Goal: Information Seeking & Learning: Learn about a topic

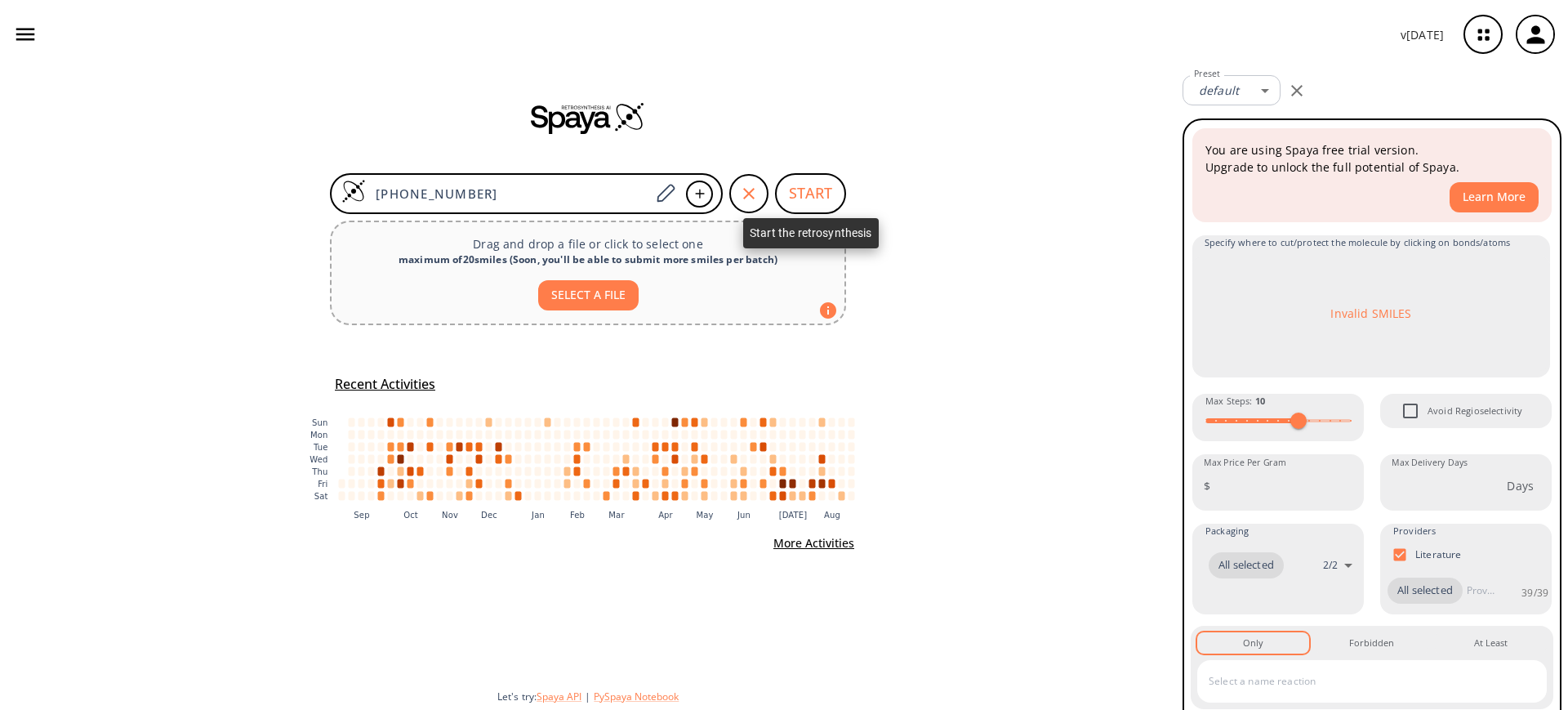
click at [818, 186] on button "START" at bounding box center [810, 193] width 71 height 41
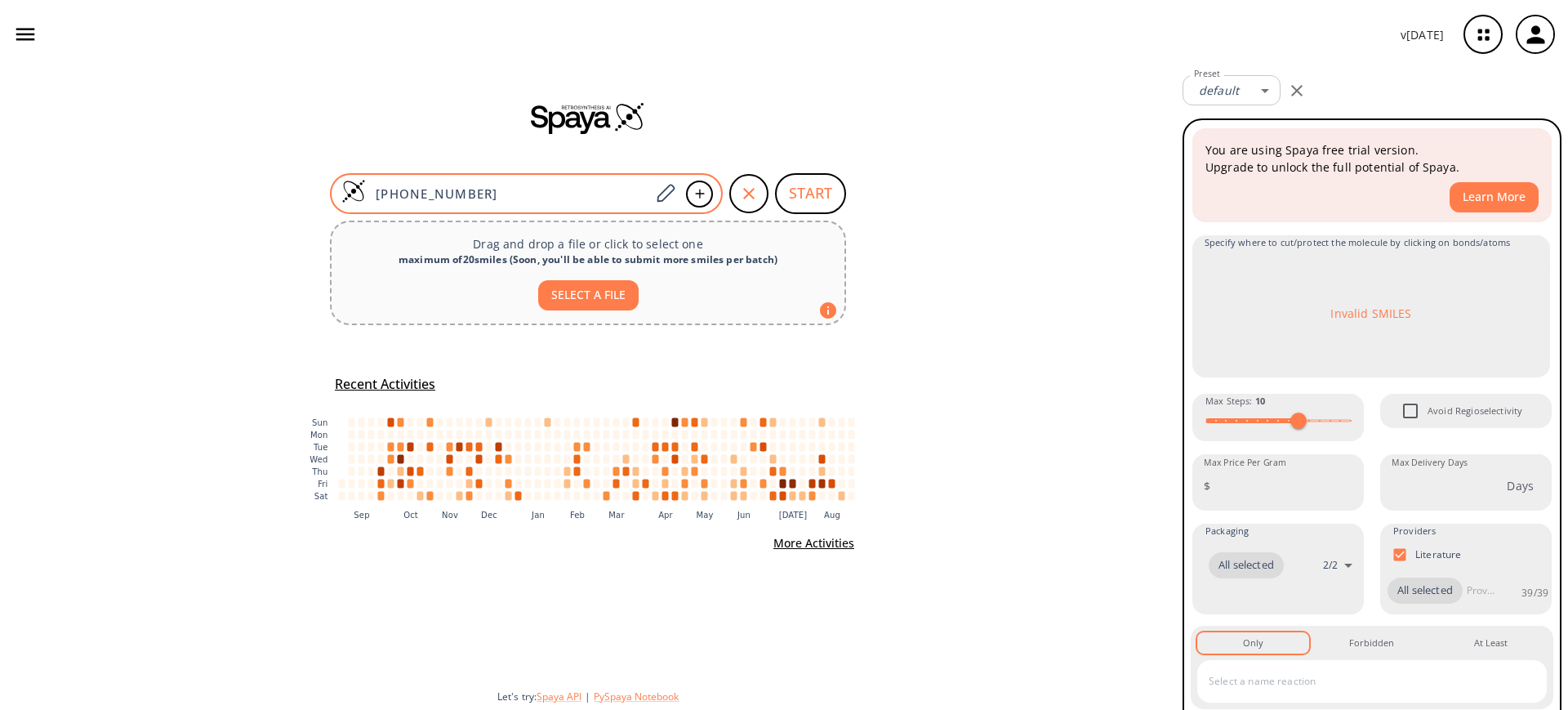
drag, startPoint x: 474, startPoint y: 195, endPoint x: 342, endPoint y: 188, distance: 132.2
click at [342, 188] on div "[PHONE_NUMBER]" at bounding box center [526, 193] width 393 height 41
paste input "O=C(OCCN)CCC(OCCN)=O"
type input "O=C(OCCN)CCC(OCCN)=O"
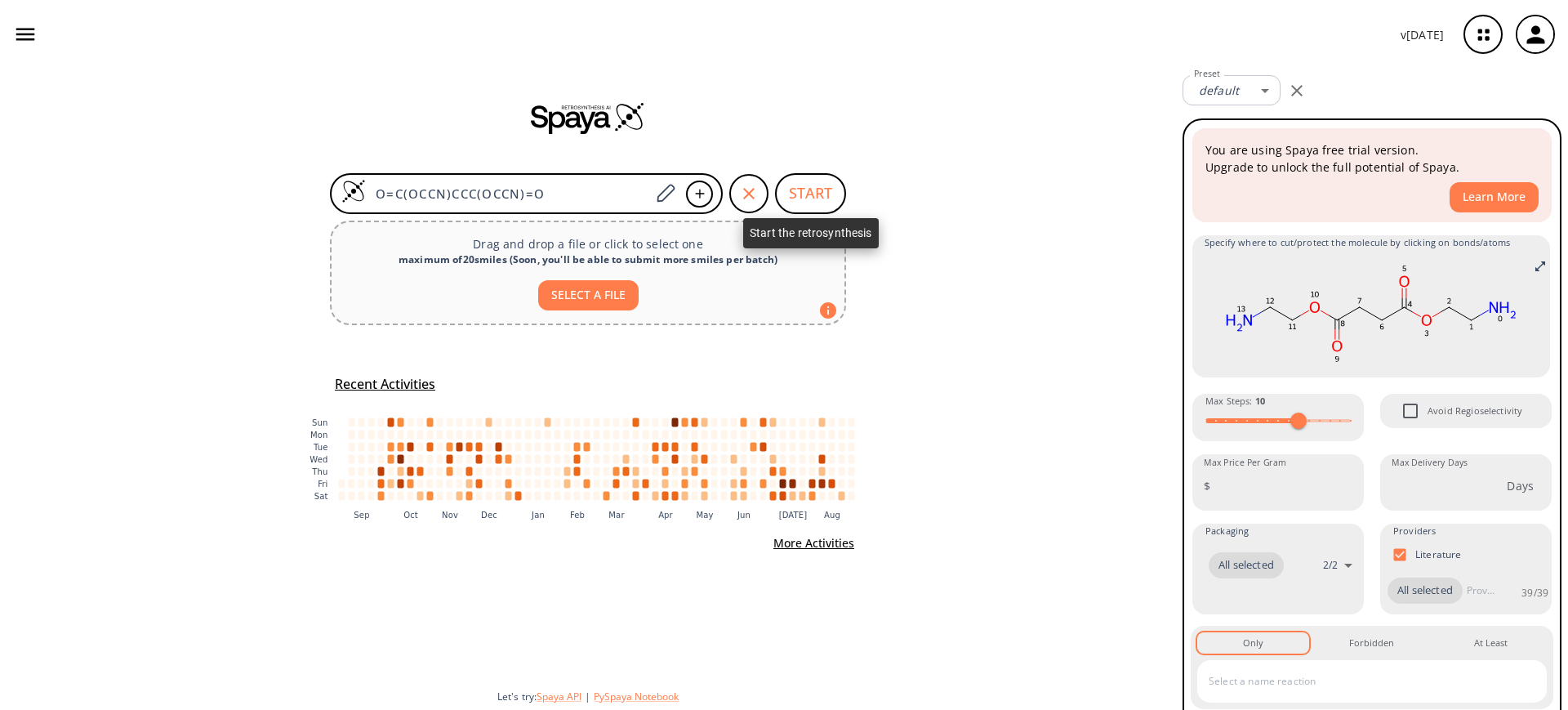
click at [792, 196] on button "START" at bounding box center [810, 193] width 71 height 41
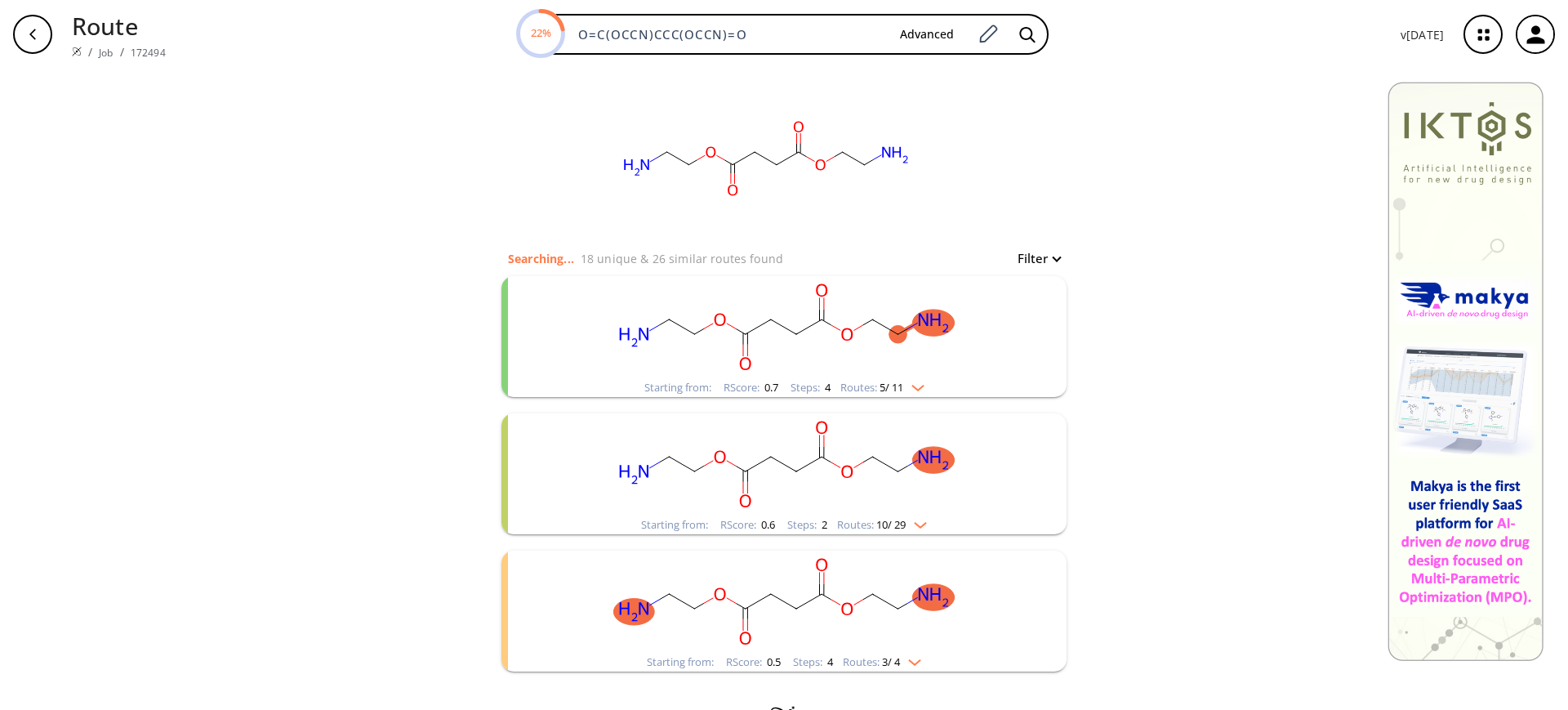
scroll to position [51, 0]
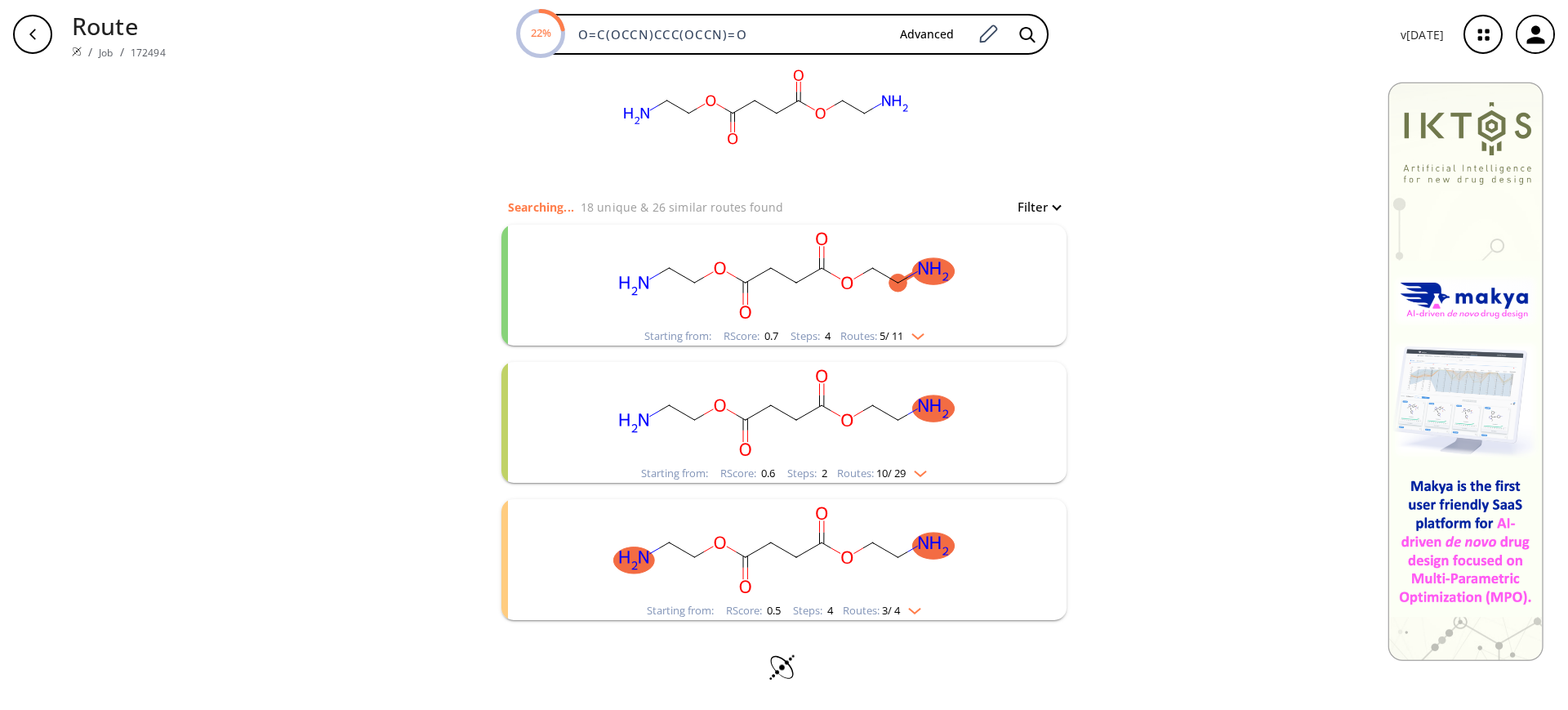
click at [829, 564] on rect "clusters" at bounding box center [784, 549] width 425 height 102
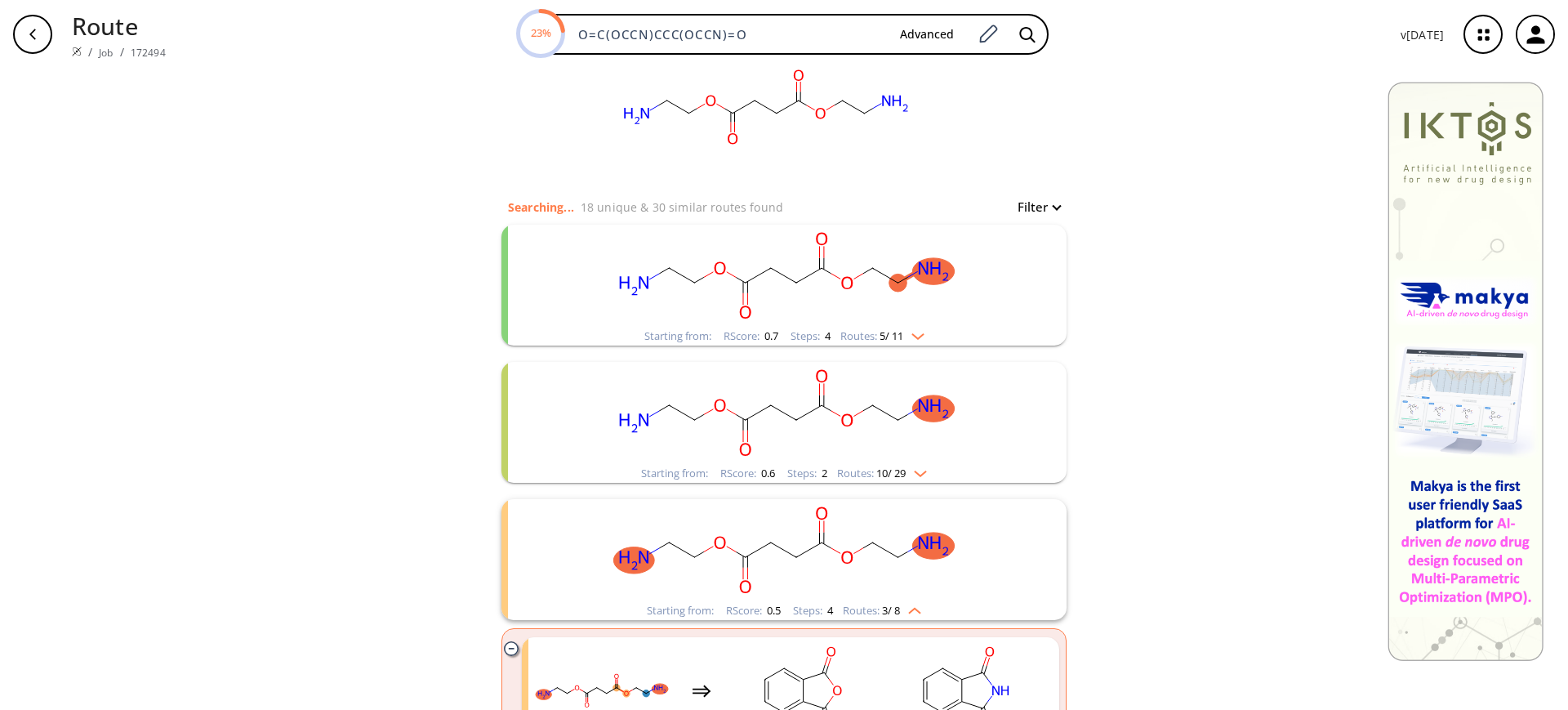
scroll to position [460, 0]
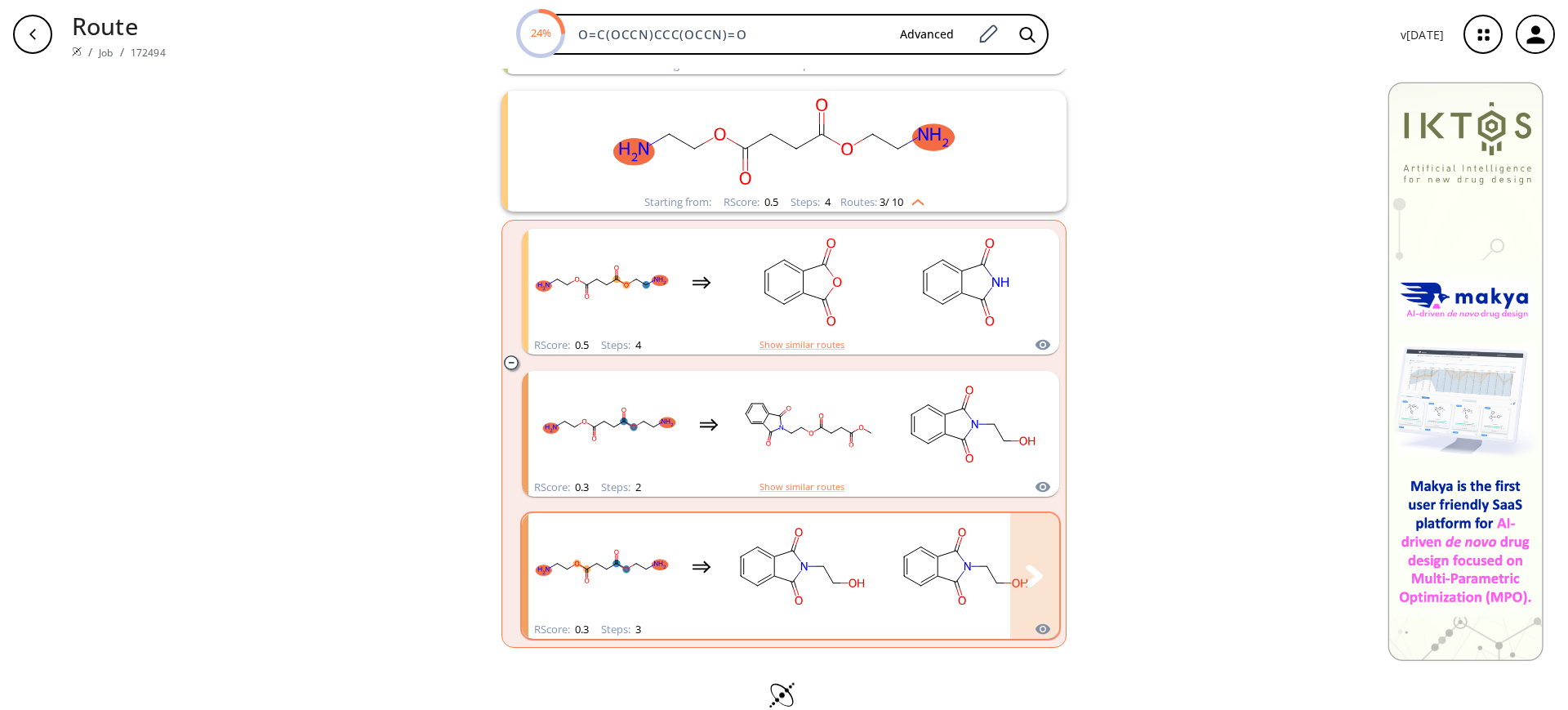
click at [699, 513] on div "clusters" at bounding box center [865, 566] width 673 height 107
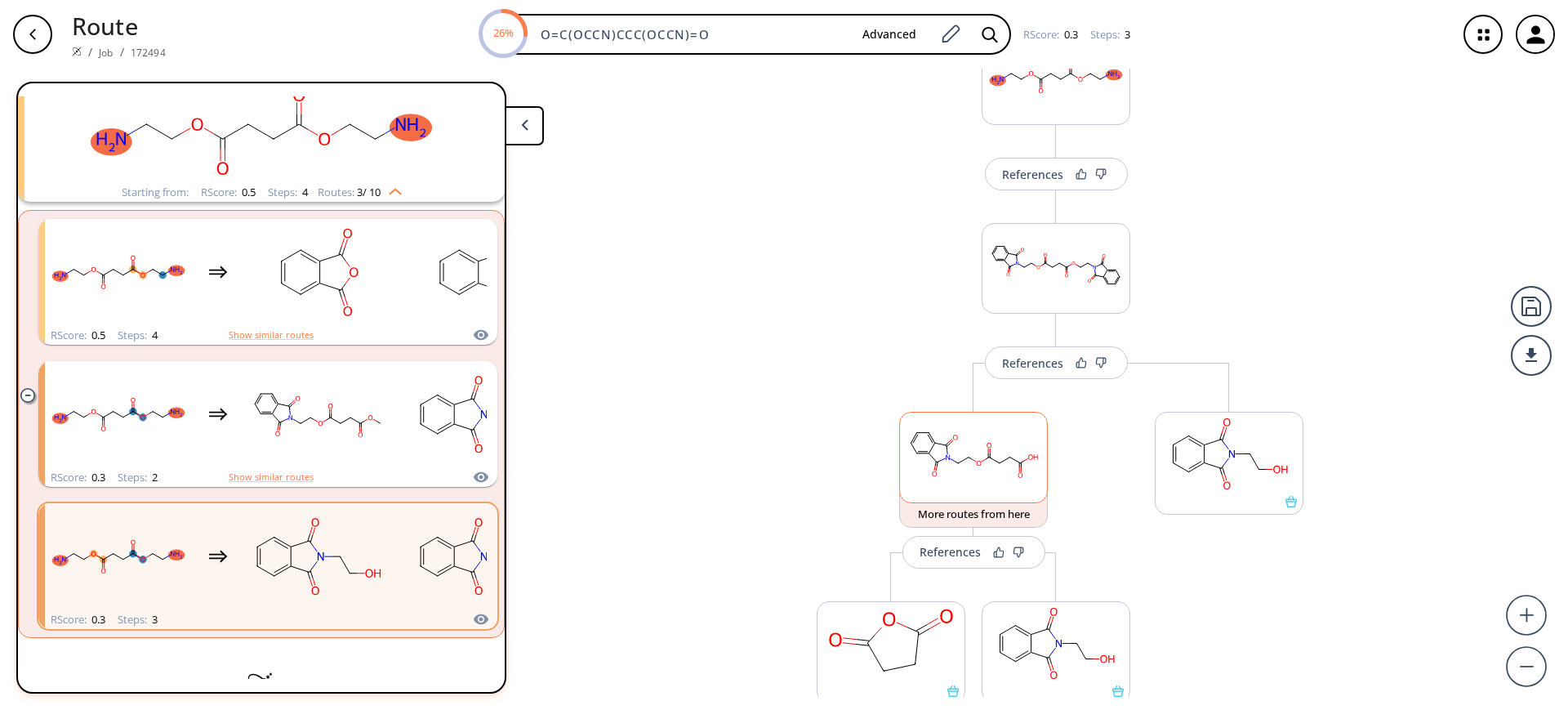
scroll to position [126, 0]
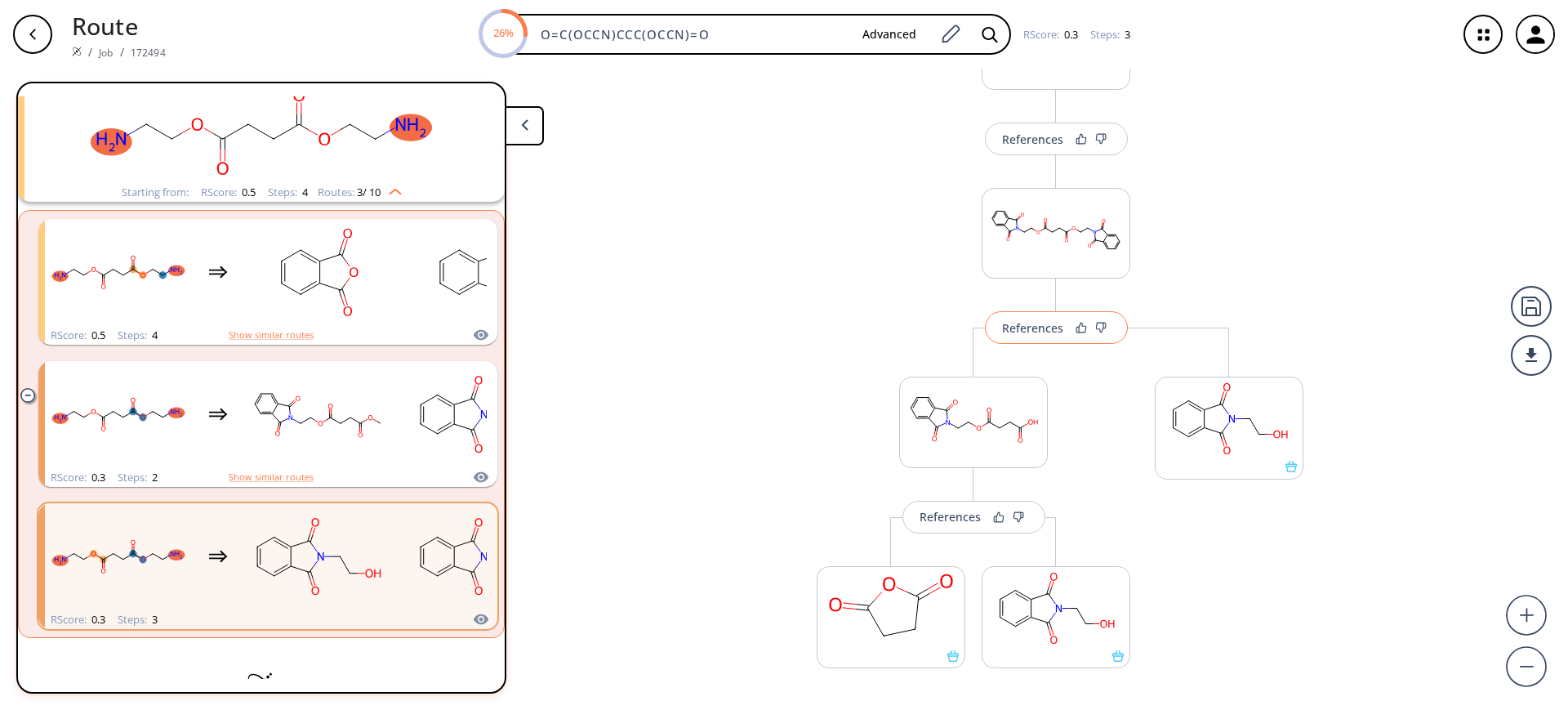
click at [1047, 330] on div "References" at bounding box center [1032, 328] width 61 height 11
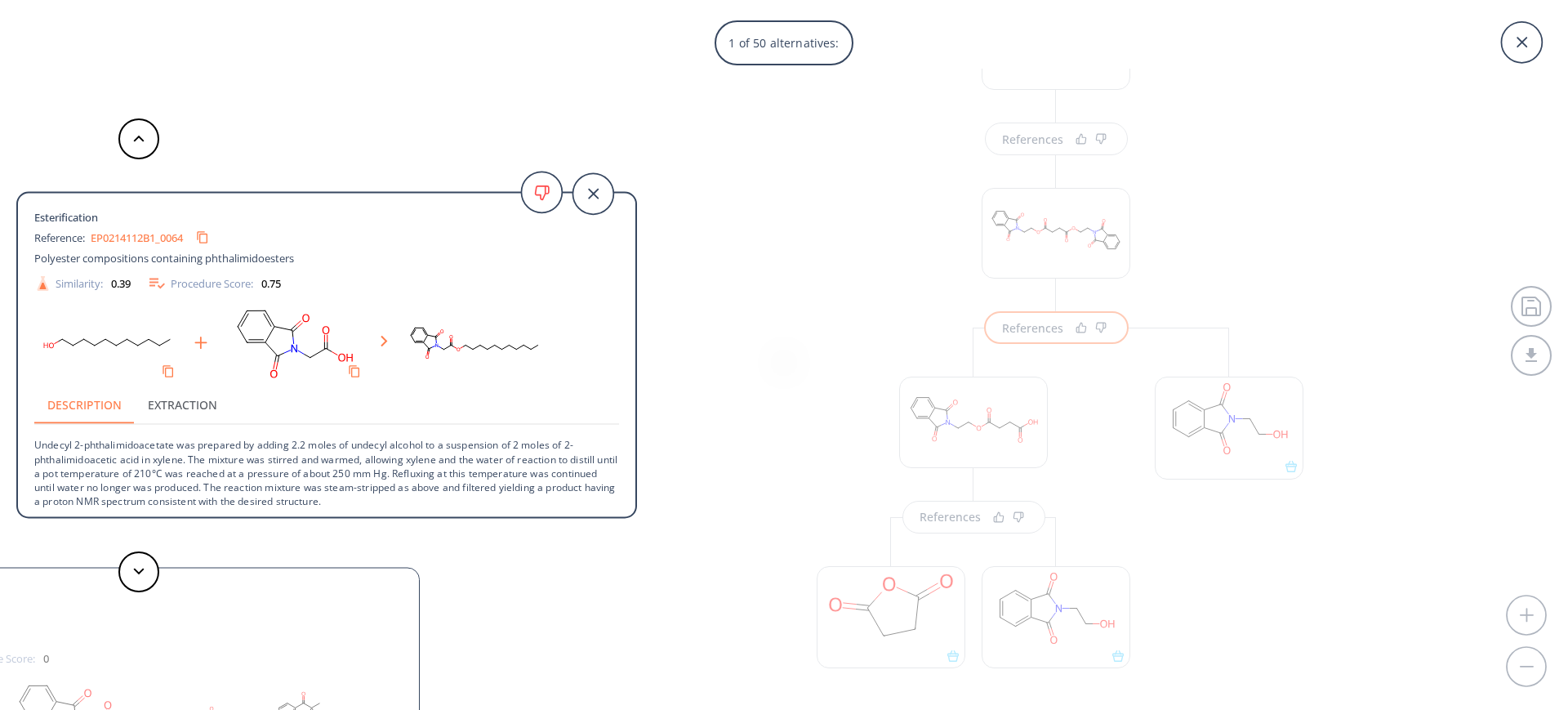
click at [985, 523] on div "1 of 50 alternatives: Esterification Reference: EP0214112B1_0064 Polyester comp…" at bounding box center [784, 355] width 1568 height 710
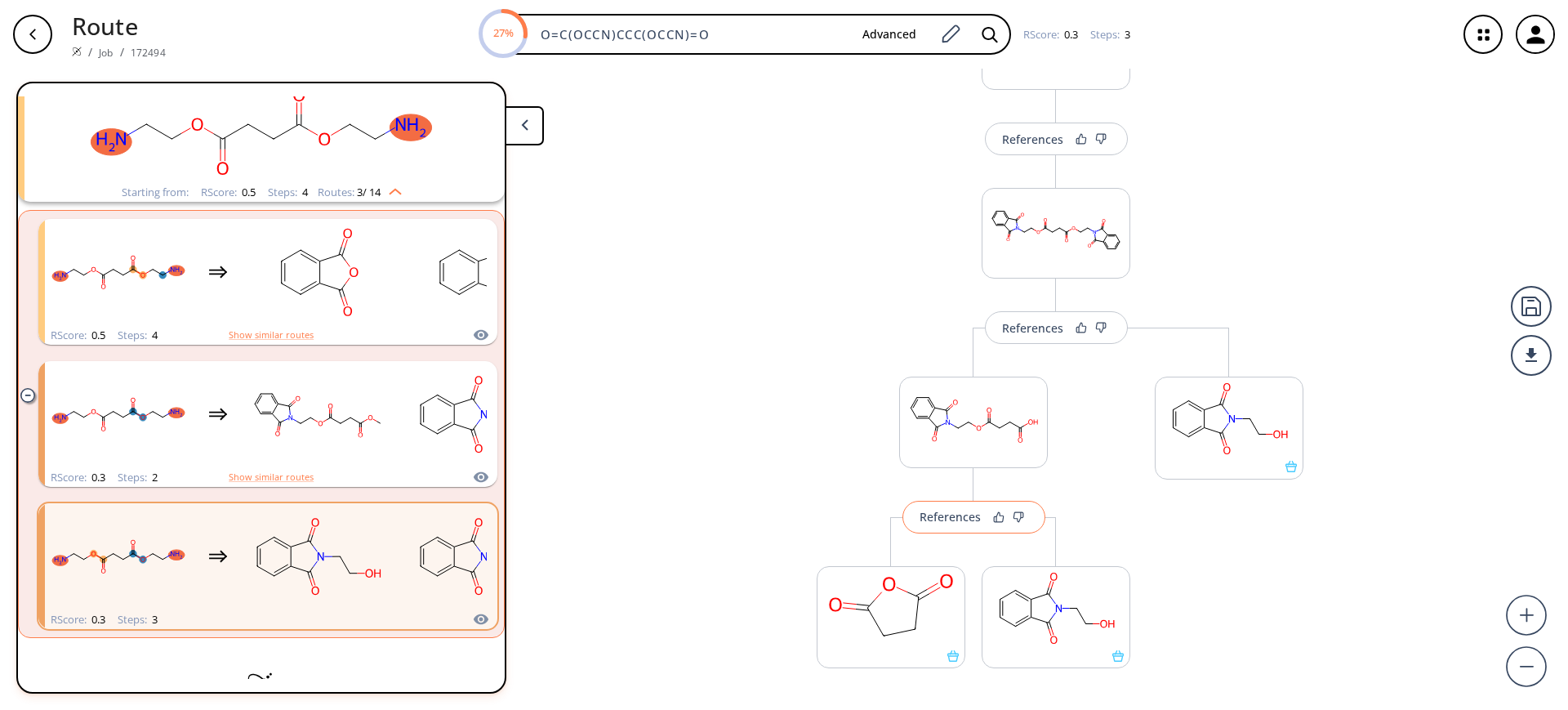
click at [985, 507] on button "References" at bounding box center [974, 517] width 143 height 33
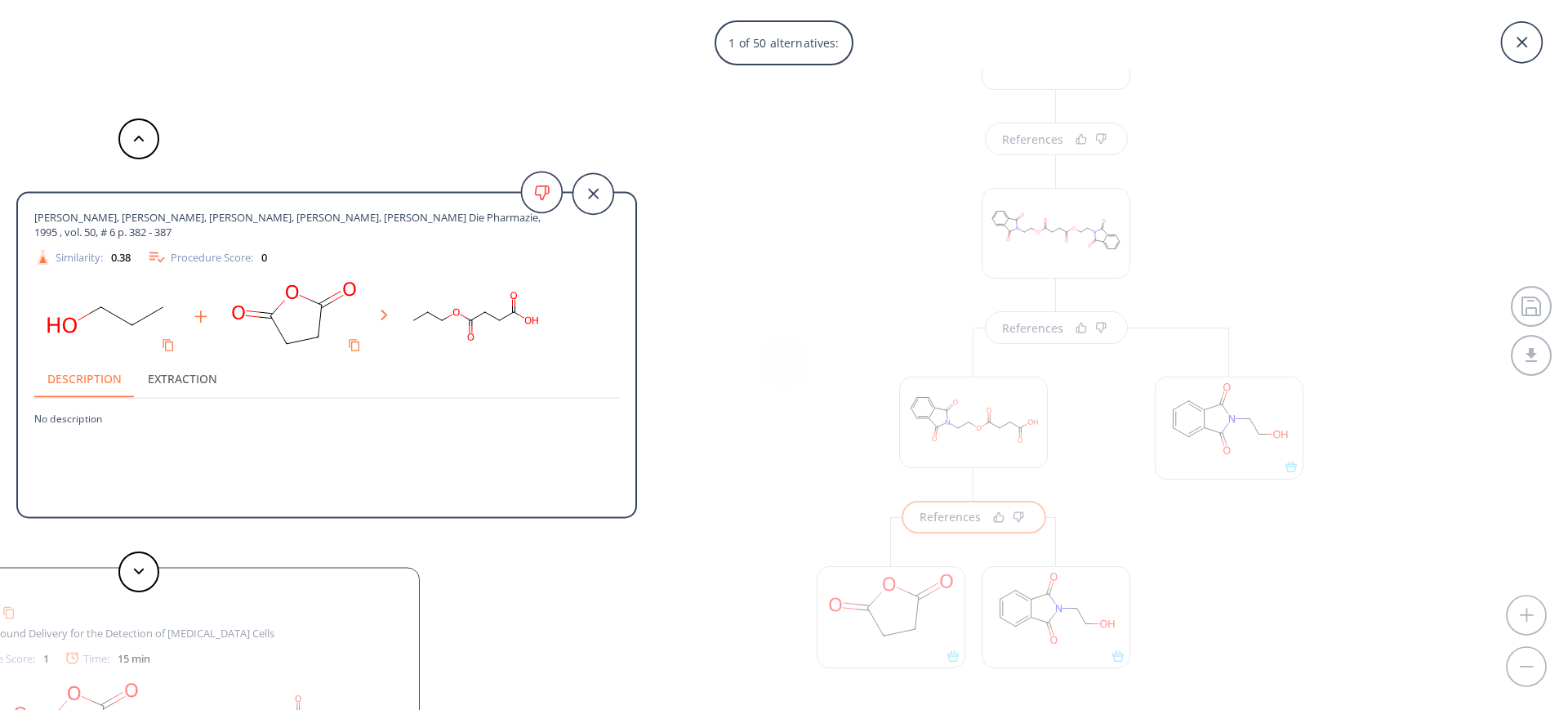
click at [1069, 323] on div "1 of 50 alternatives: [PERSON_NAME], [PERSON_NAME], [PERSON_NAME], [PERSON_NAME…" at bounding box center [784, 355] width 1568 height 710
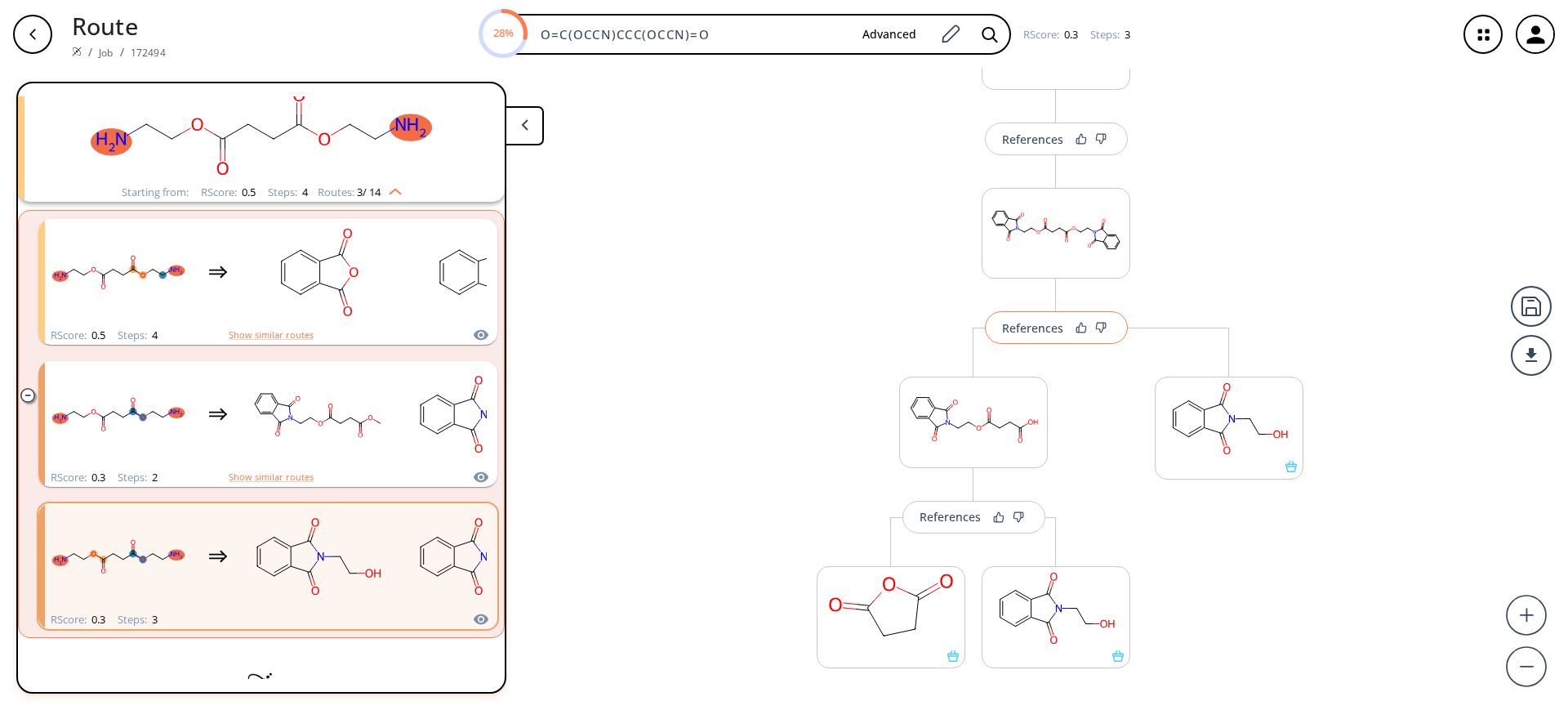
click at [1062, 324] on button "References" at bounding box center [1057, 327] width 143 height 33
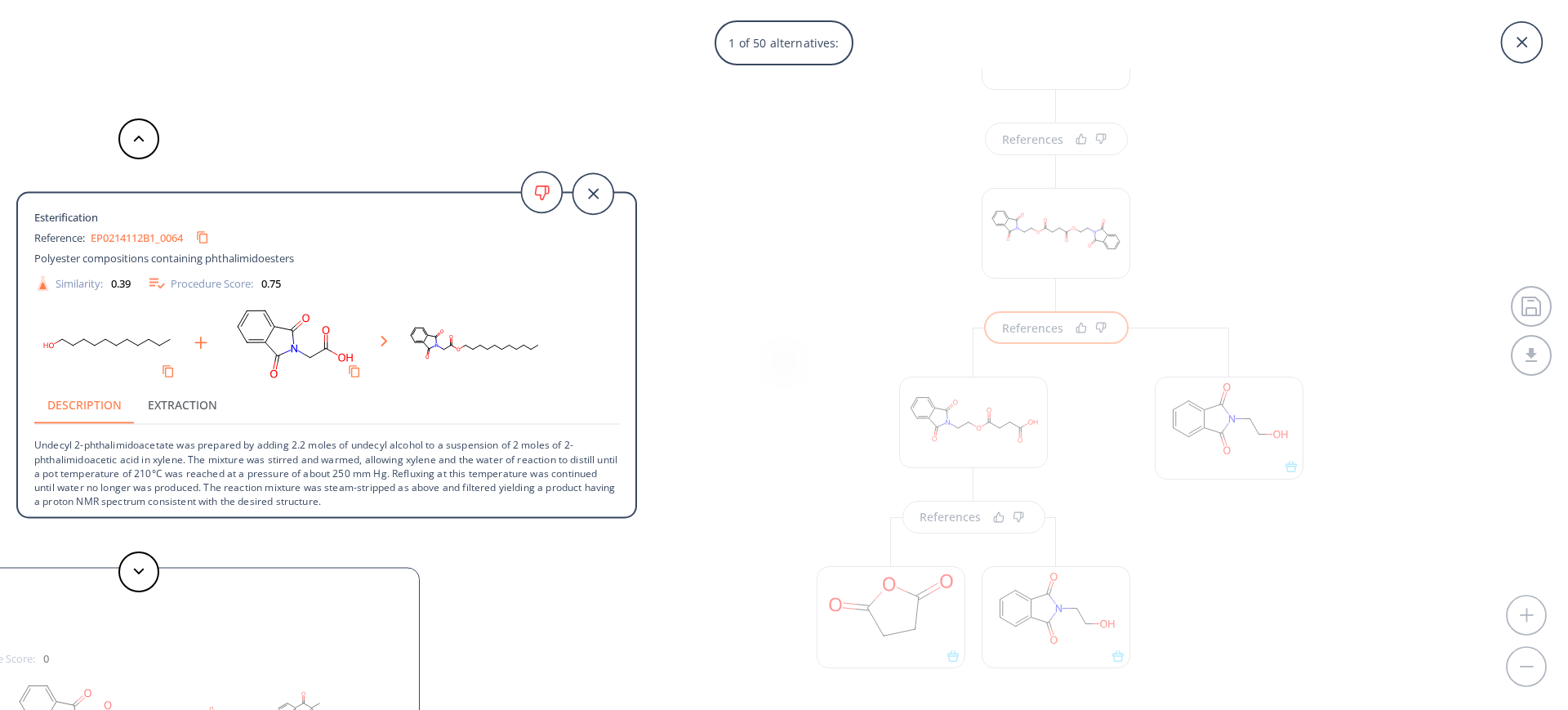
click at [1064, 326] on div "1 of 50 alternatives: Esterification Reference: EP0214112B1_0064 Polyester comp…" at bounding box center [784, 355] width 1568 height 710
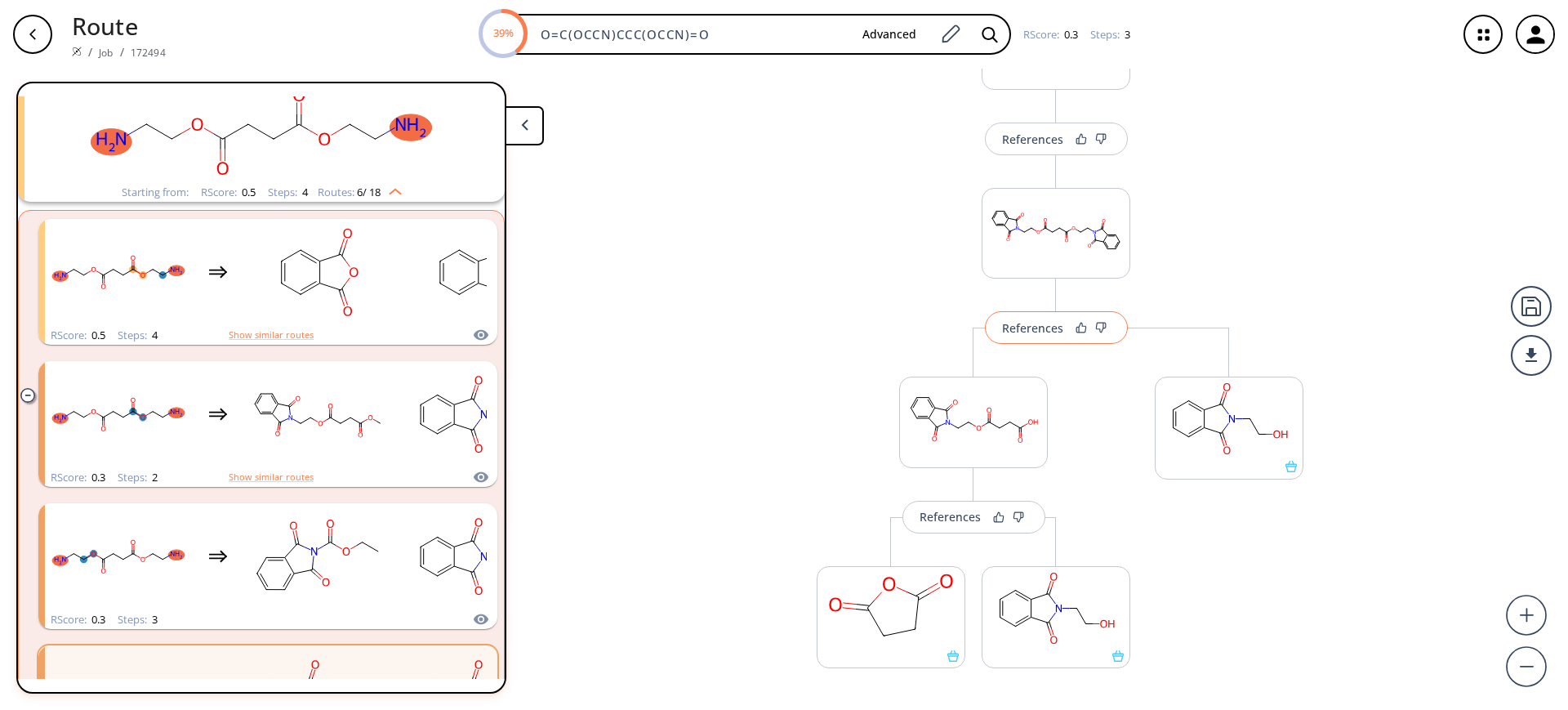
click at [1062, 326] on button "References" at bounding box center [1057, 327] width 143 height 33
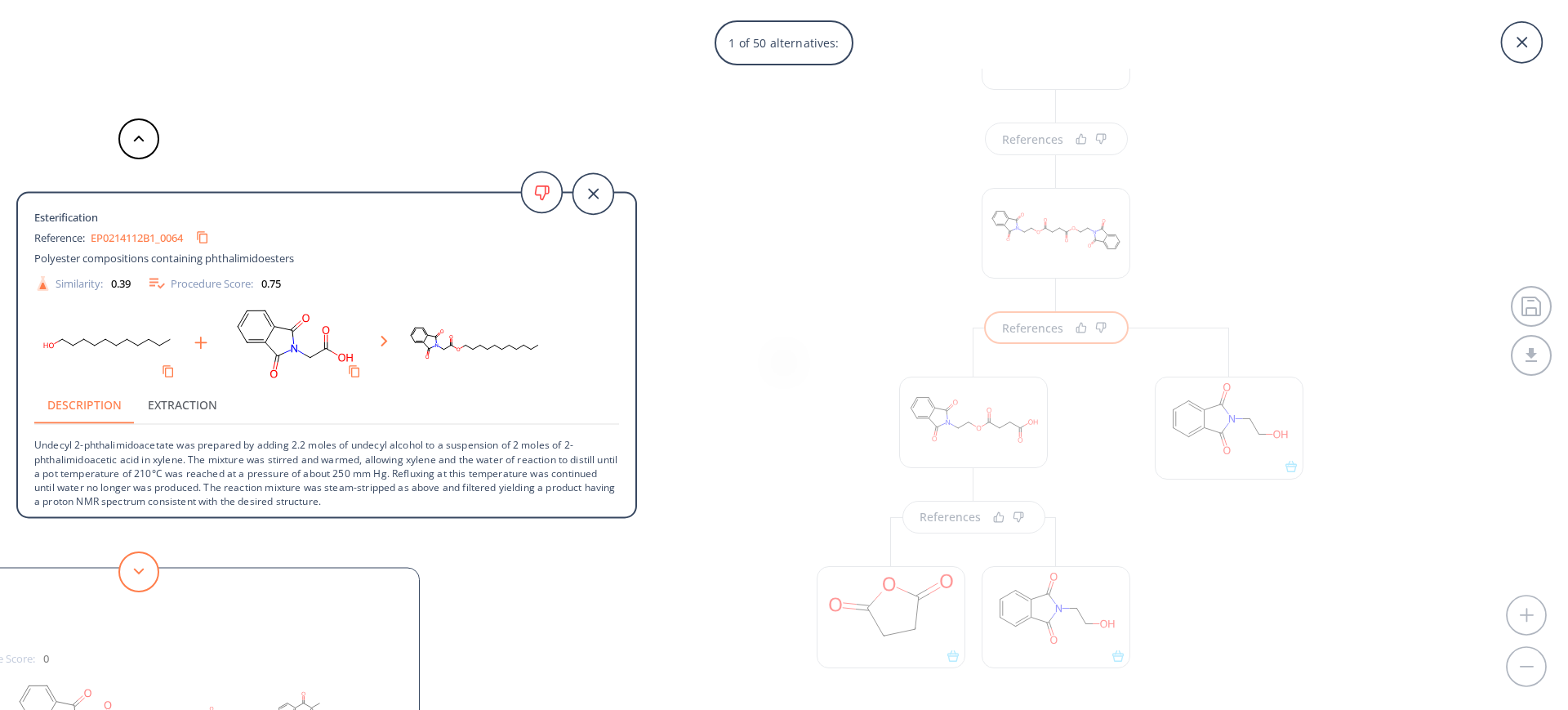
click at [124, 568] on button at bounding box center [139, 571] width 41 height 41
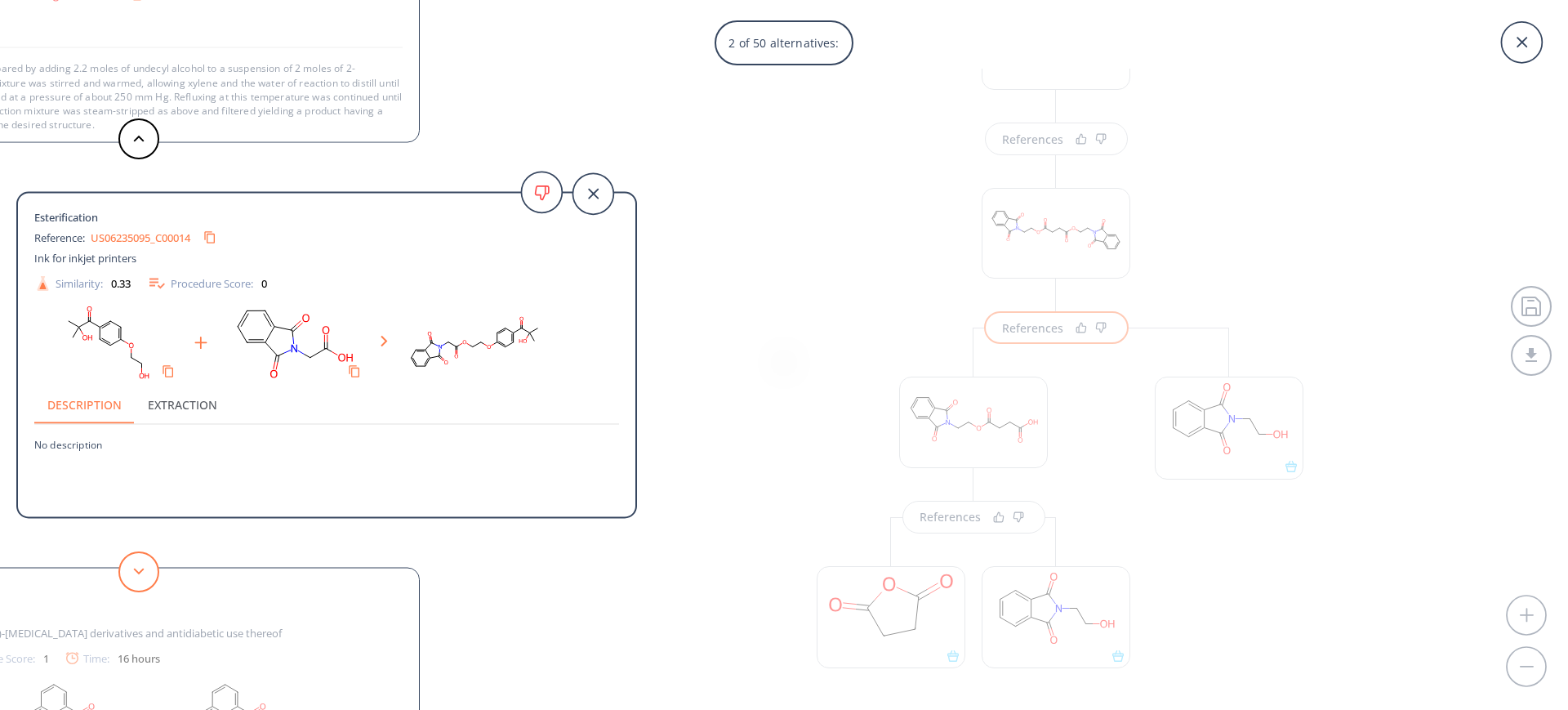
click at [137, 569] on icon at bounding box center [139, 571] width 12 height 8
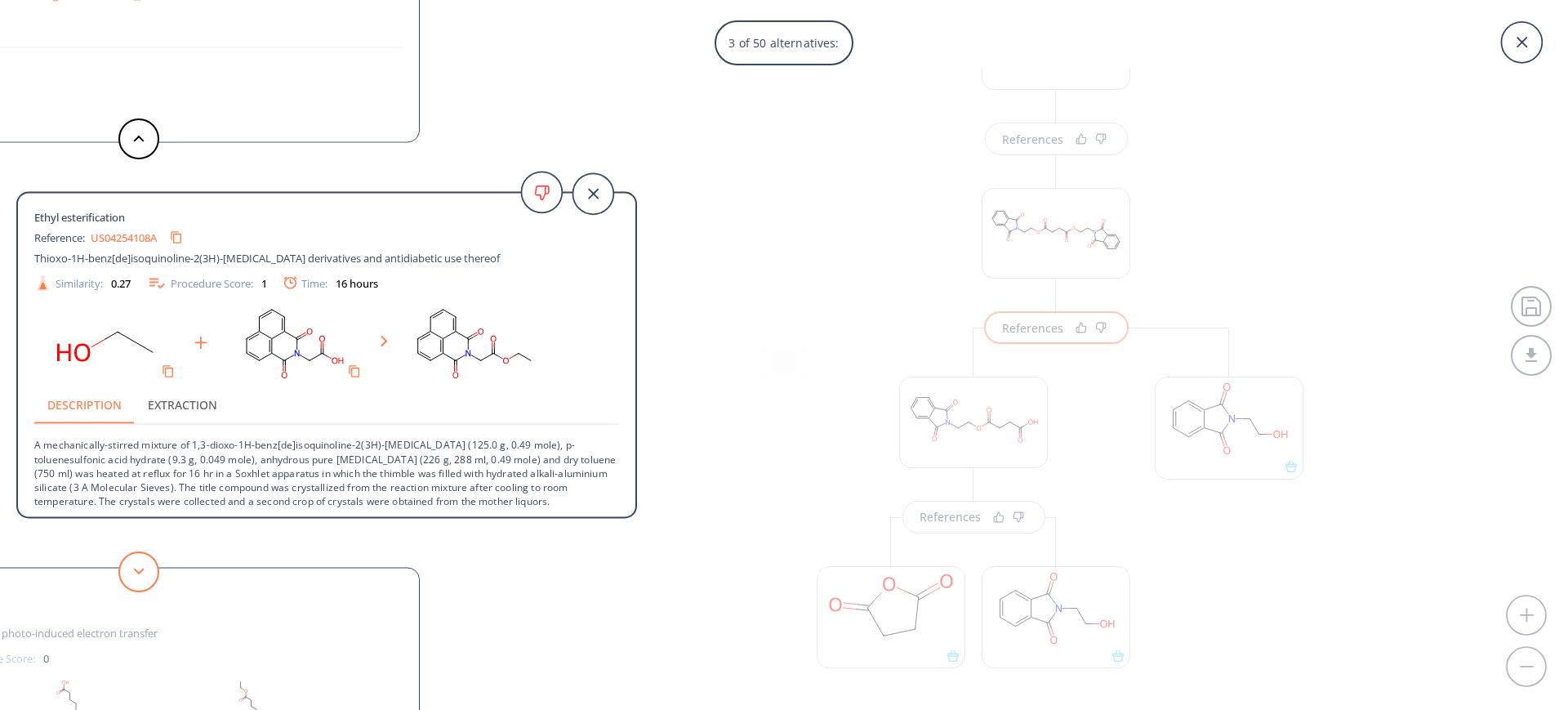
click at [137, 569] on icon at bounding box center [139, 571] width 12 height 8
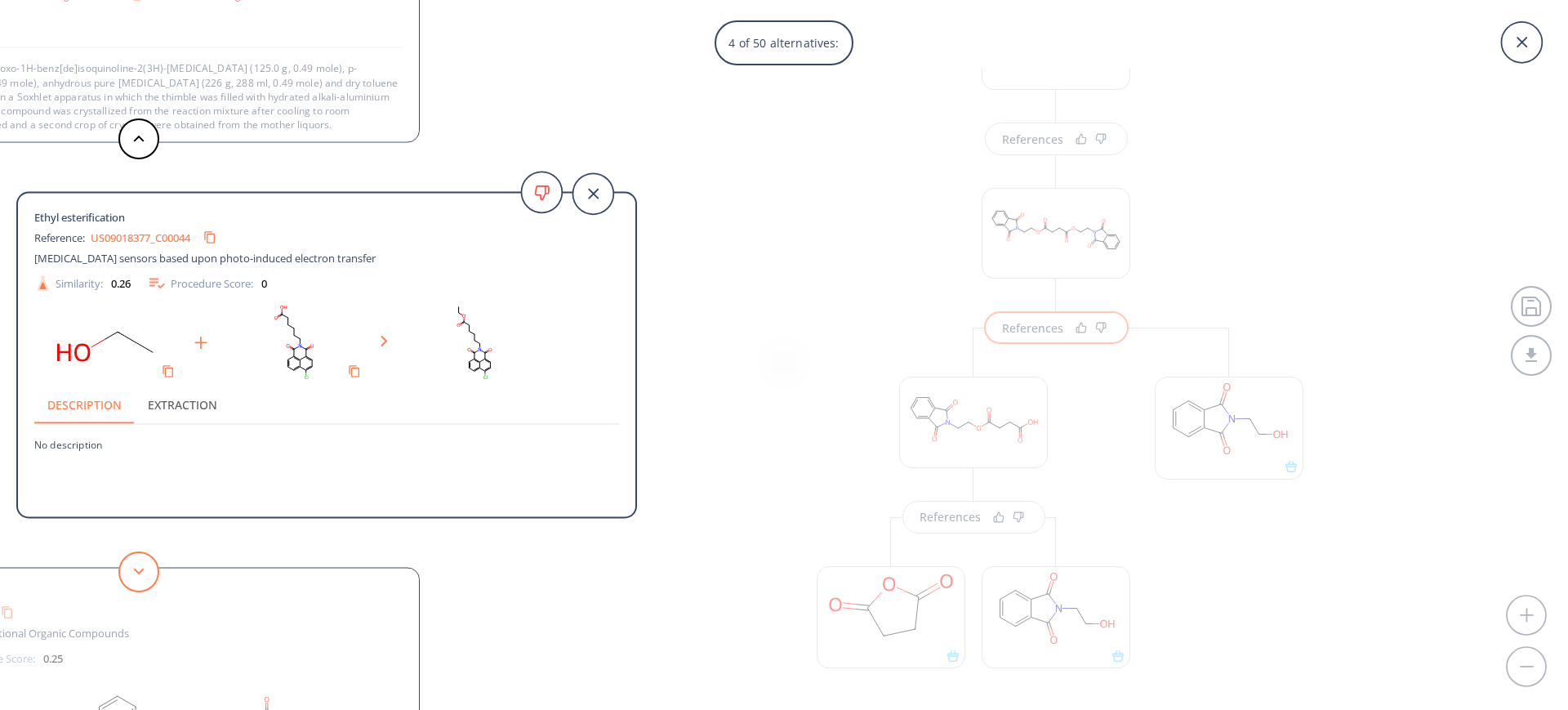
click at [137, 569] on icon at bounding box center [139, 571] width 12 height 8
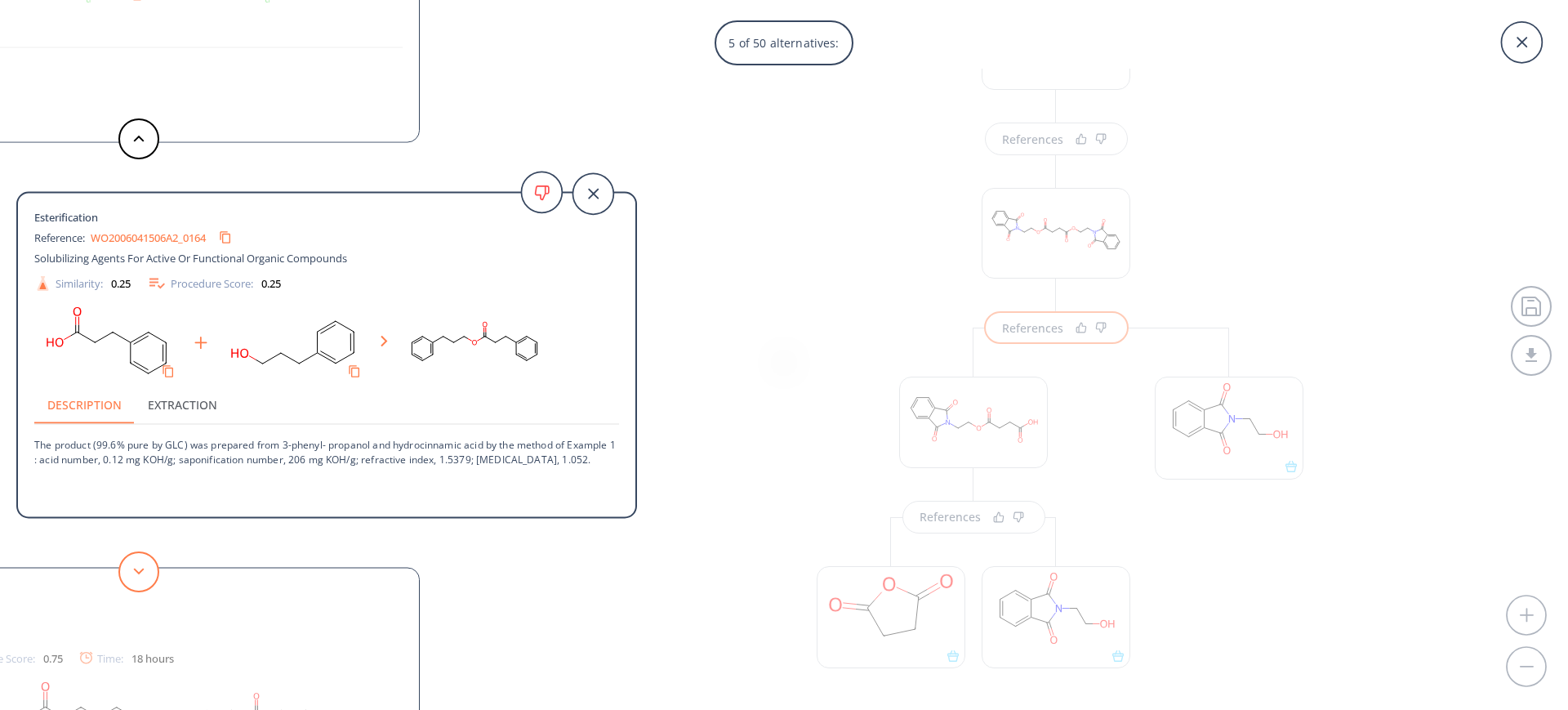
click at [137, 569] on icon at bounding box center [139, 571] width 12 height 8
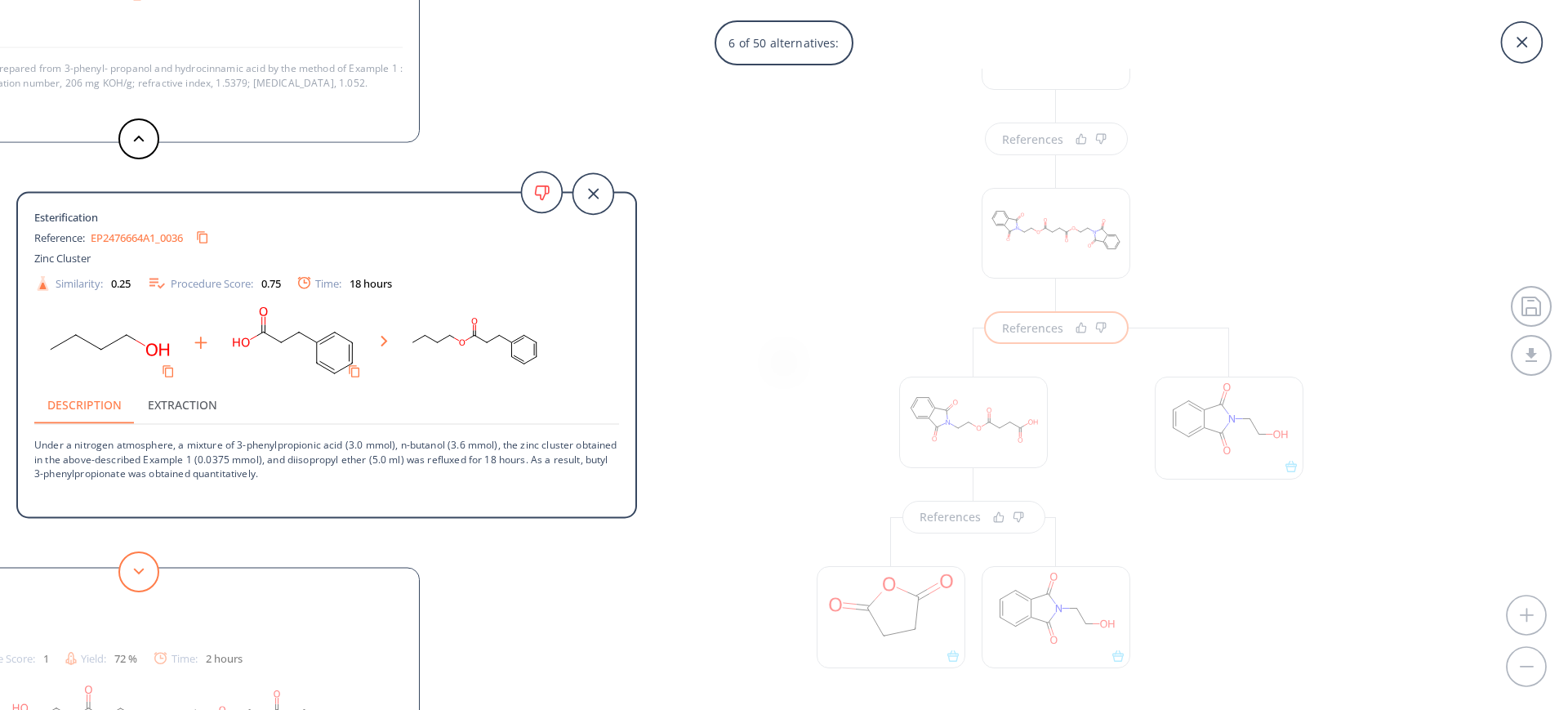
click at [137, 569] on icon at bounding box center [139, 571] width 12 height 8
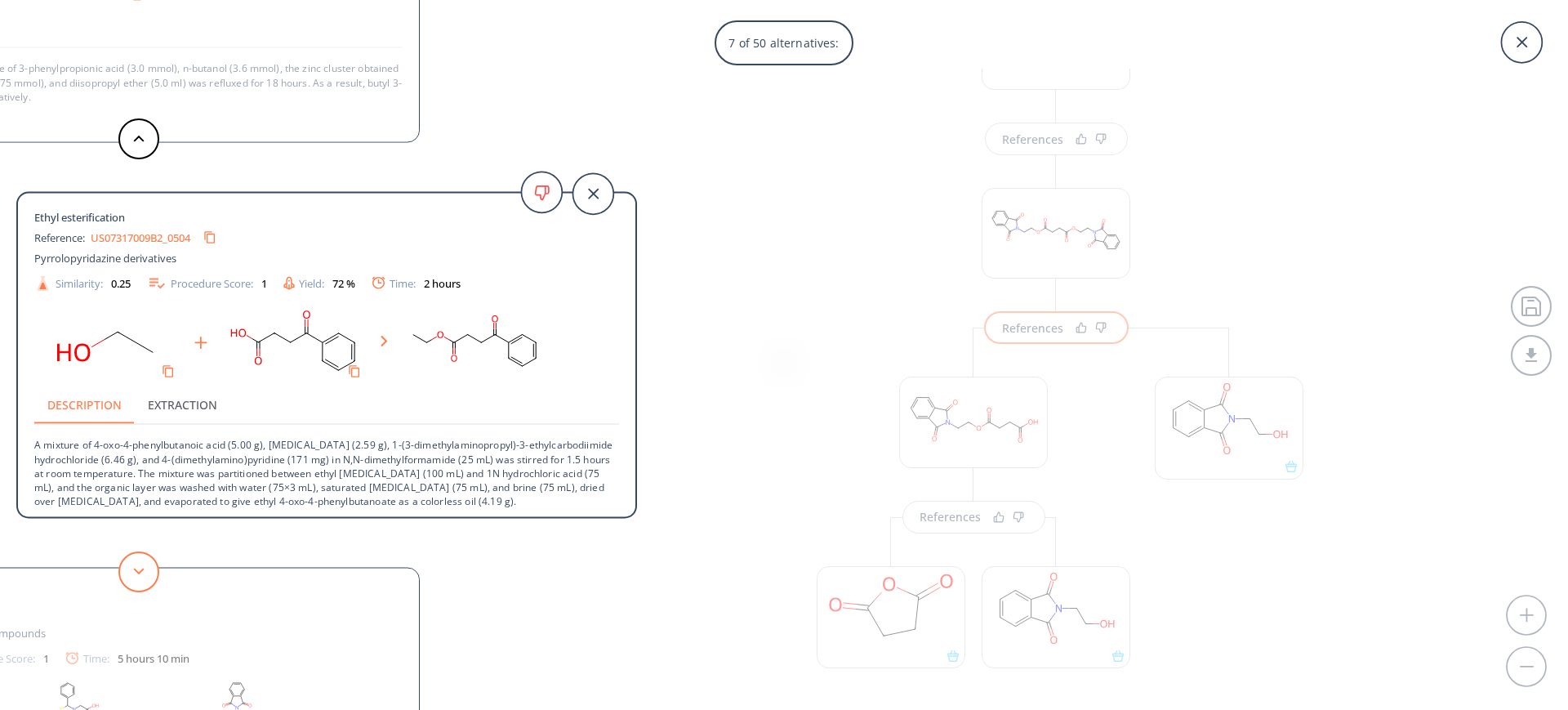
click at [137, 569] on icon at bounding box center [139, 571] width 12 height 8
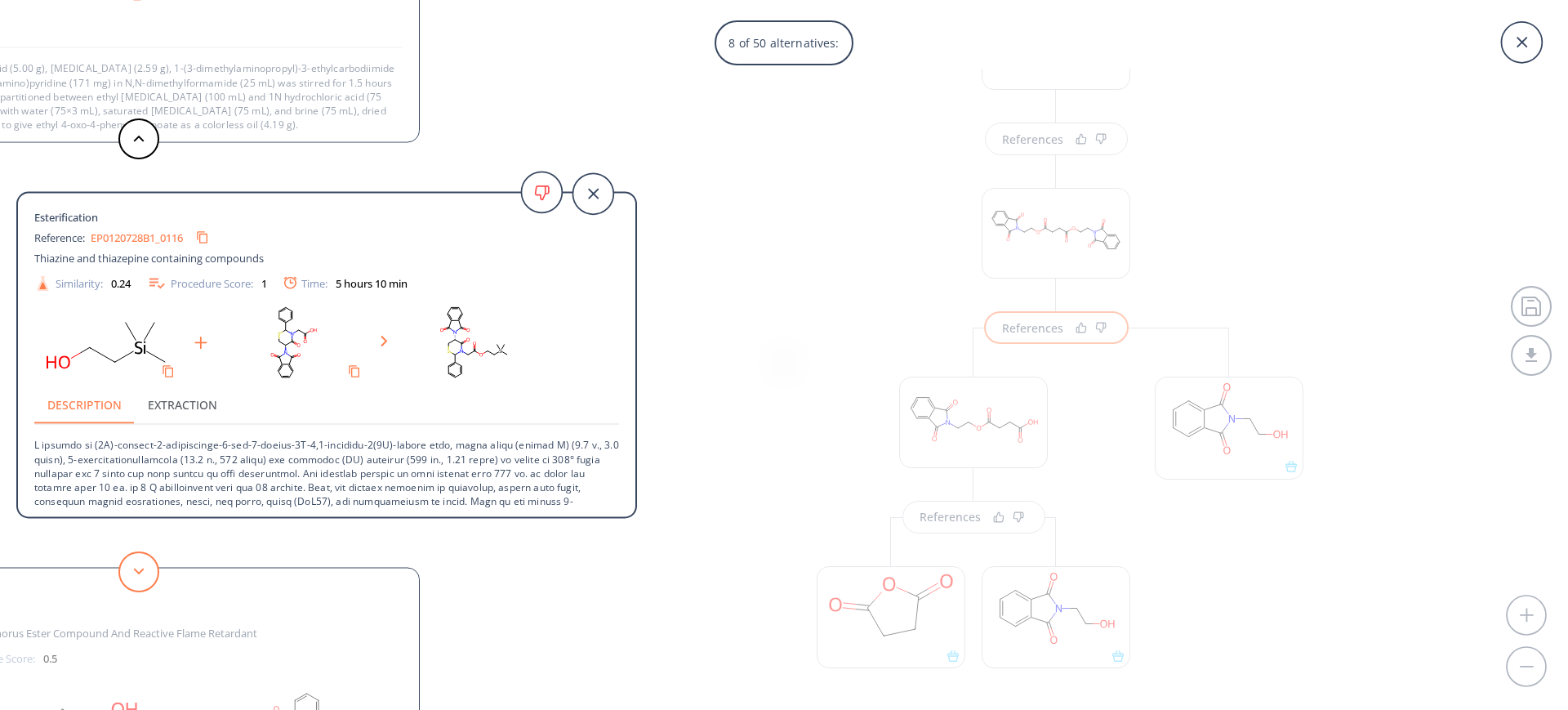
click at [137, 569] on icon at bounding box center [139, 571] width 12 height 8
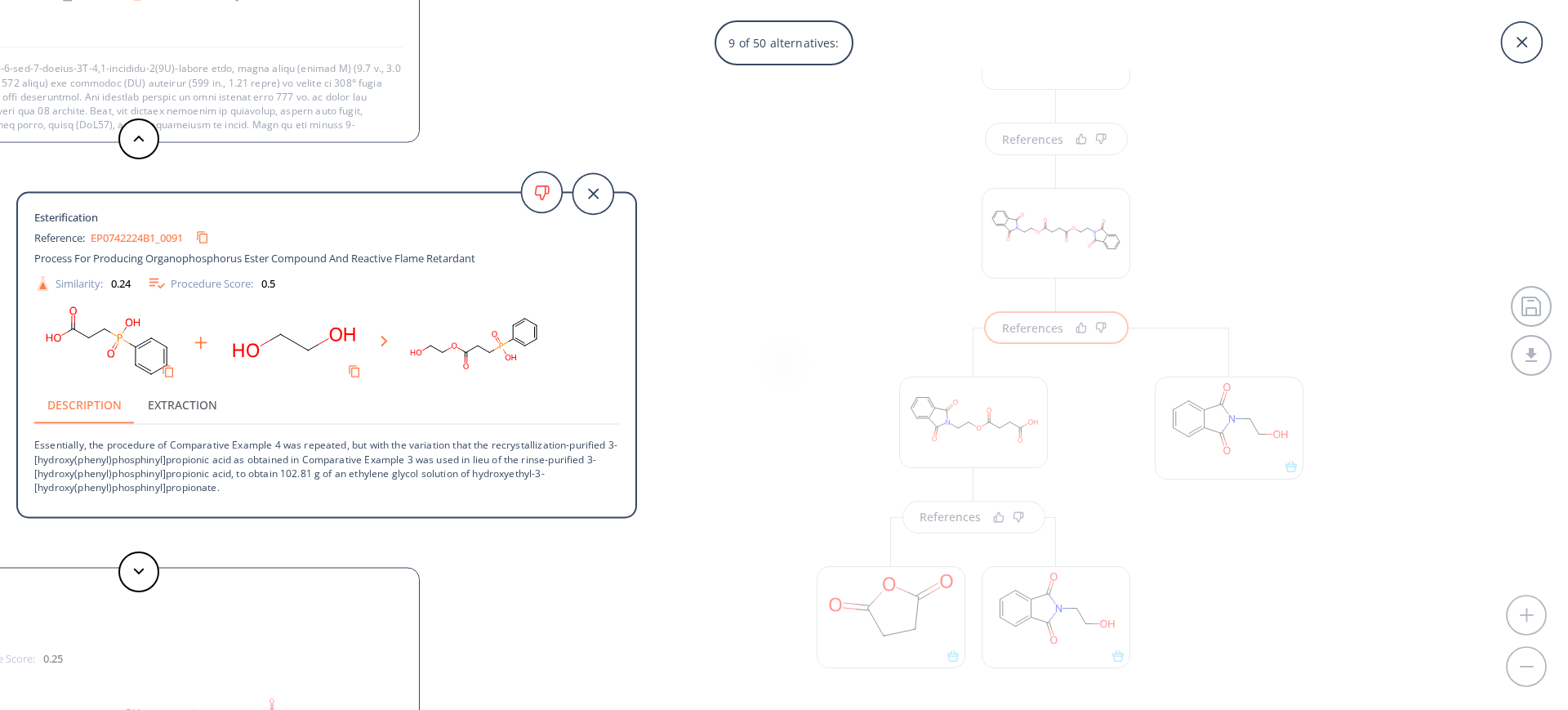
click at [1057, 144] on div "9 of 50 alternatives: Esterification Reference: EP0214112B1_0064 Polyester comp…" at bounding box center [784, 355] width 1568 height 710
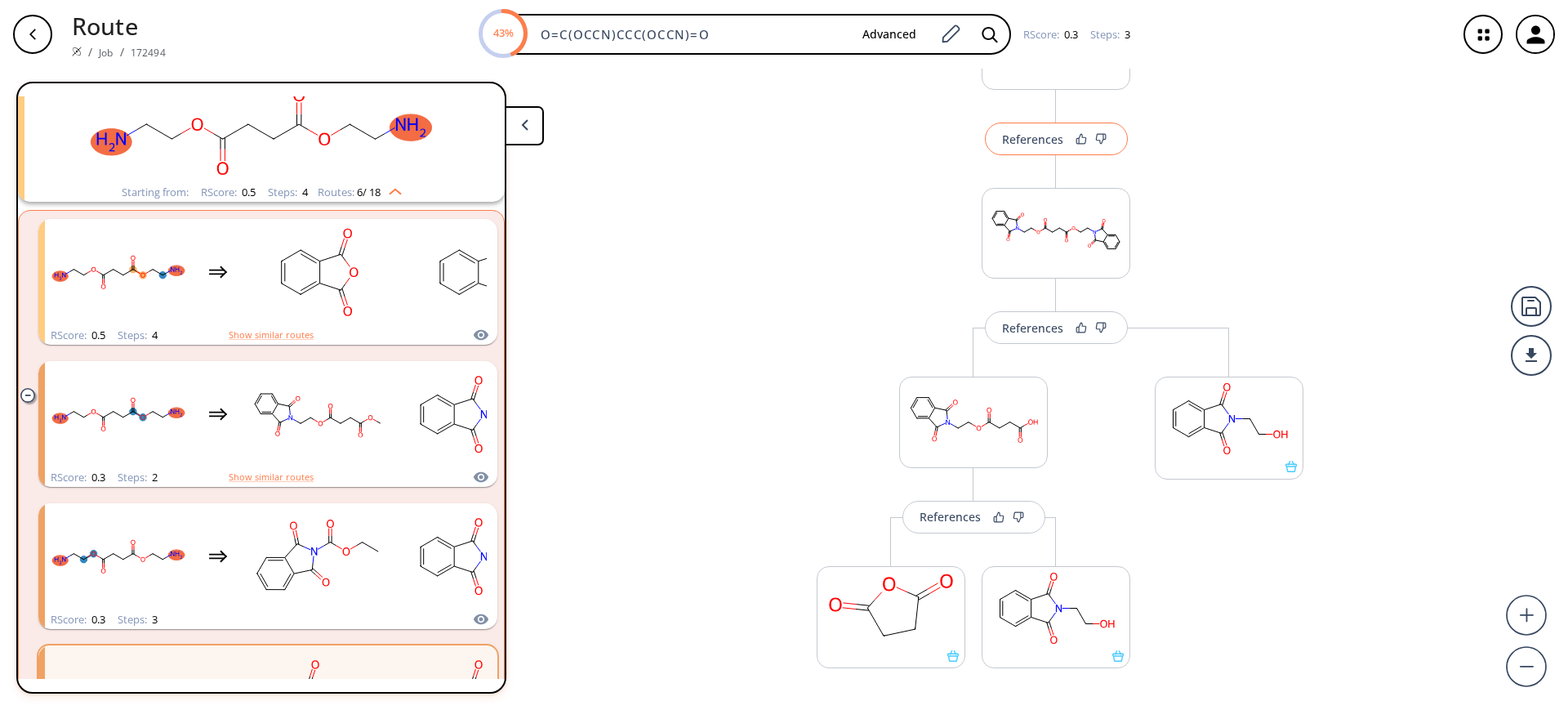
click at [1042, 136] on div "References" at bounding box center [1032, 139] width 61 height 11
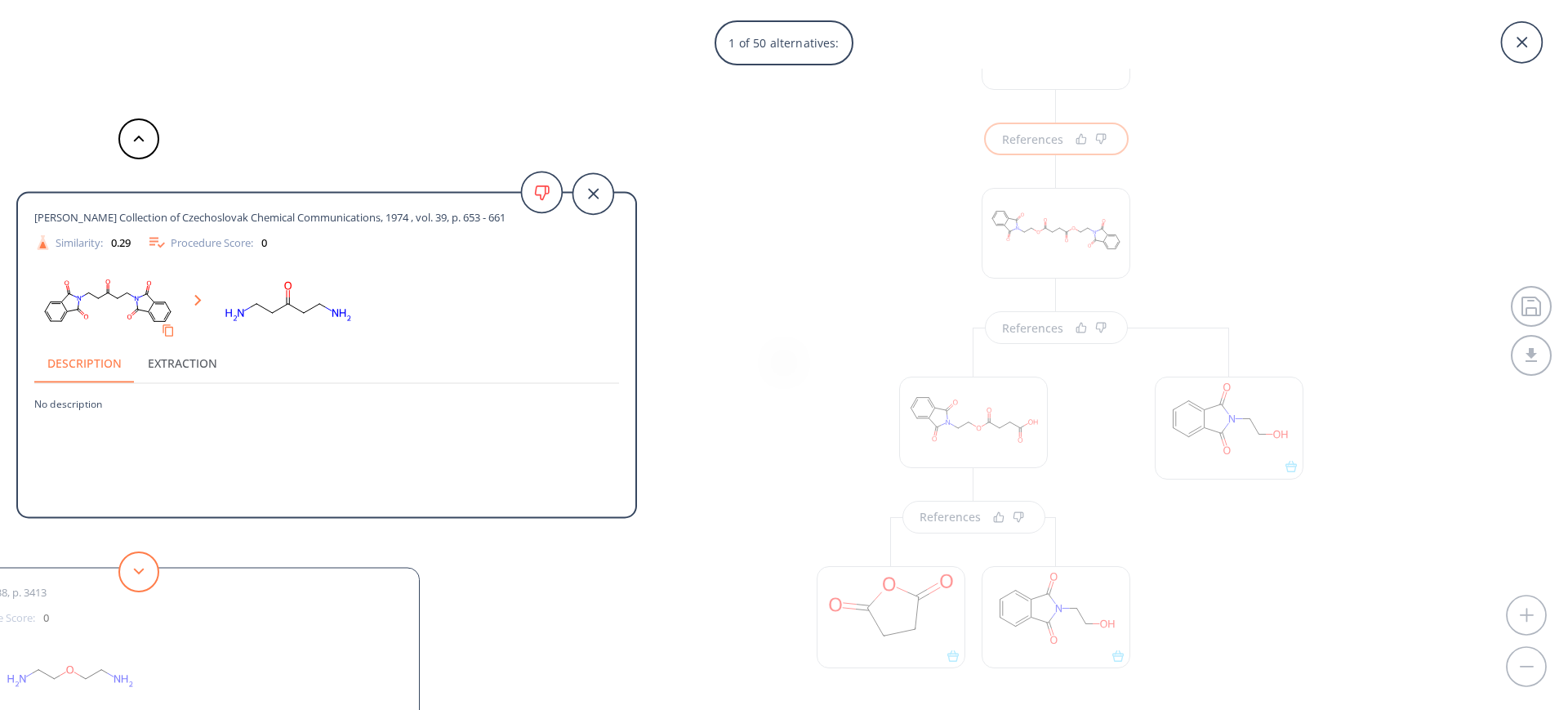
click at [141, 564] on button at bounding box center [139, 571] width 41 height 41
click at [141, 574] on icon at bounding box center [139, 571] width 12 height 8
click at [1114, 495] on div "3 of 50 alternatives: [PERSON_NAME] Collection of Czechoslovak Chemical Communi…" at bounding box center [784, 355] width 1568 height 710
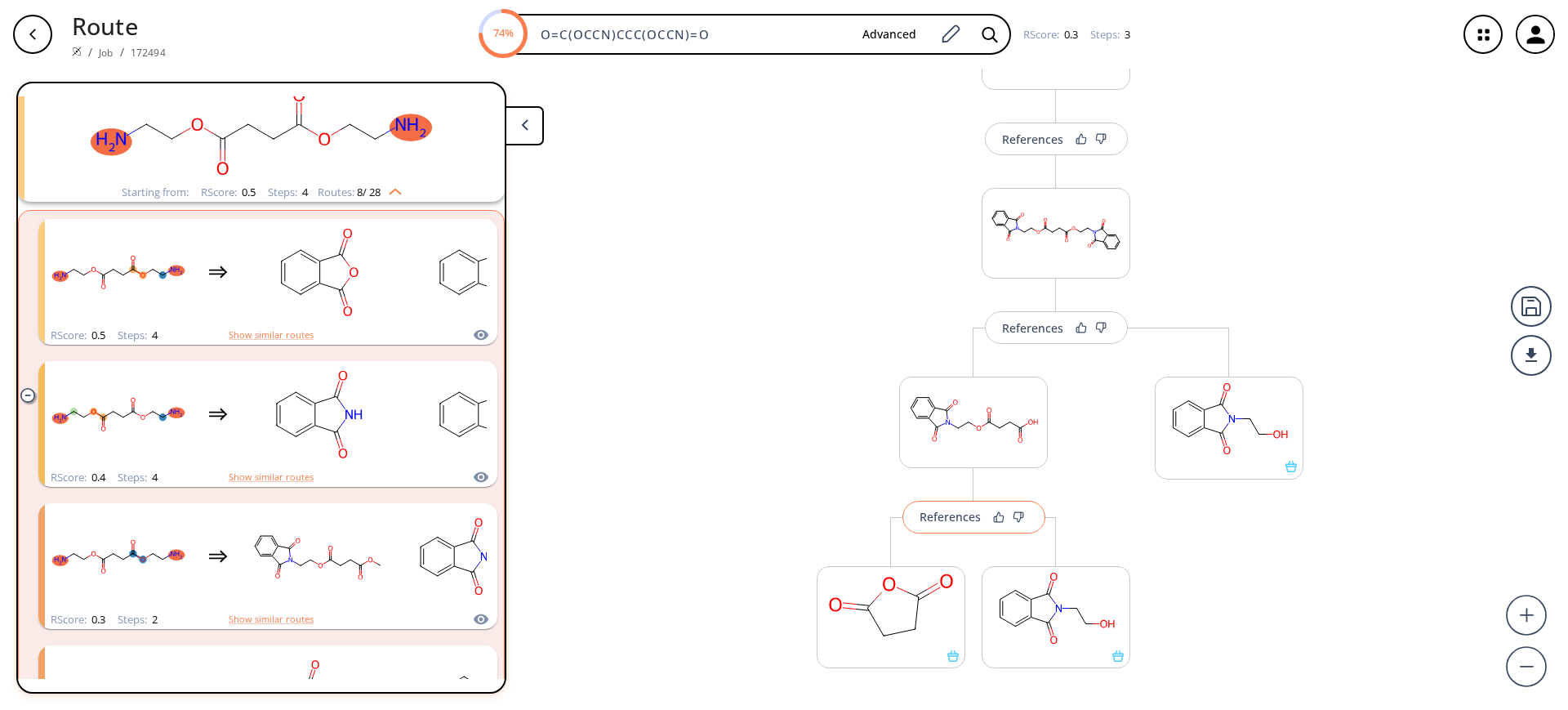
click at [944, 527] on button "References" at bounding box center [974, 517] width 143 height 33
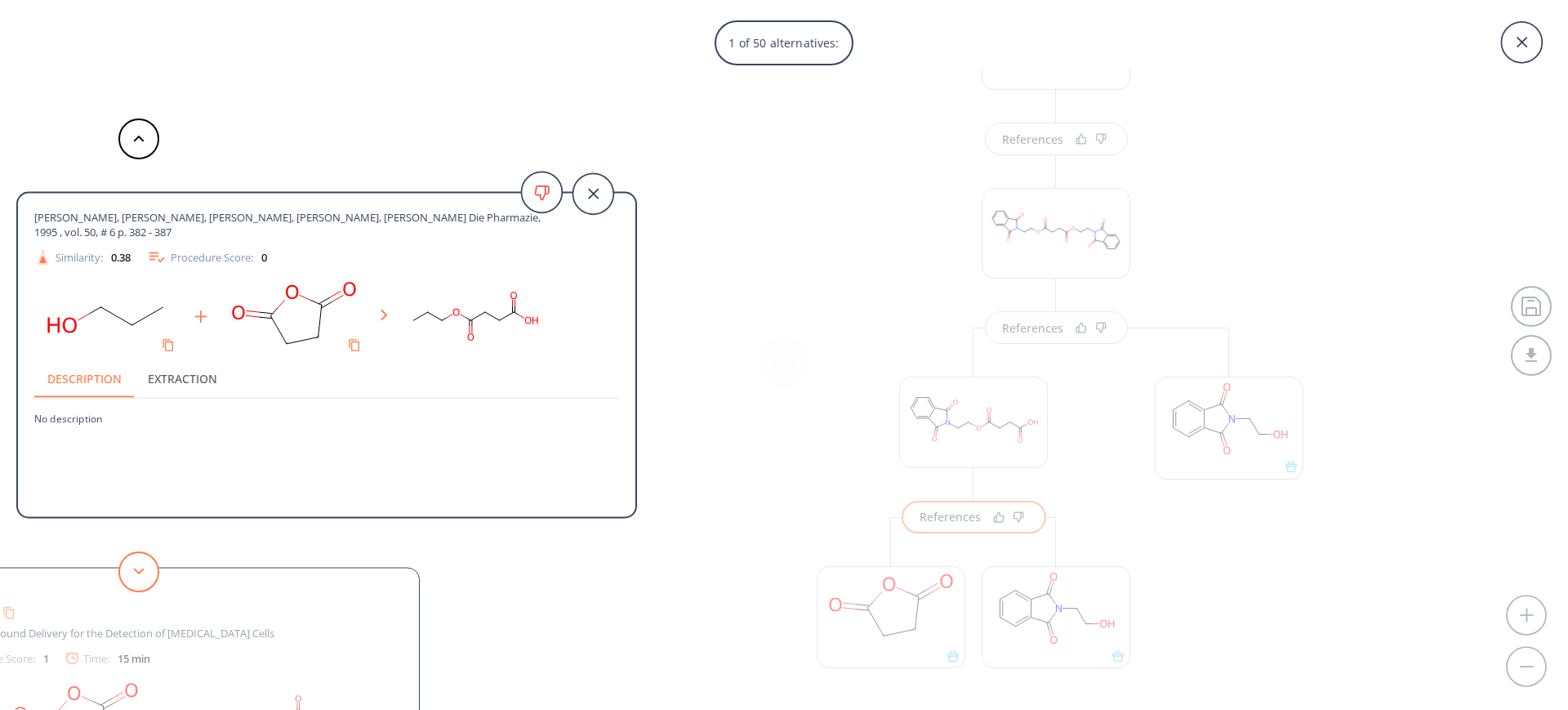
click at [130, 566] on button at bounding box center [139, 571] width 41 height 41
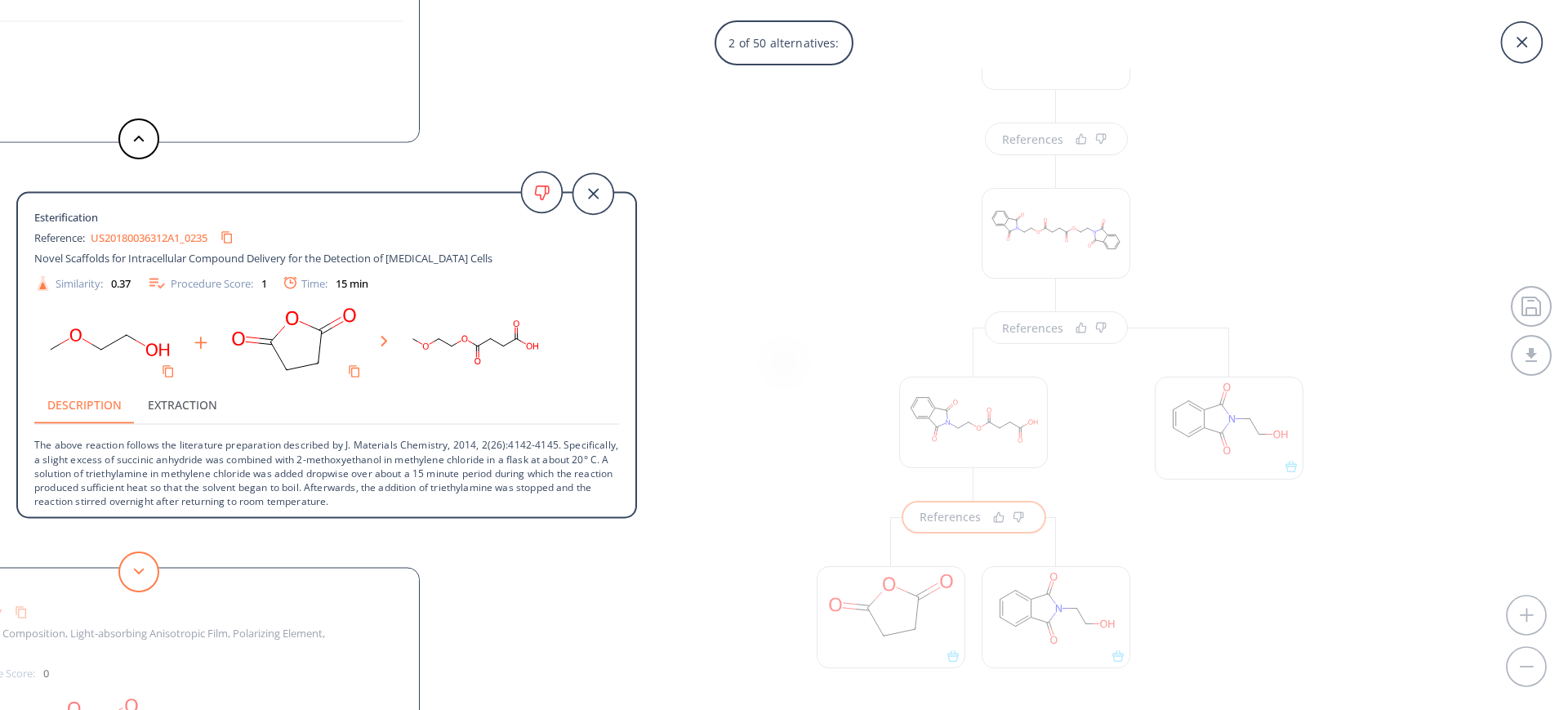
click at [152, 570] on button at bounding box center [139, 571] width 41 height 41
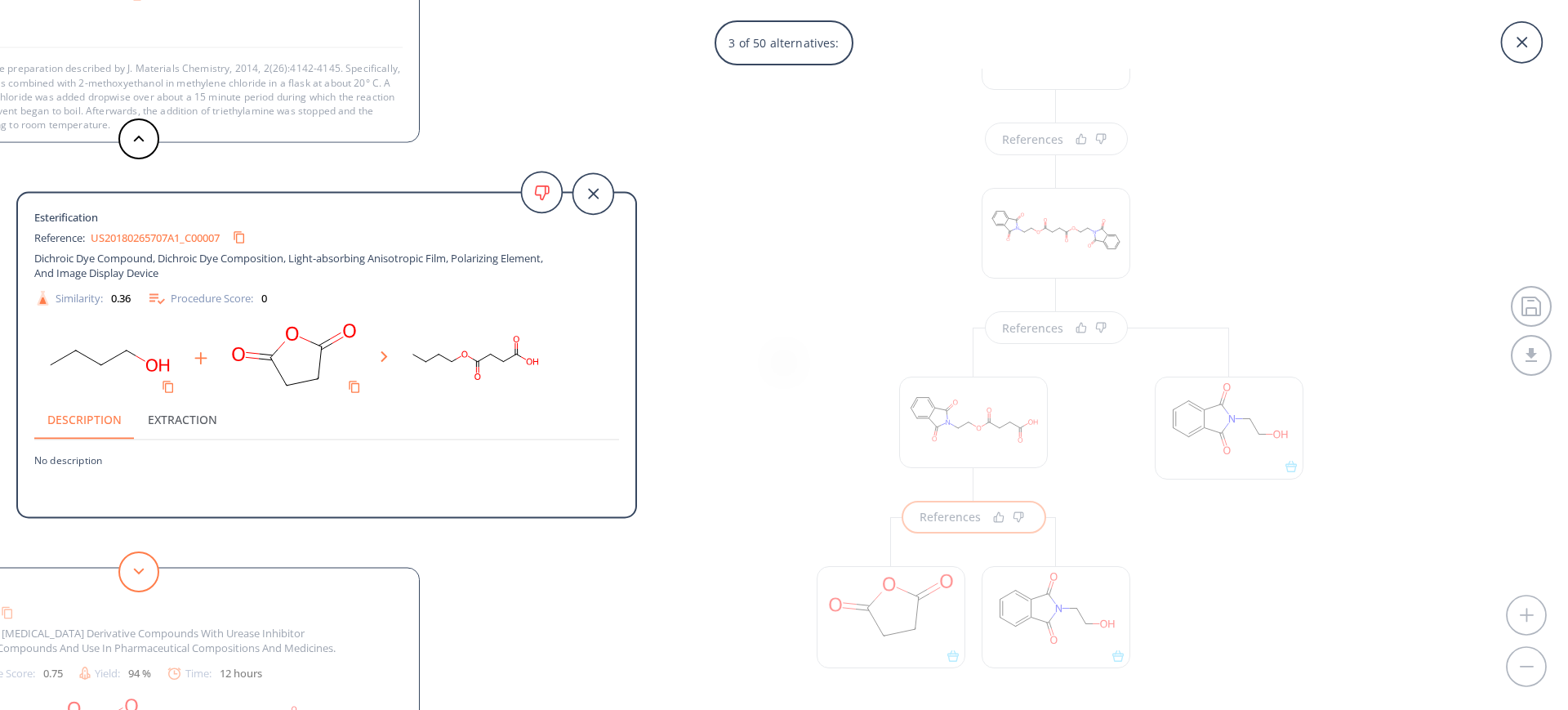
click at [152, 570] on button at bounding box center [139, 571] width 41 height 41
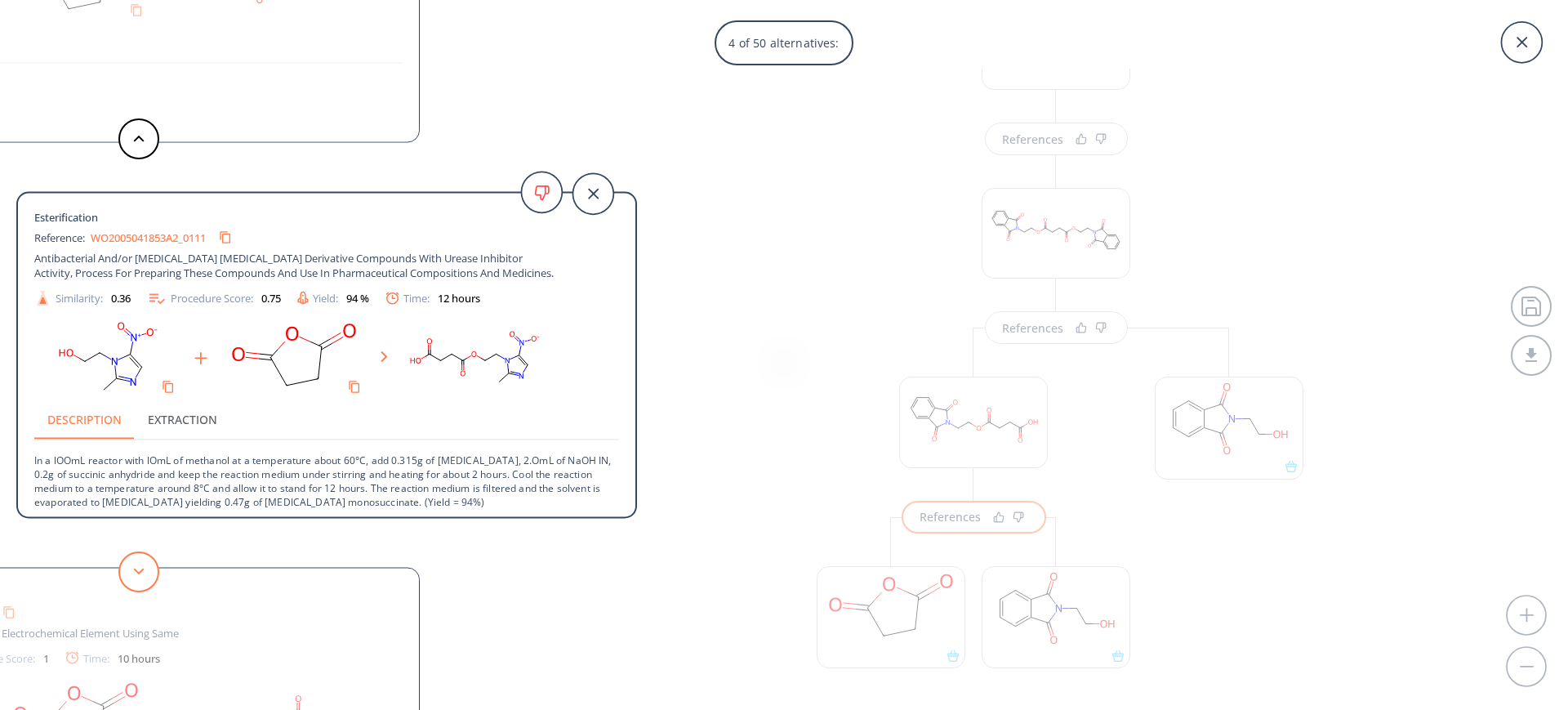
click at [152, 570] on button at bounding box center [139, 571] width 41 height 41
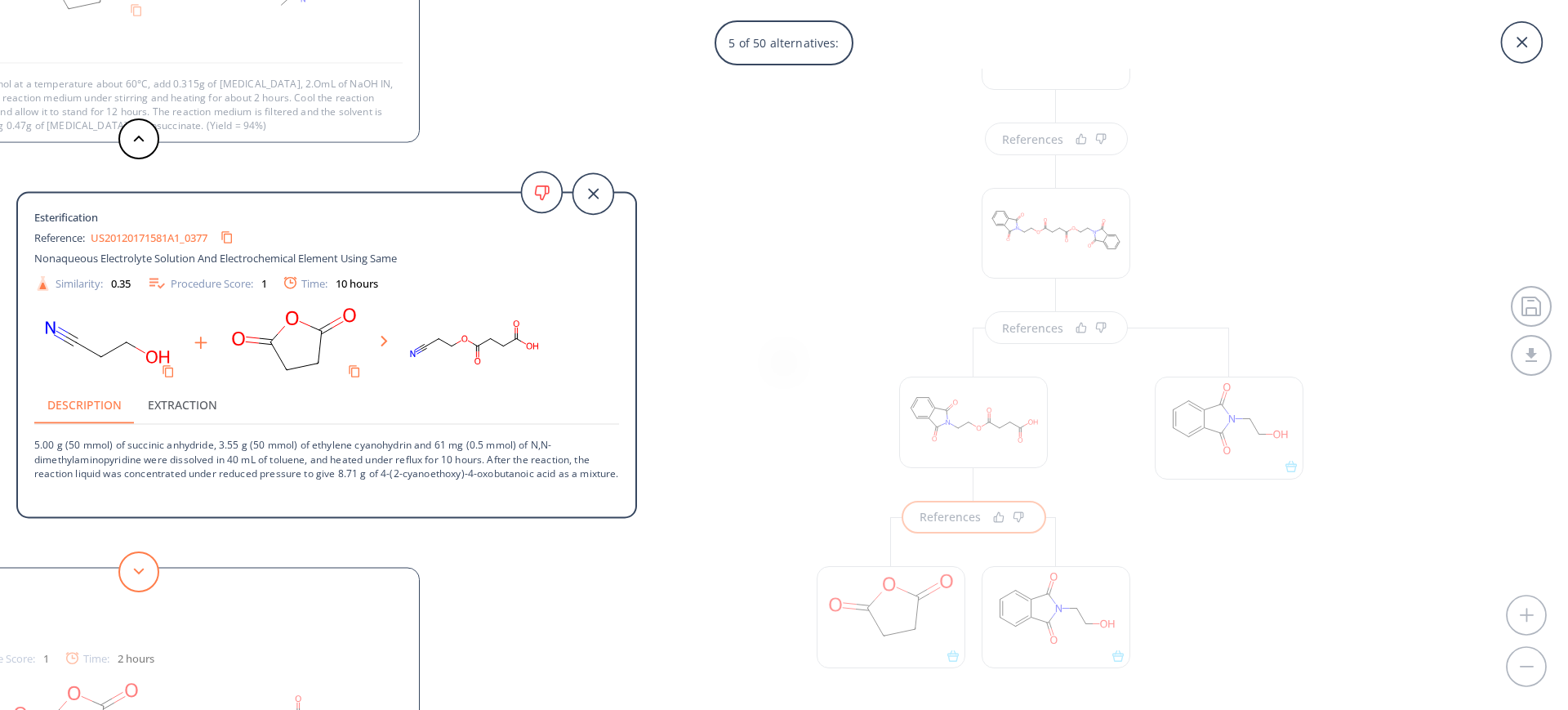
click at [152, 570] on button at bounding box center [139, 571] width 41 height 41
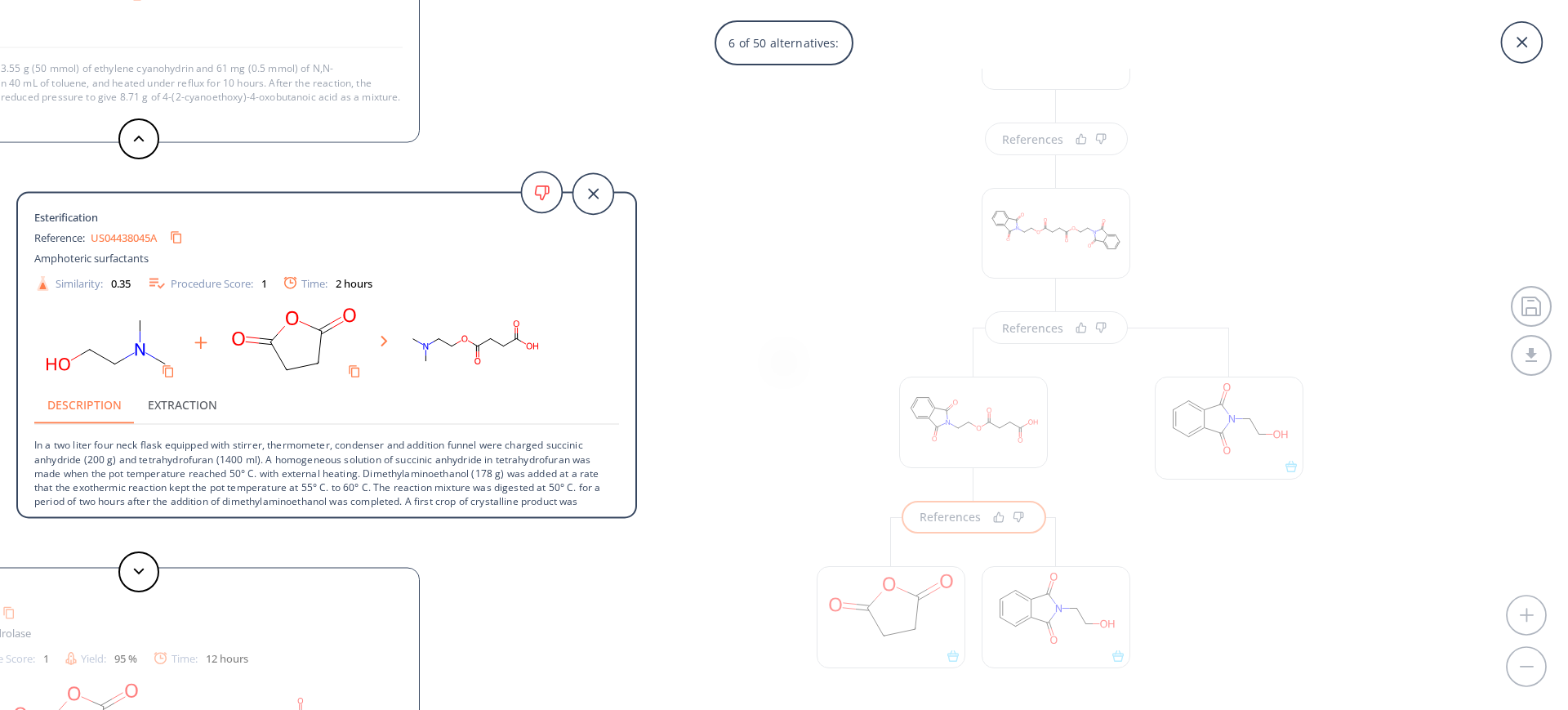
click at [130, 233] on link "US04438045A" at bounding box center [124, 237] width 66 height 11
drag, startPoint x: 34, startPoint y: 445, endPoint x: 214, endPoint y: 447, distance: 180.0
click at [214, 447] on p "In a two liter four neck flask equipped with stirrer, thermometer, condenser an…" at bounding box center [326, 487] width 585 height 125
copy p "In a two liter four neck flask equipped"
click at [147, 570] on button at bounding box center [139, 571] width 41 height 41
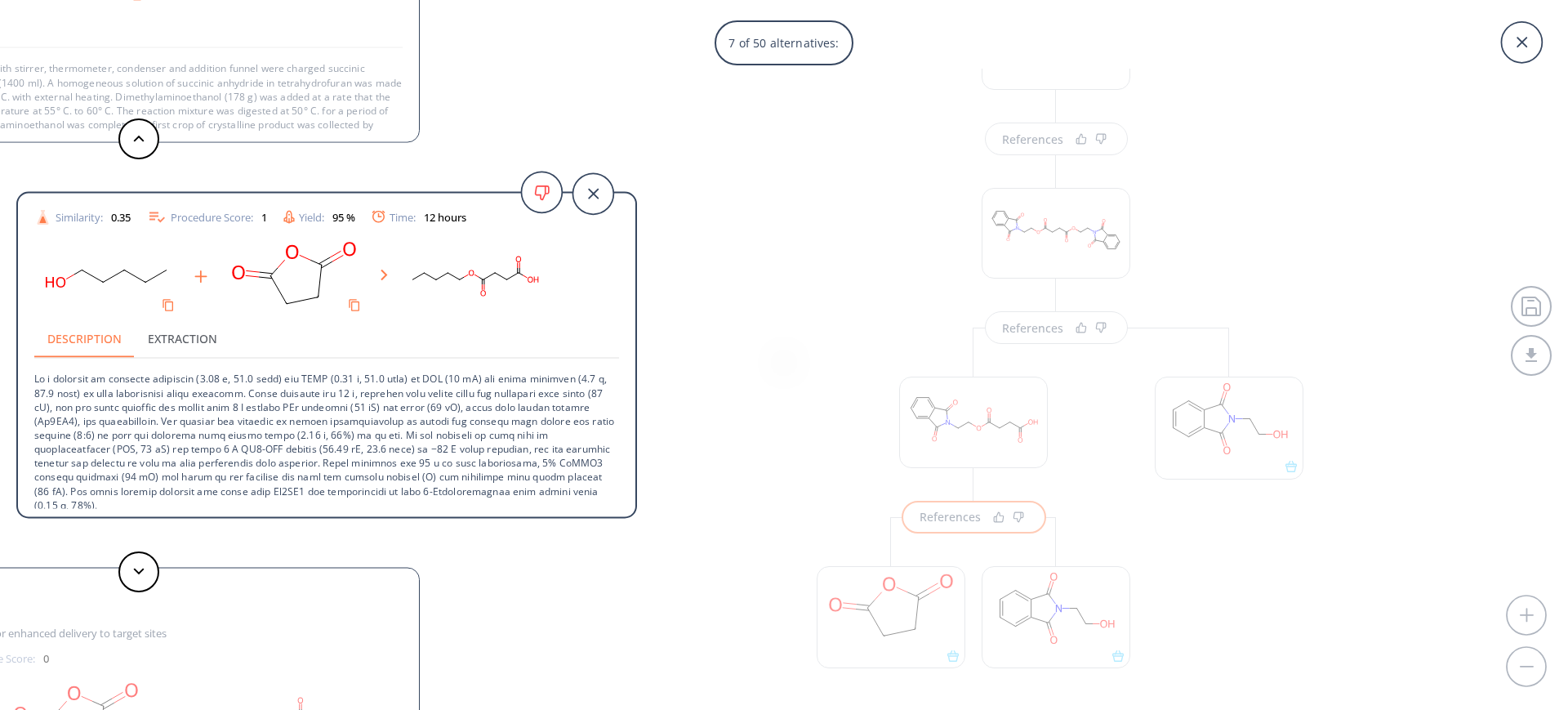
scroll to position [72, 0]
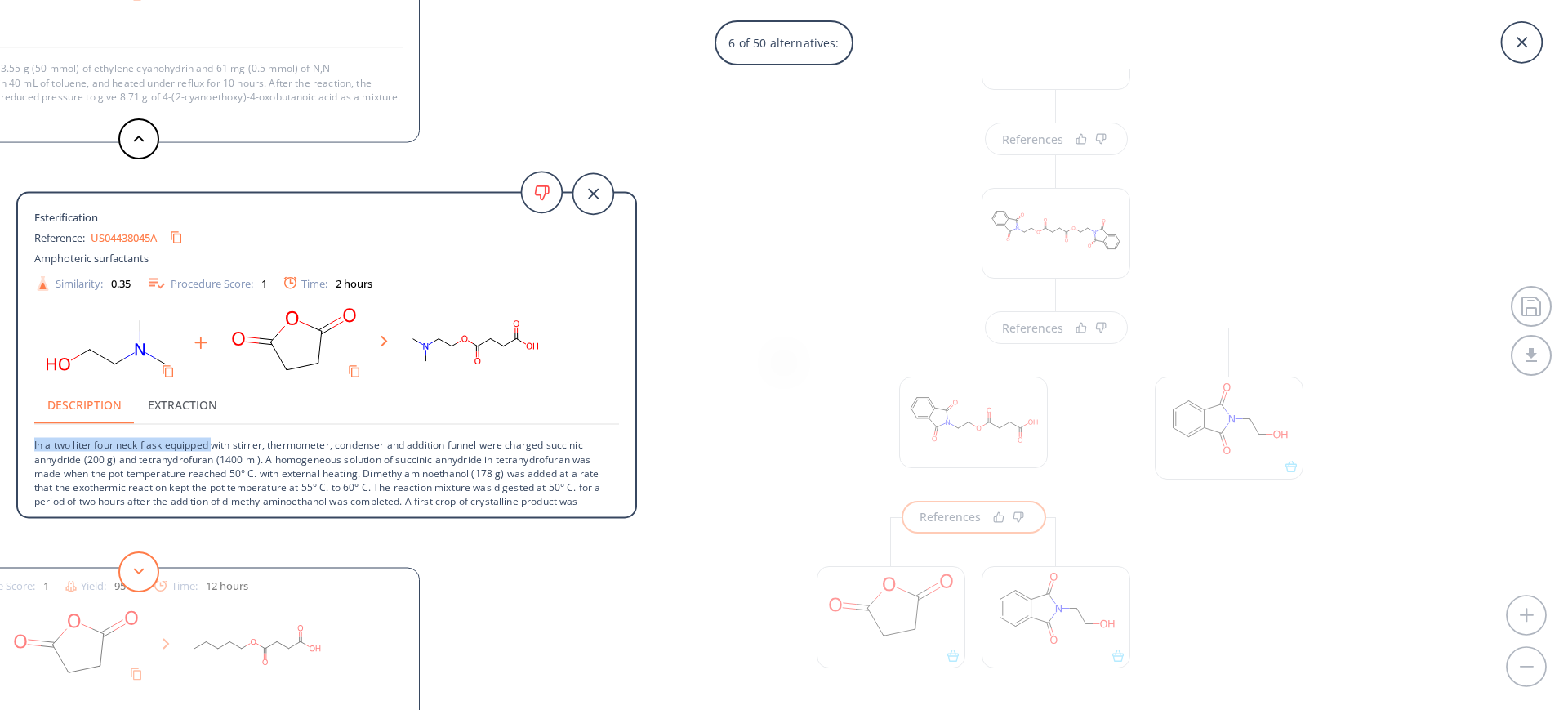
click at [124, 580] on button at bounding box center [139, 571] width 41 height 41
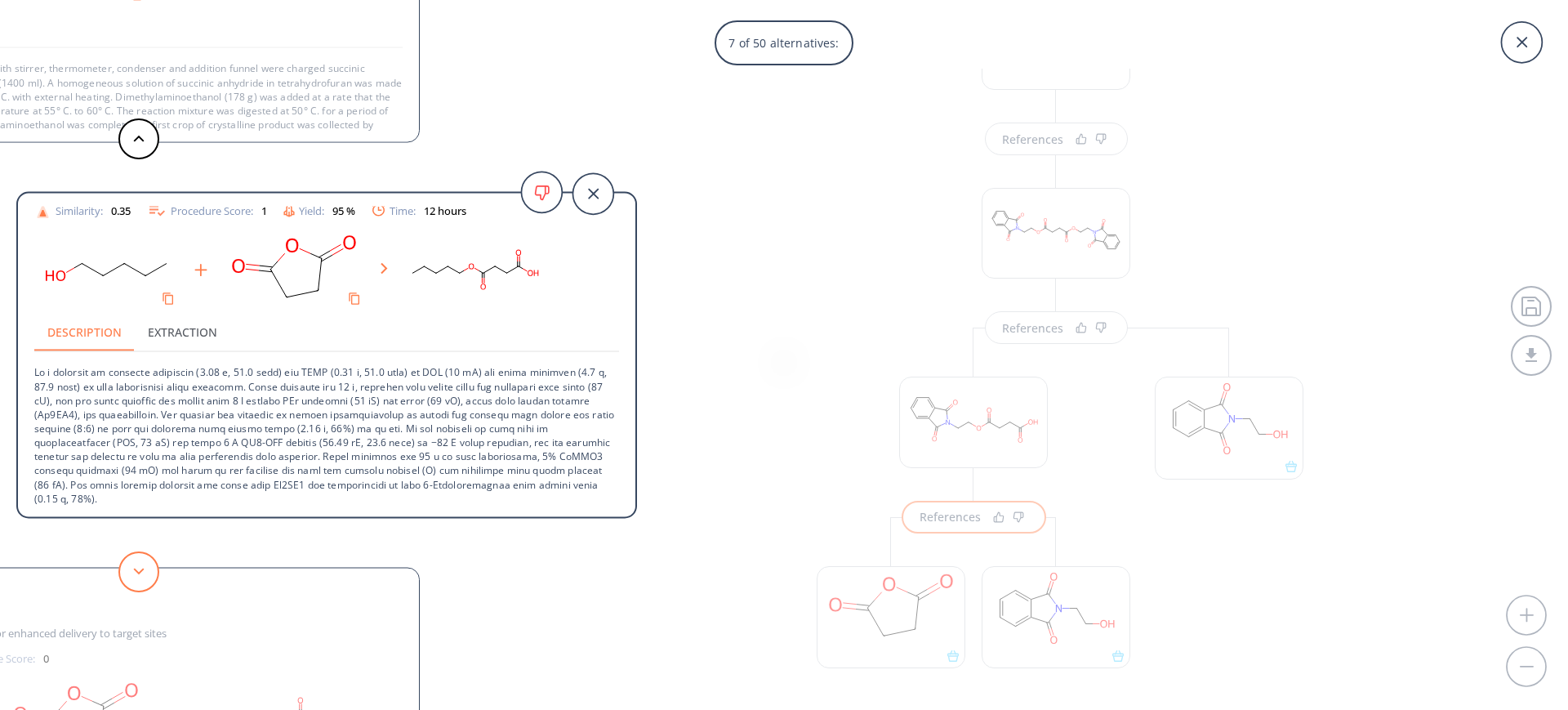
click at [125, 576] on button at bounding box center [139, 571] width 41 height 41
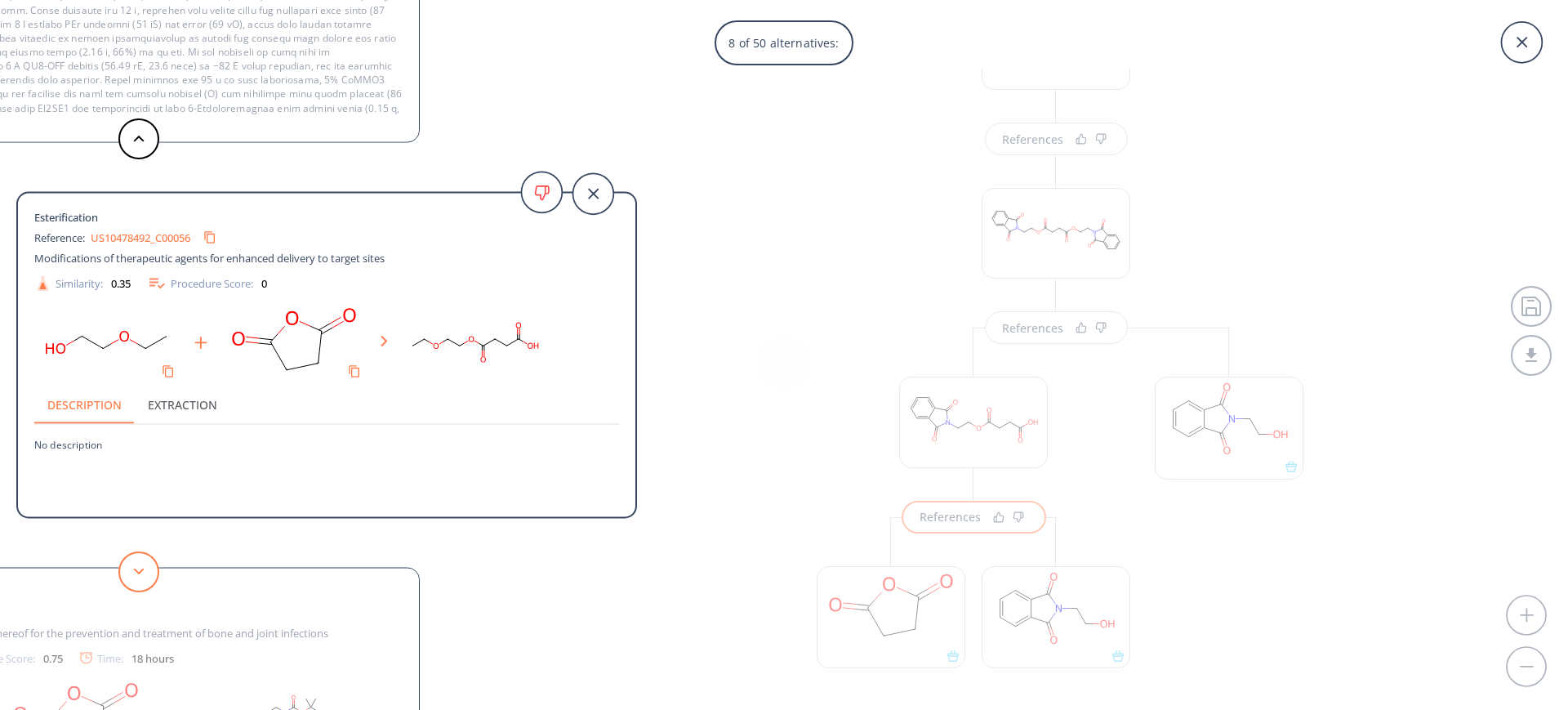
click at [125, 576] on button at bounding box center [139, 571] width 41 height 41
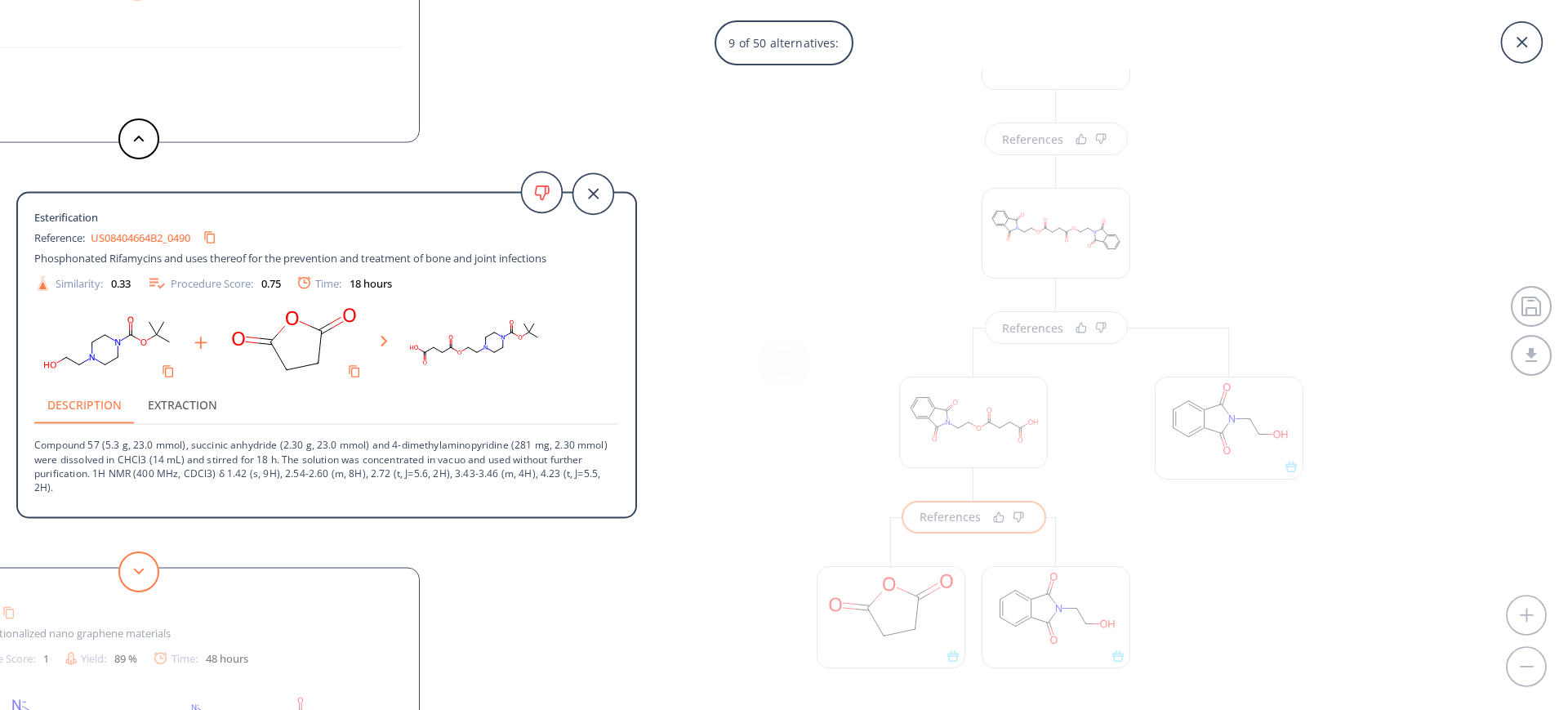
click at [125, 576] on button at bounding box center [139, 571] width 41 height 41
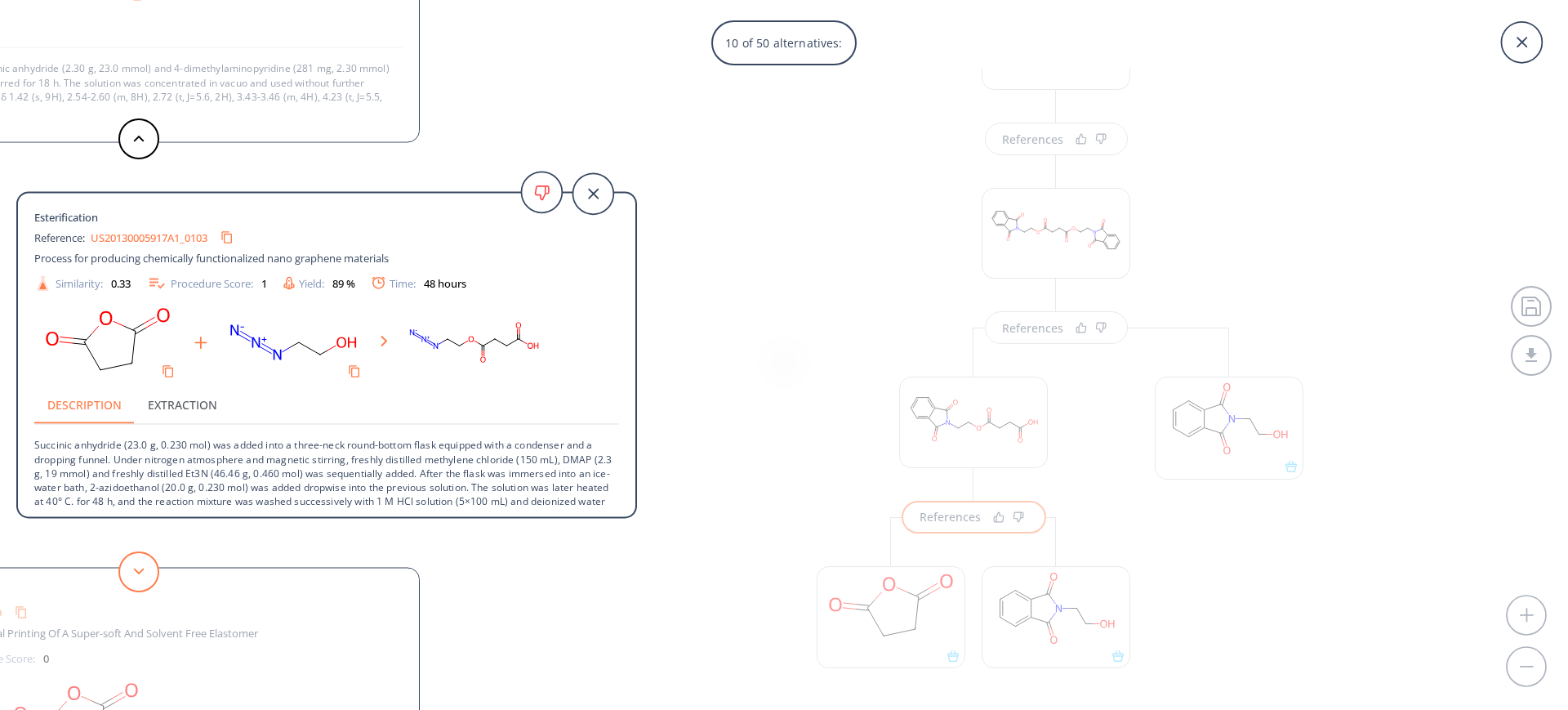
click at [125, 576] on button at bounding box center [139, 571] width 41 height 41
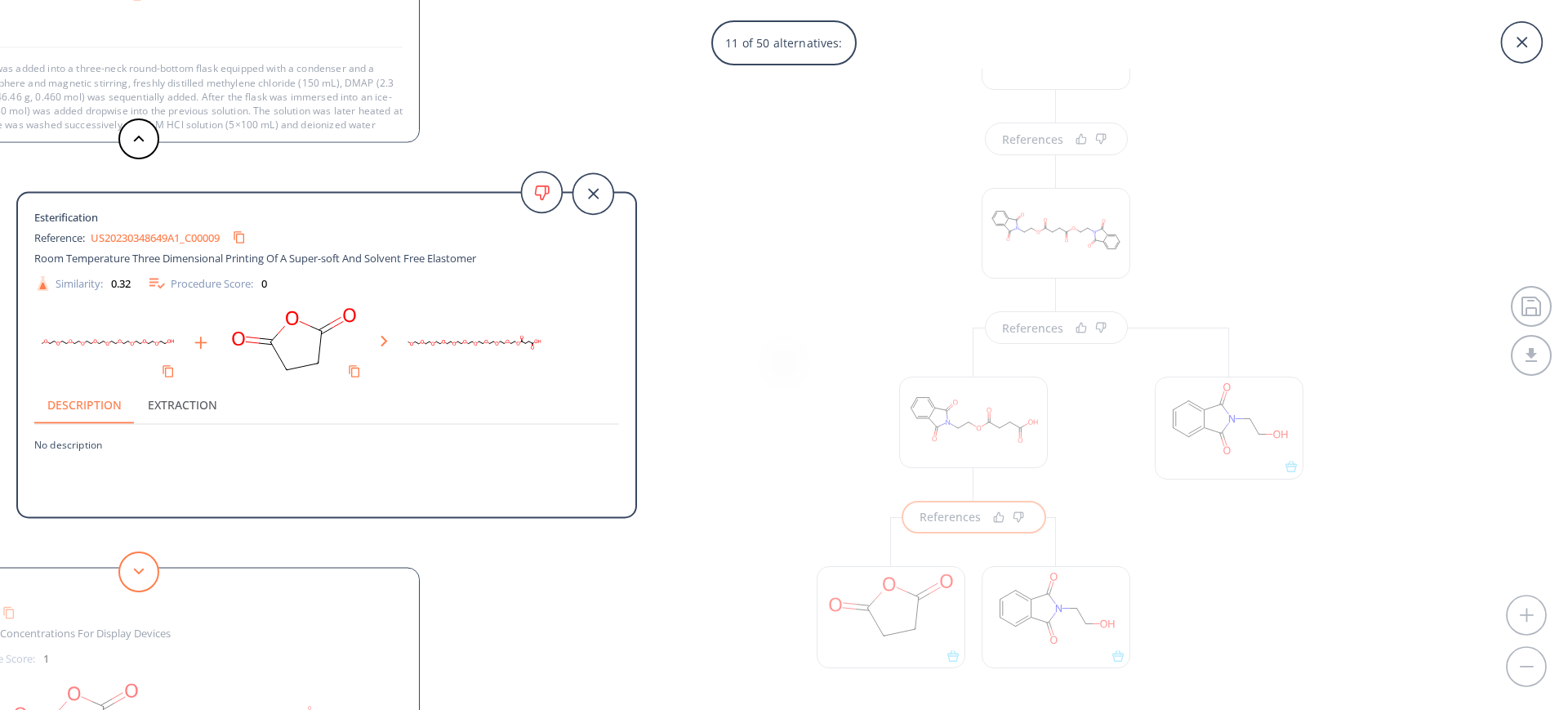
click at [125, 576] on button at bounding box center [139, 571] width 41 height 41
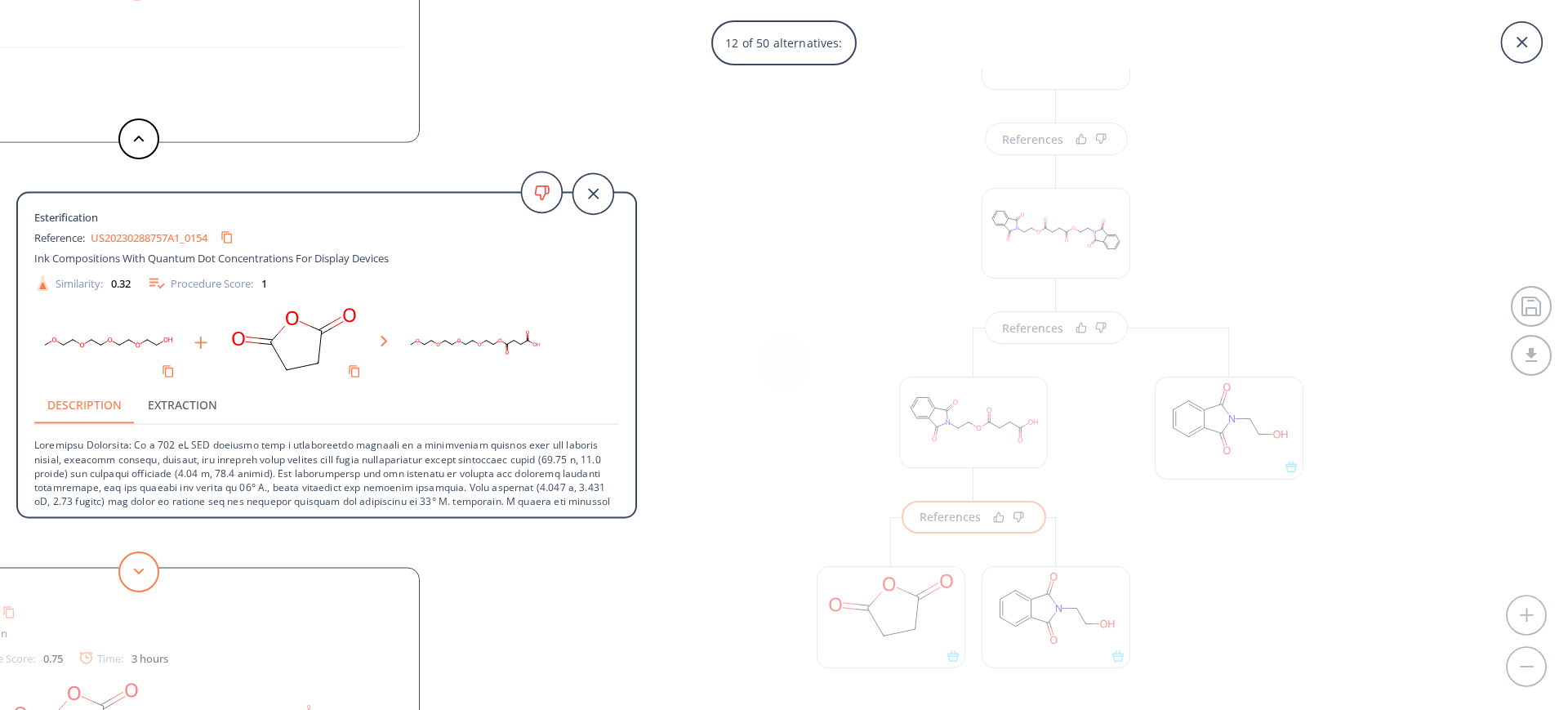
click at [125, 576] on button at bounding box center [139, 571] width 41 height 41
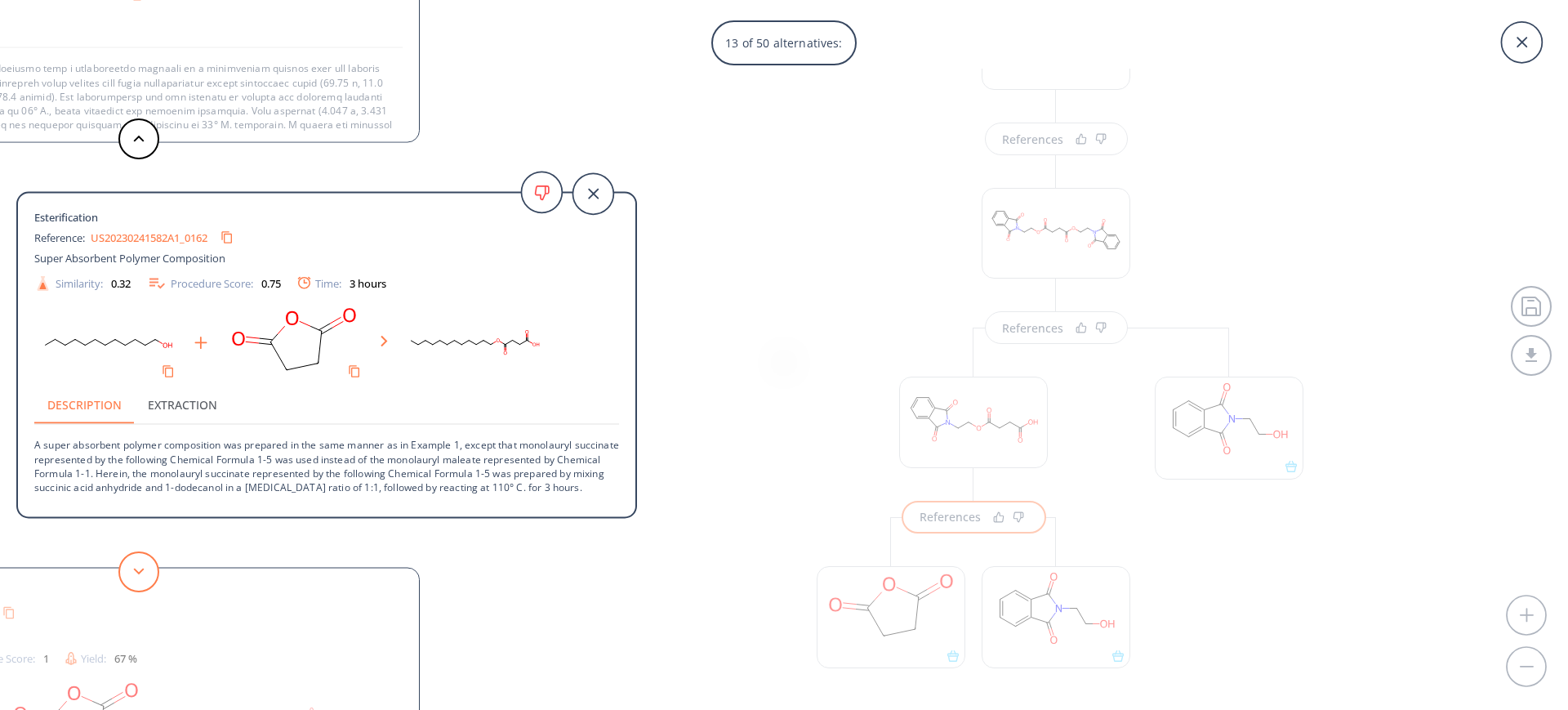
click at [125, 576] on button at bounding box center [139, 571] width 41 height 41
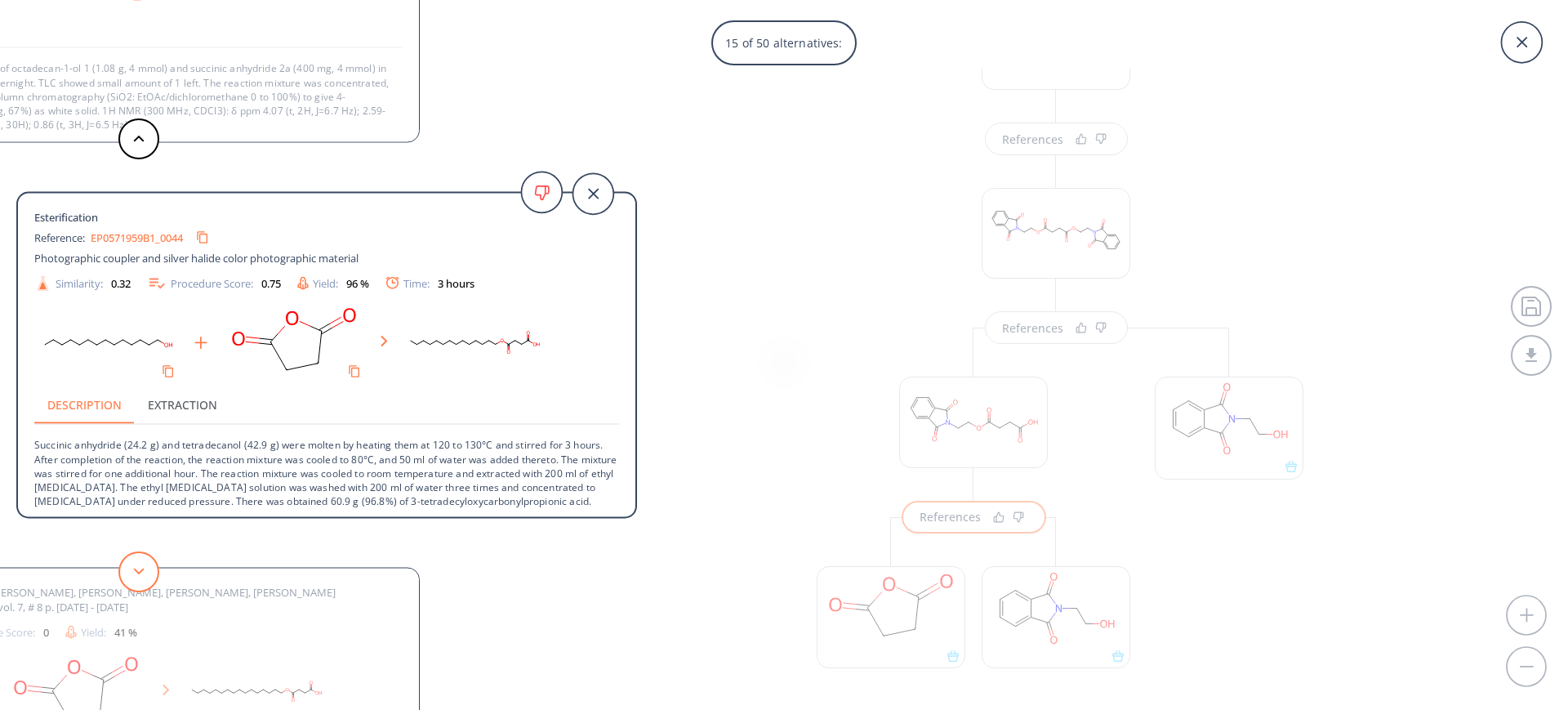
click at [125, 576] on button at bounding box center [139, 571] width 41 height 41
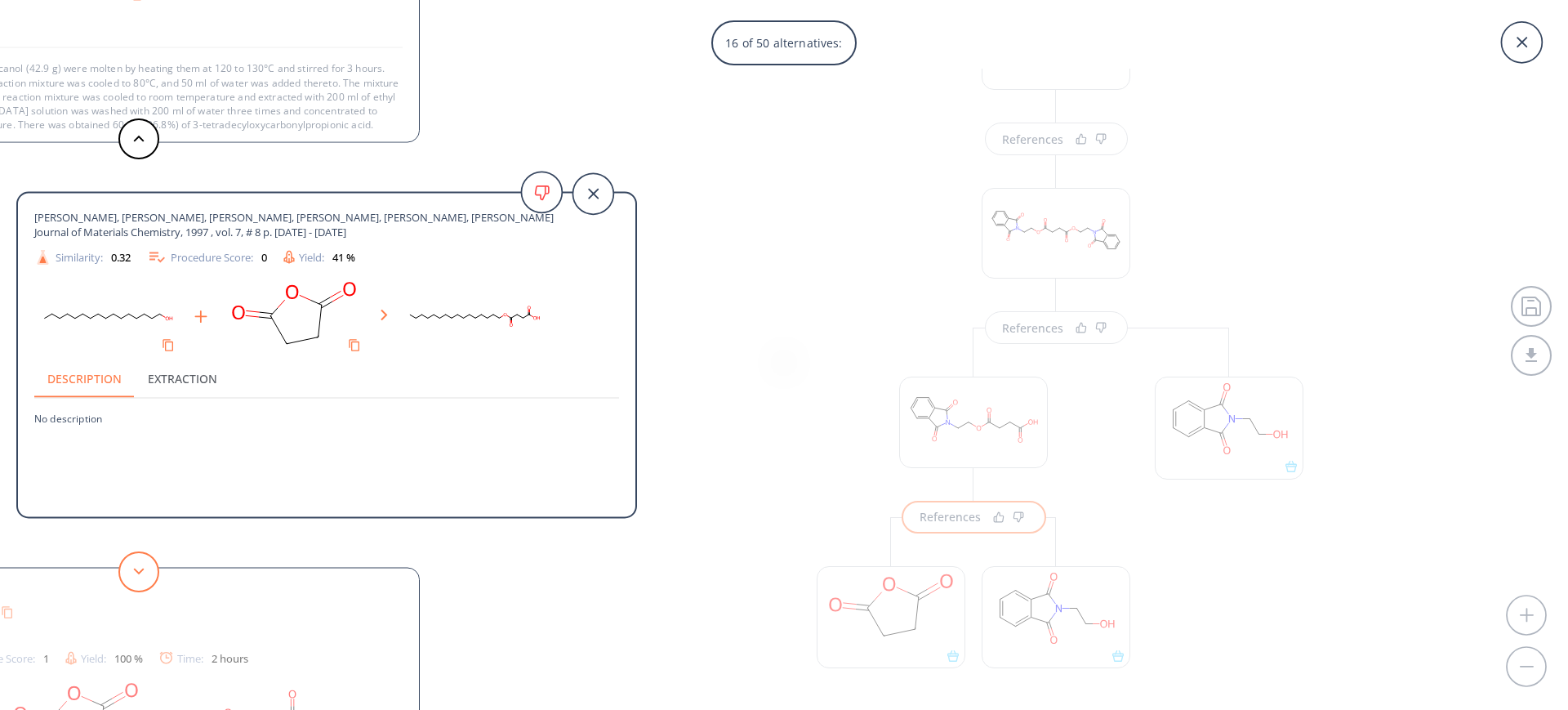
click at [125, 576] on button at bounding box center [139, 571] width 41 height 41
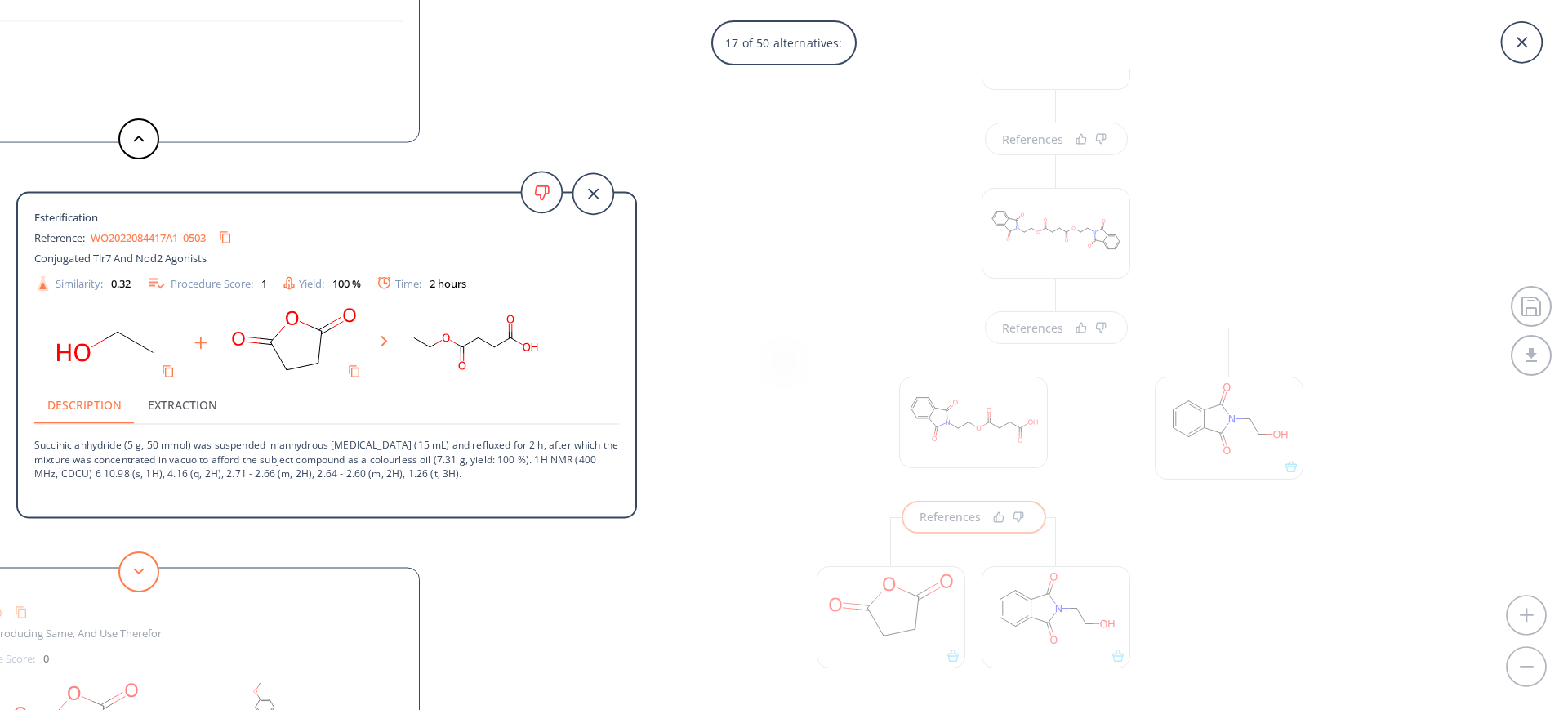
click at [125, 576] on button at bounding box center [139, 571] width 41 height 41
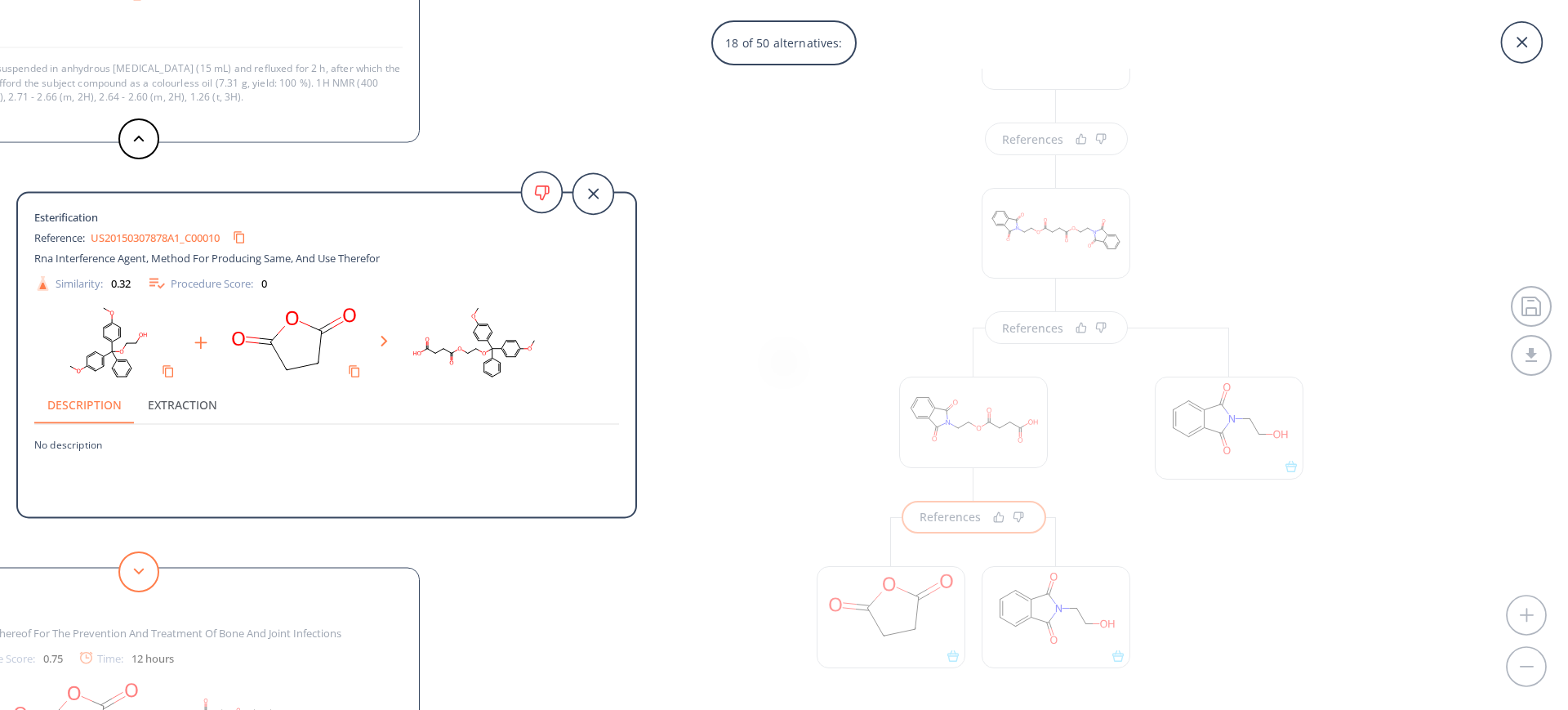
click at [125, 576] on button at bounding box center [139, 571] width 41 height 41
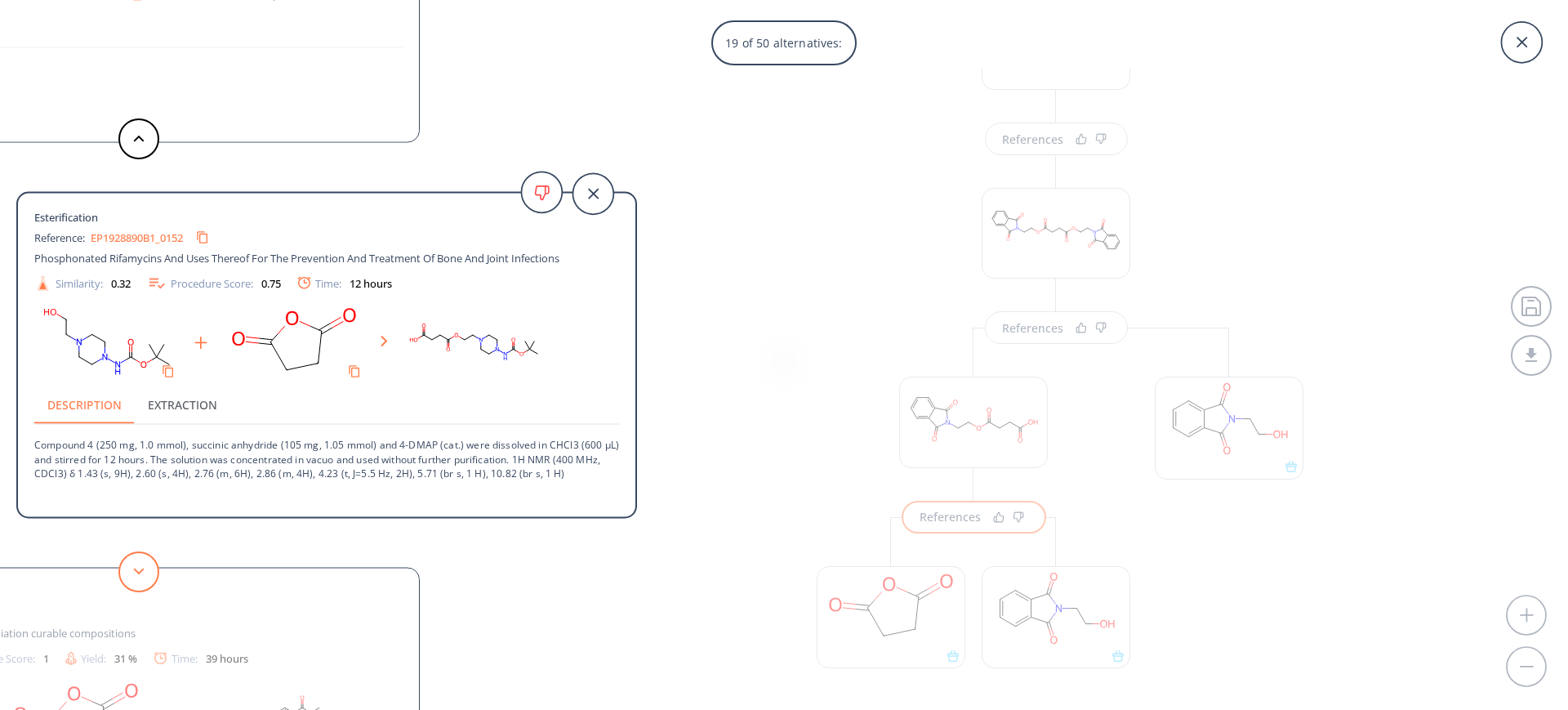
click at [141, 562] on button at bounding box center [139, 571] width 41 height 41
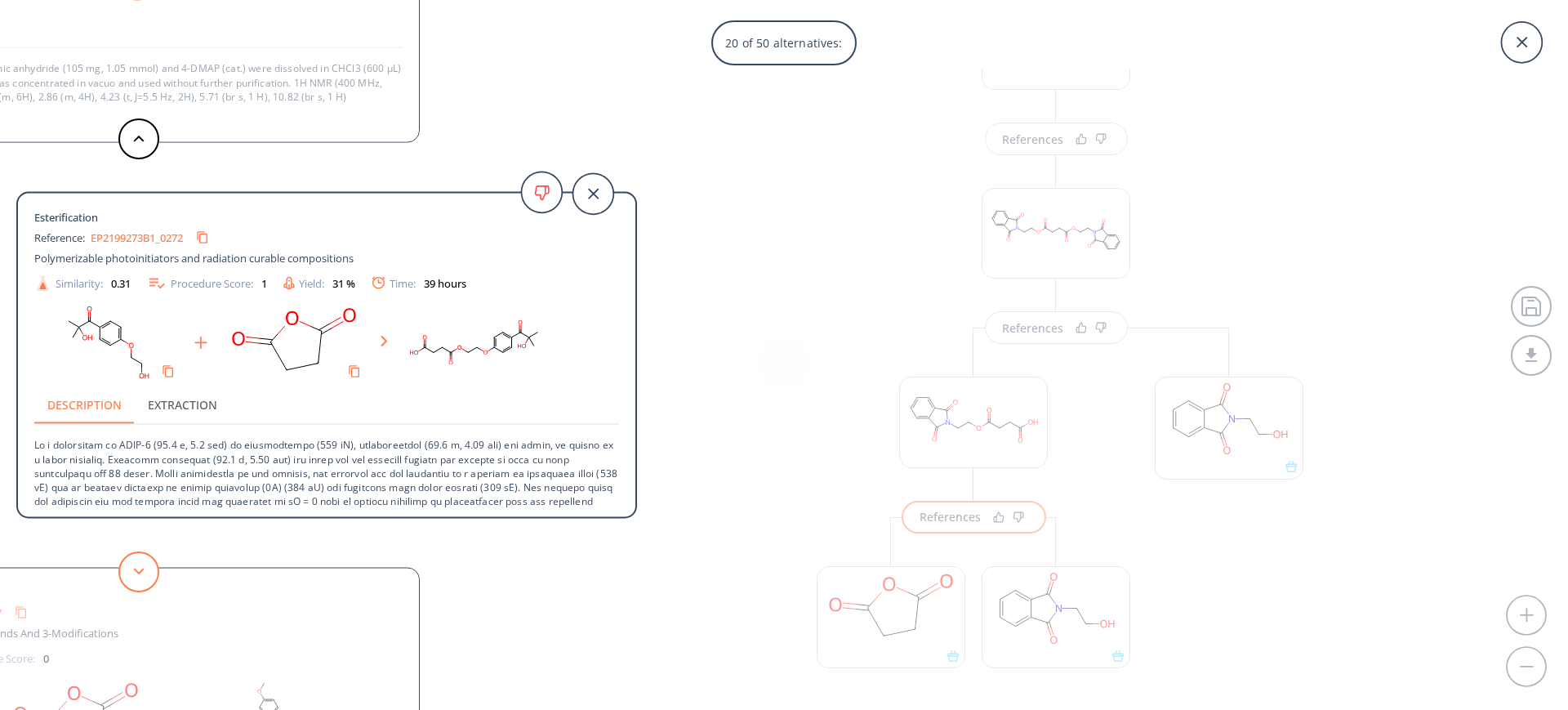
click at [135, 565] on button at bounding box center [139, 571] width 41 height 41
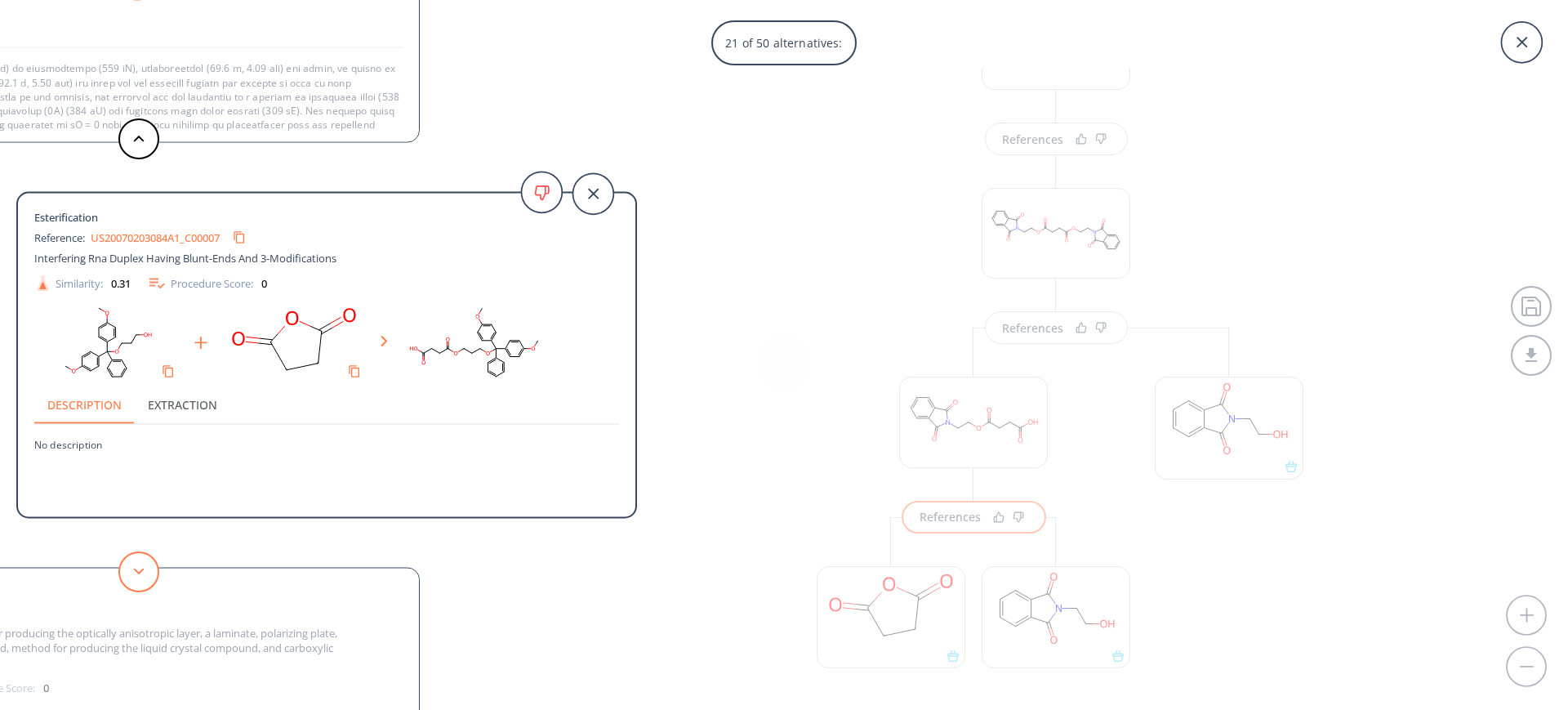
click at [135, 565] on button at bounding box center [139, 571] width 41 height 41
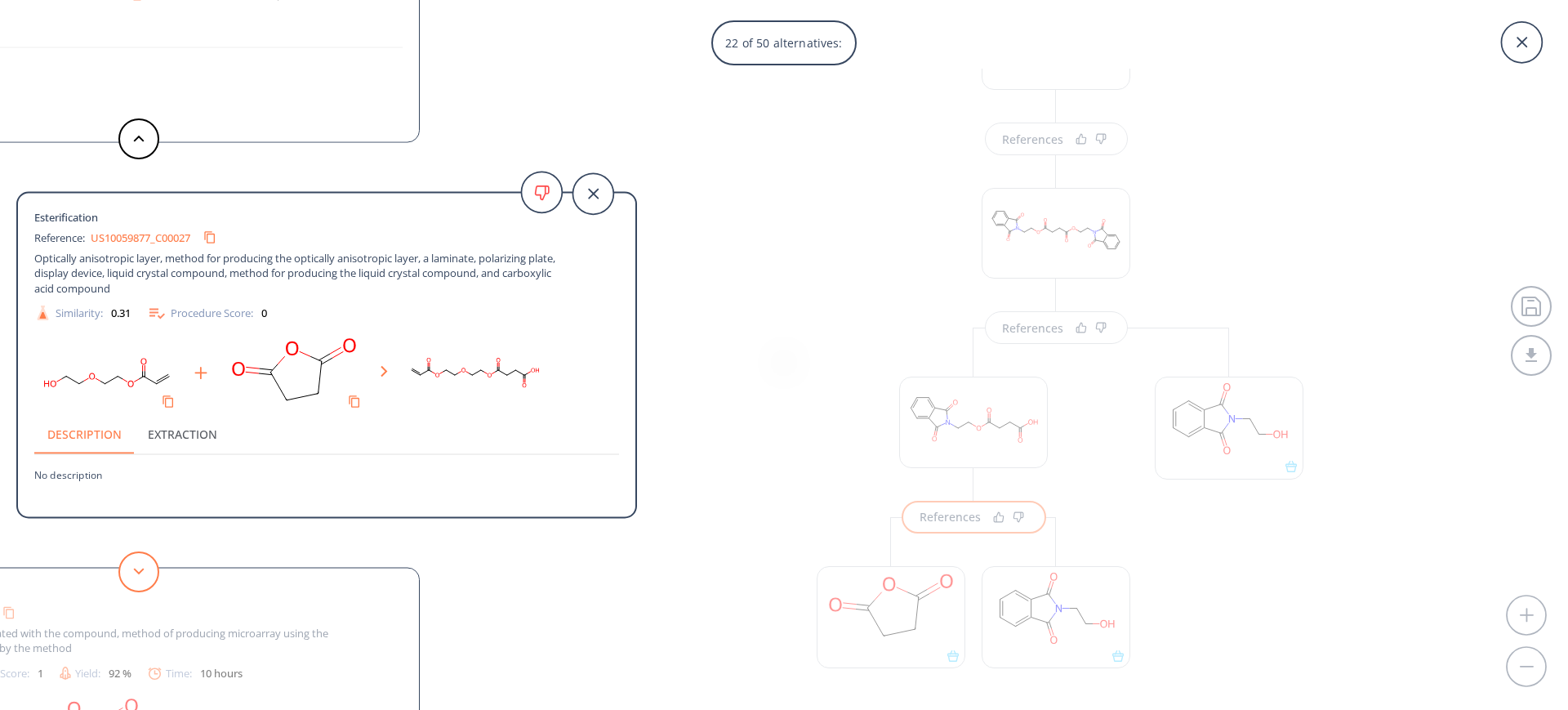
click at [135, 565] on button at bounding box center [139, 571] width 41 height 41
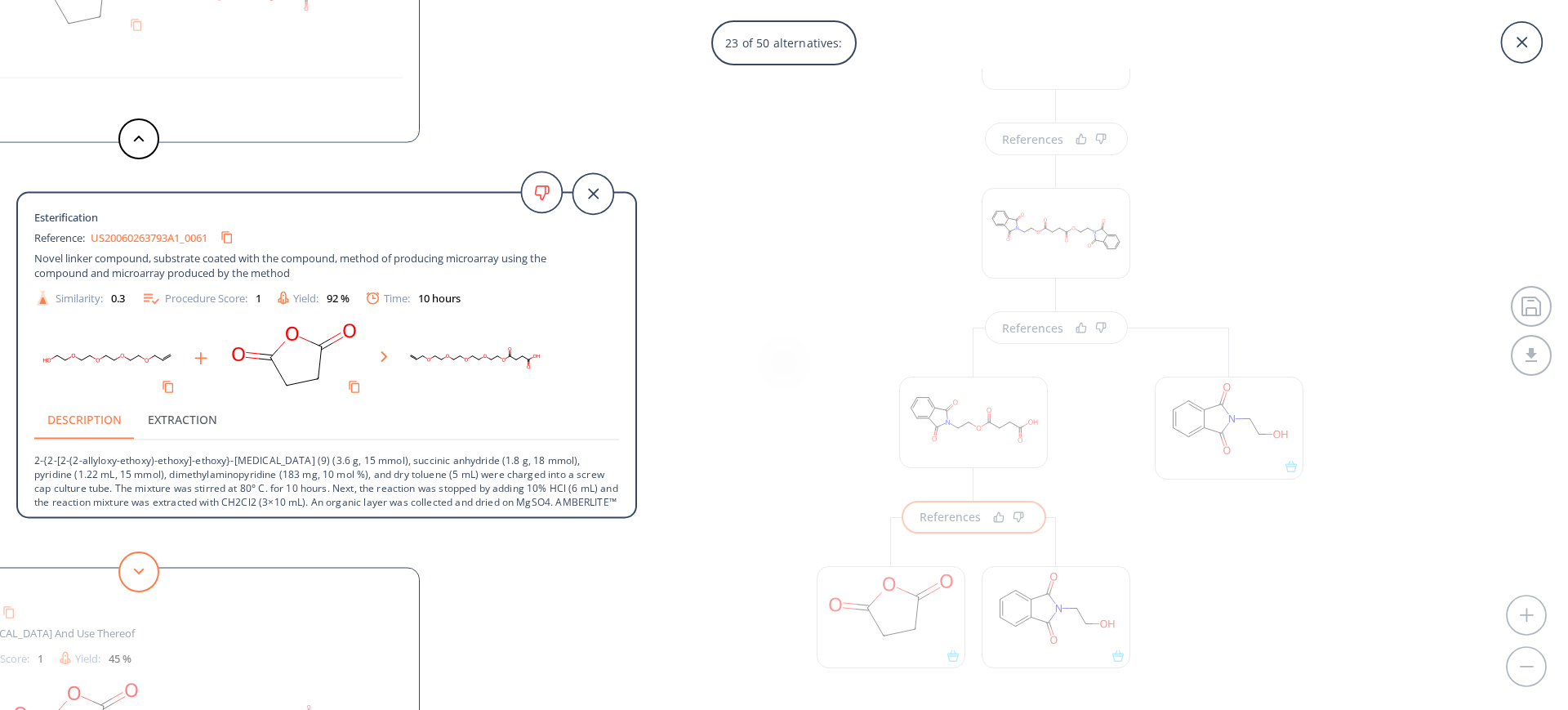
click at [135, 565] on button at bounding box center [139, 571] width 41 height 41
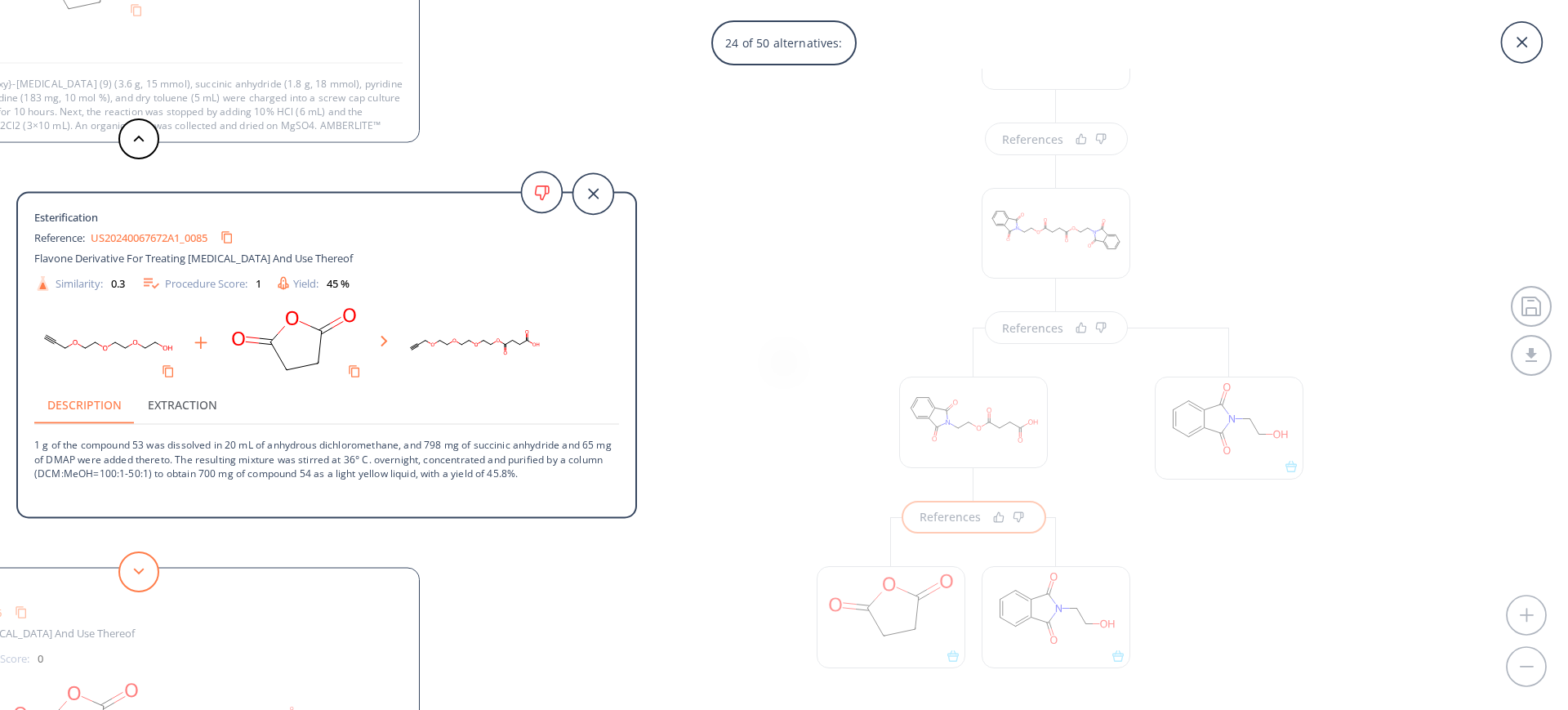
click at [135, 565] on button at bounding box center [139, 571] width 41 height 41
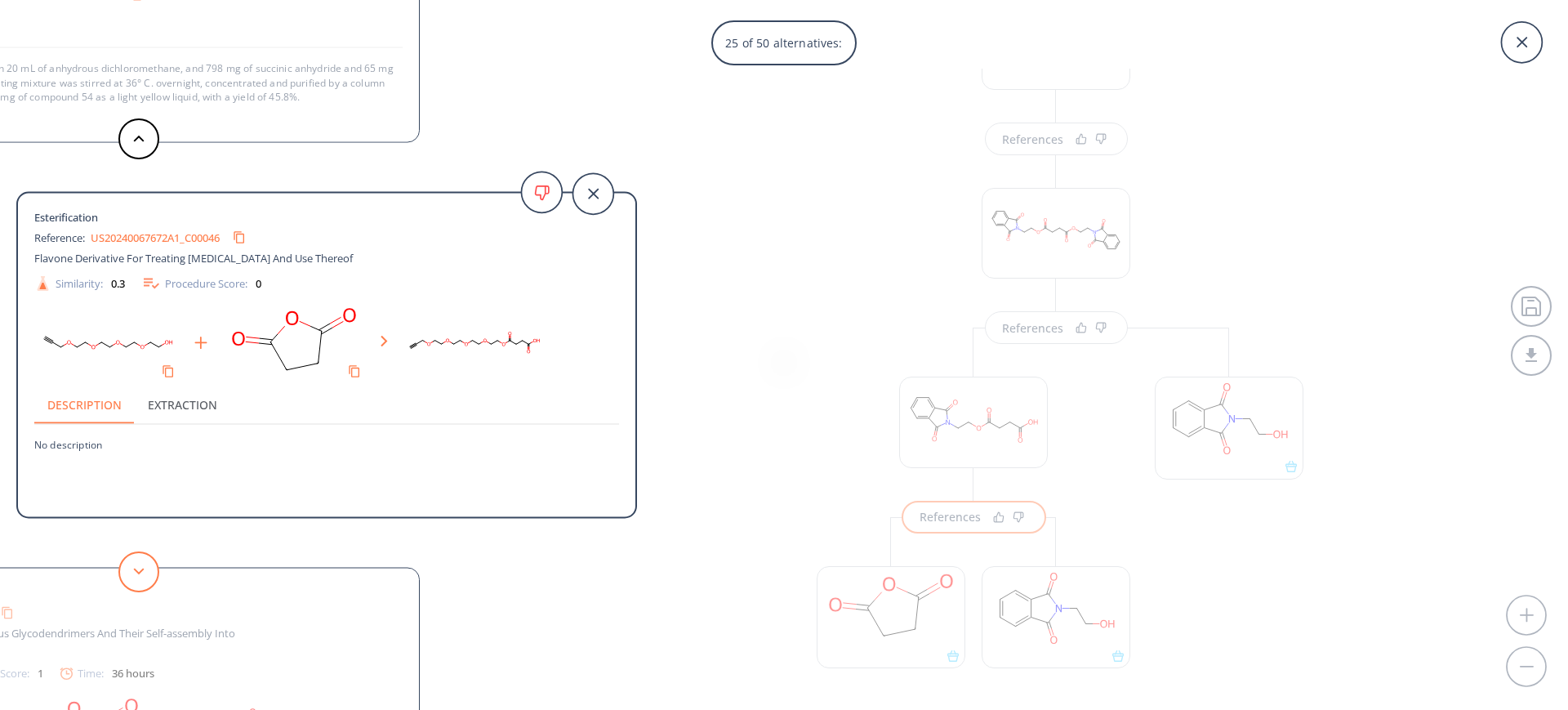
click at [135, 565] on button at bounding box center [139, 571] width 41 height 41
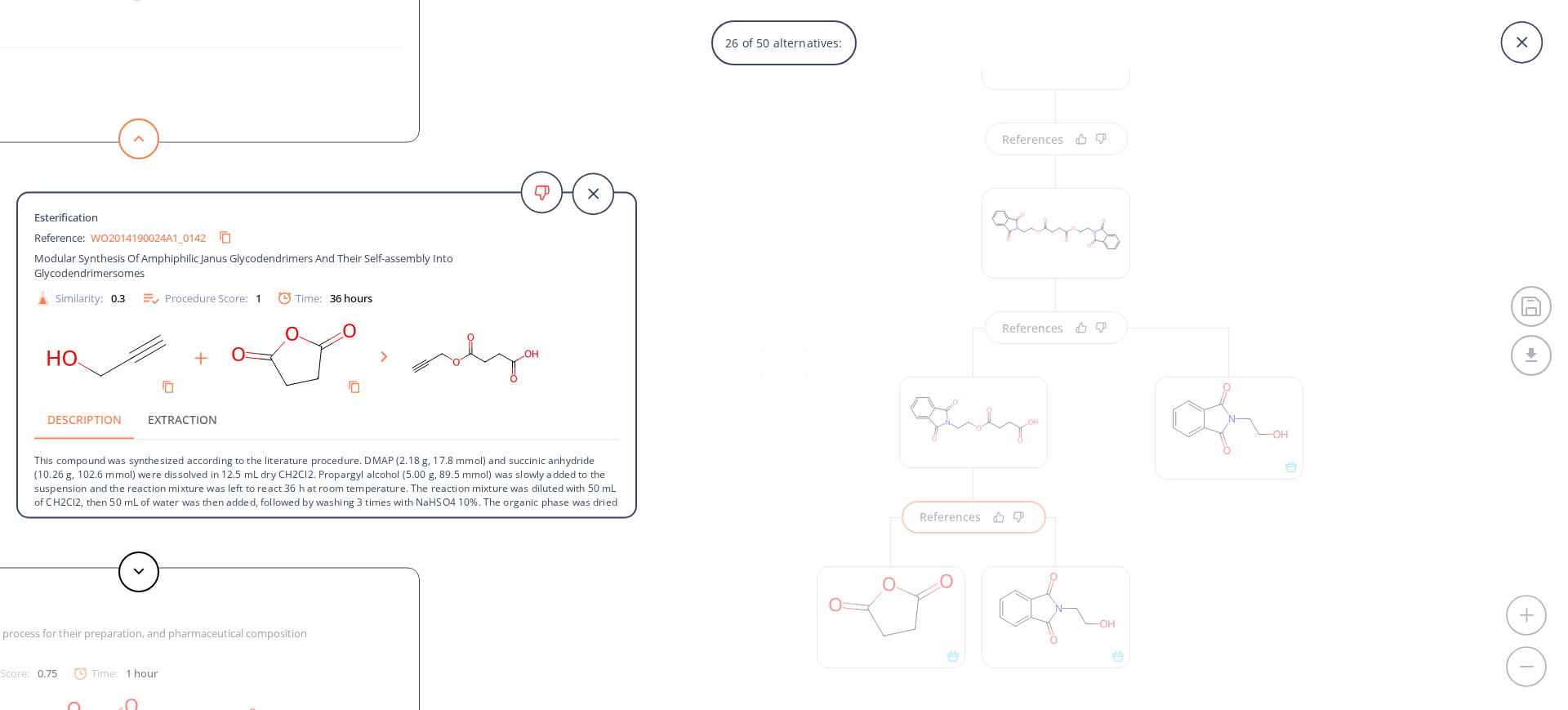
click at [146, 127] on button at bounding box center [139, 139] width 41 height 41
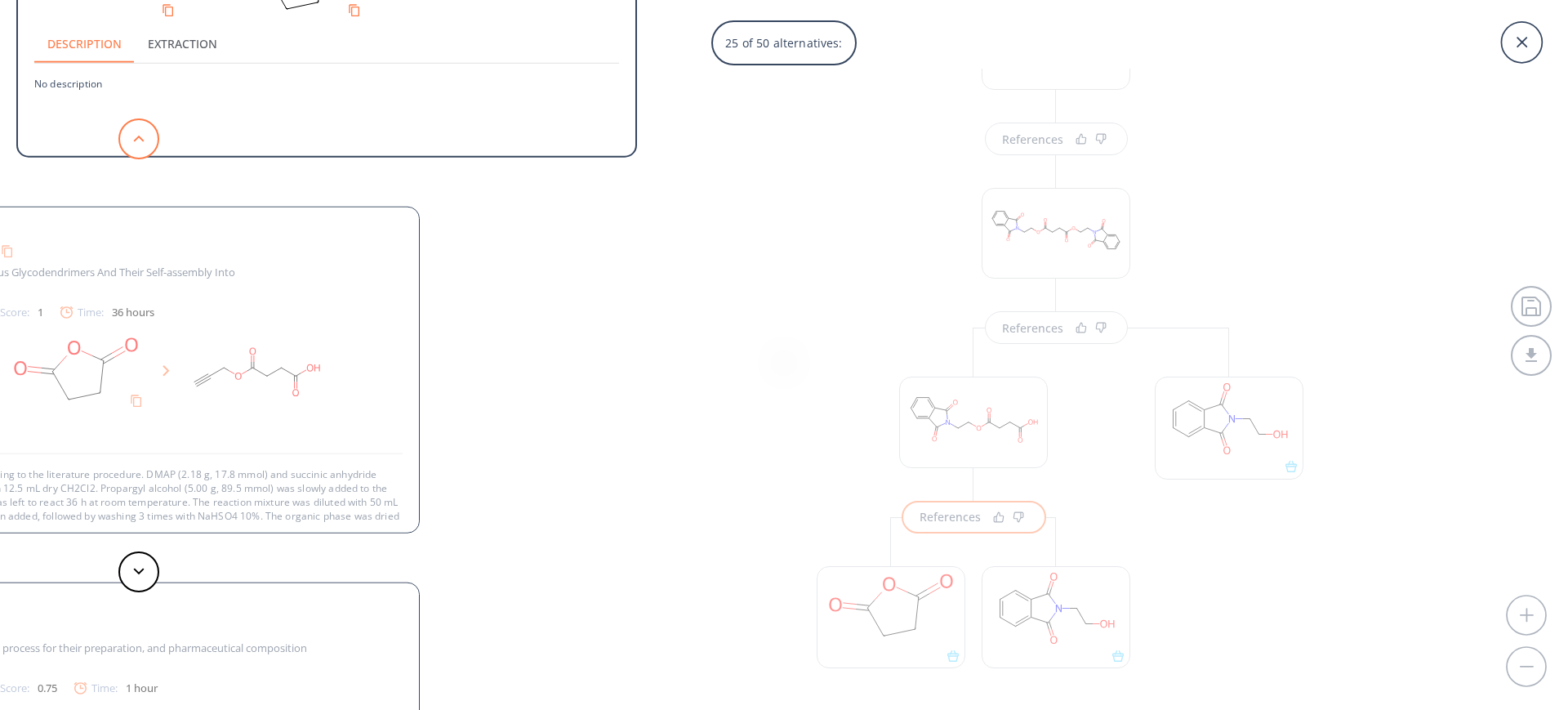
click at [146, 127] on button at bounding box center [139, 139] width 41 height 41
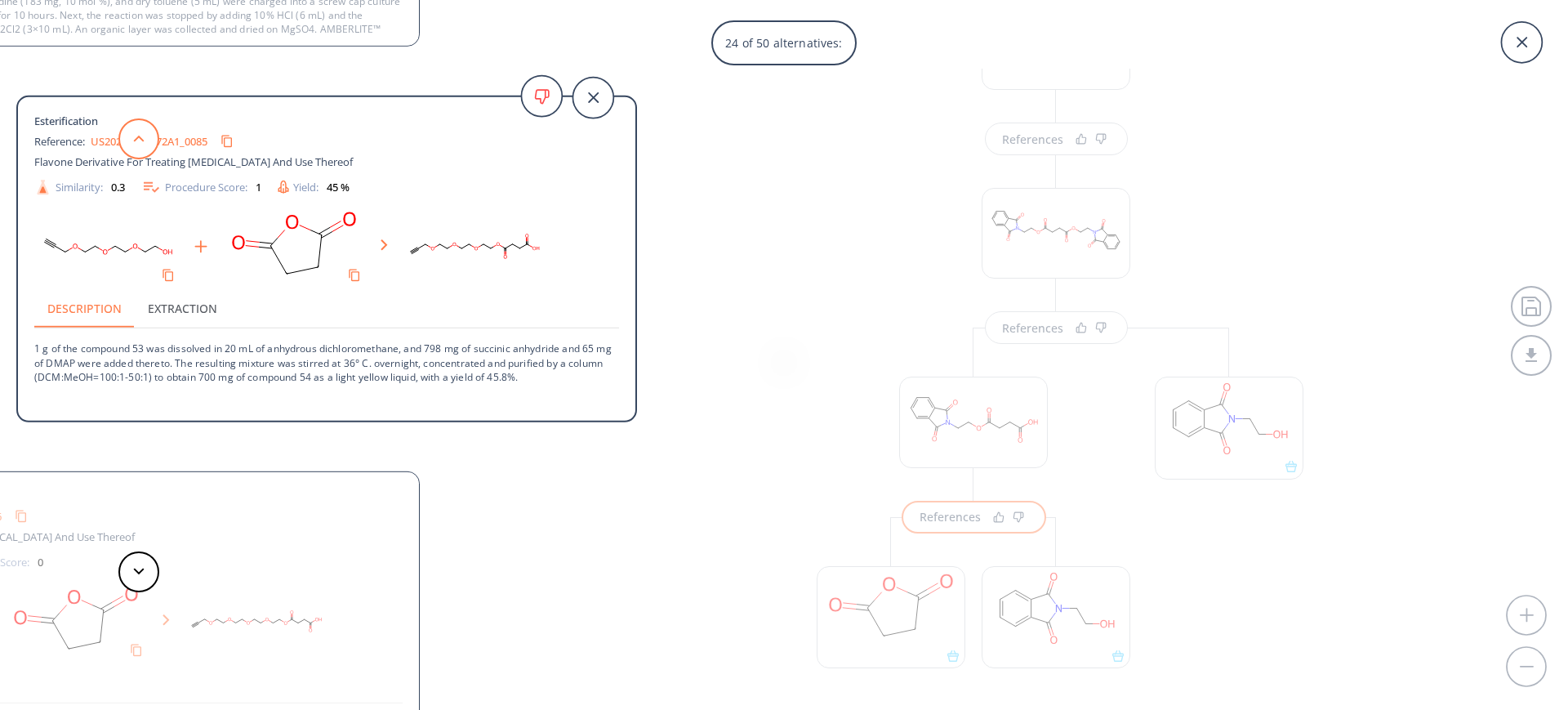
click at [146, 127] on button at bounding box center [139, 139] width 41 height 41
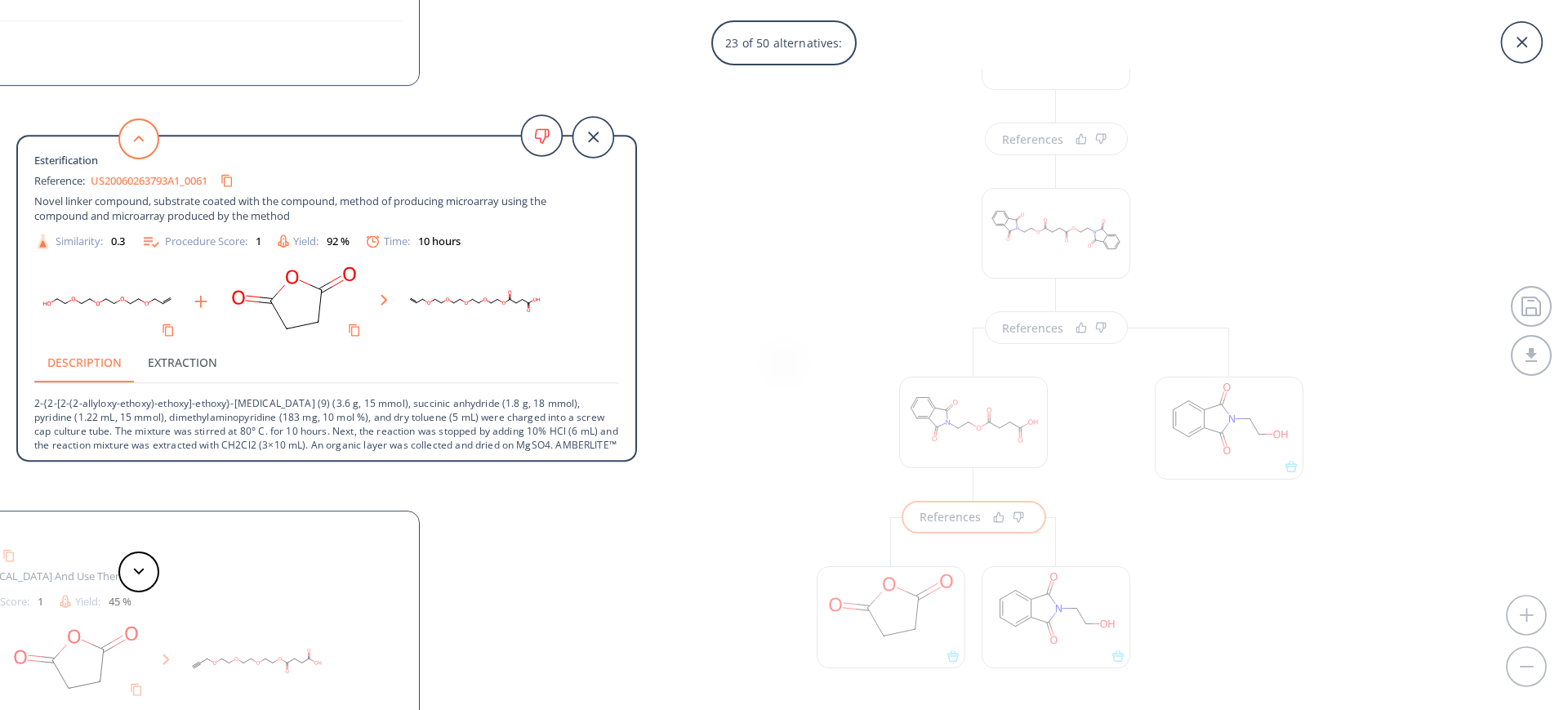
click at [146, 127] on button at bounding box center [139, 139] width 41 height 41
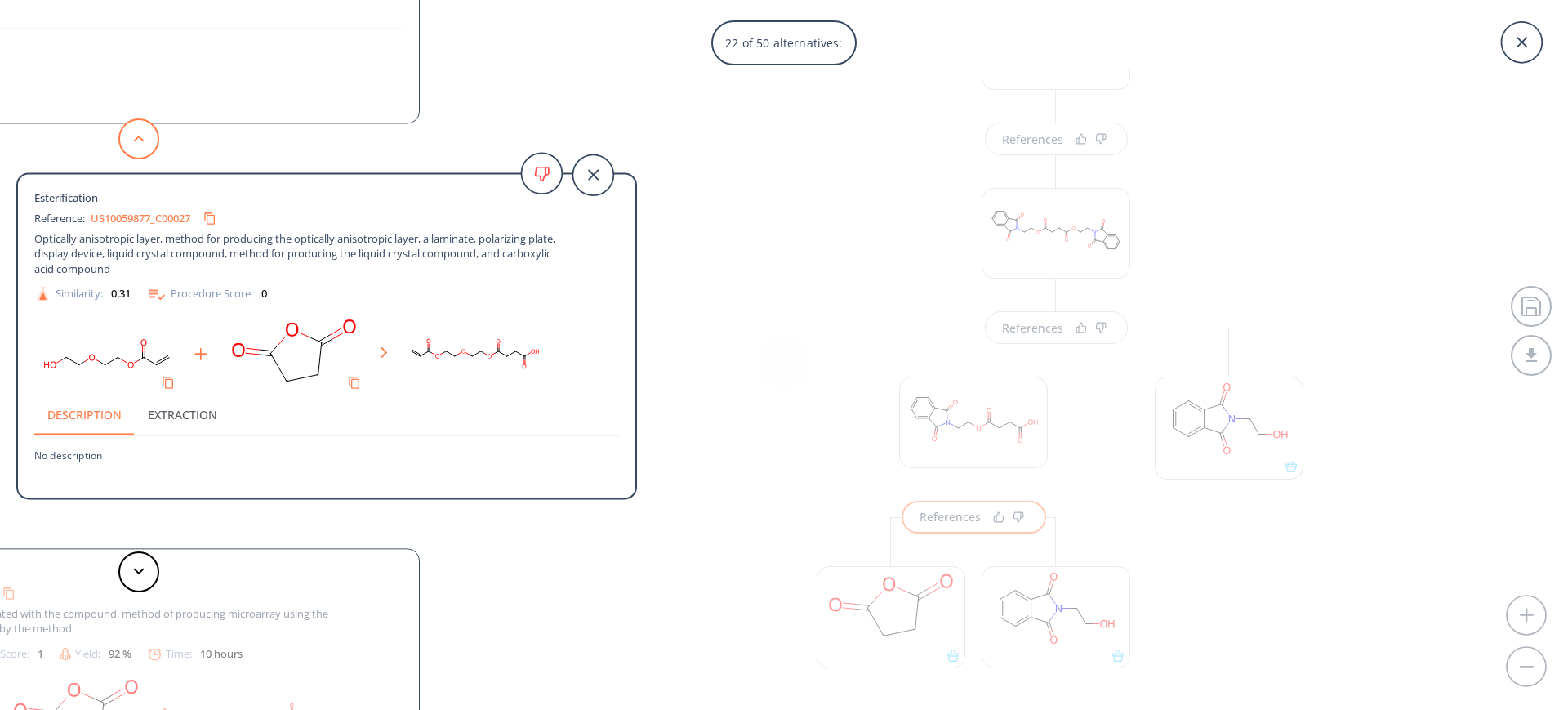
click at [146, 127] on button at bounding box center [139, 139] width 41 height 41
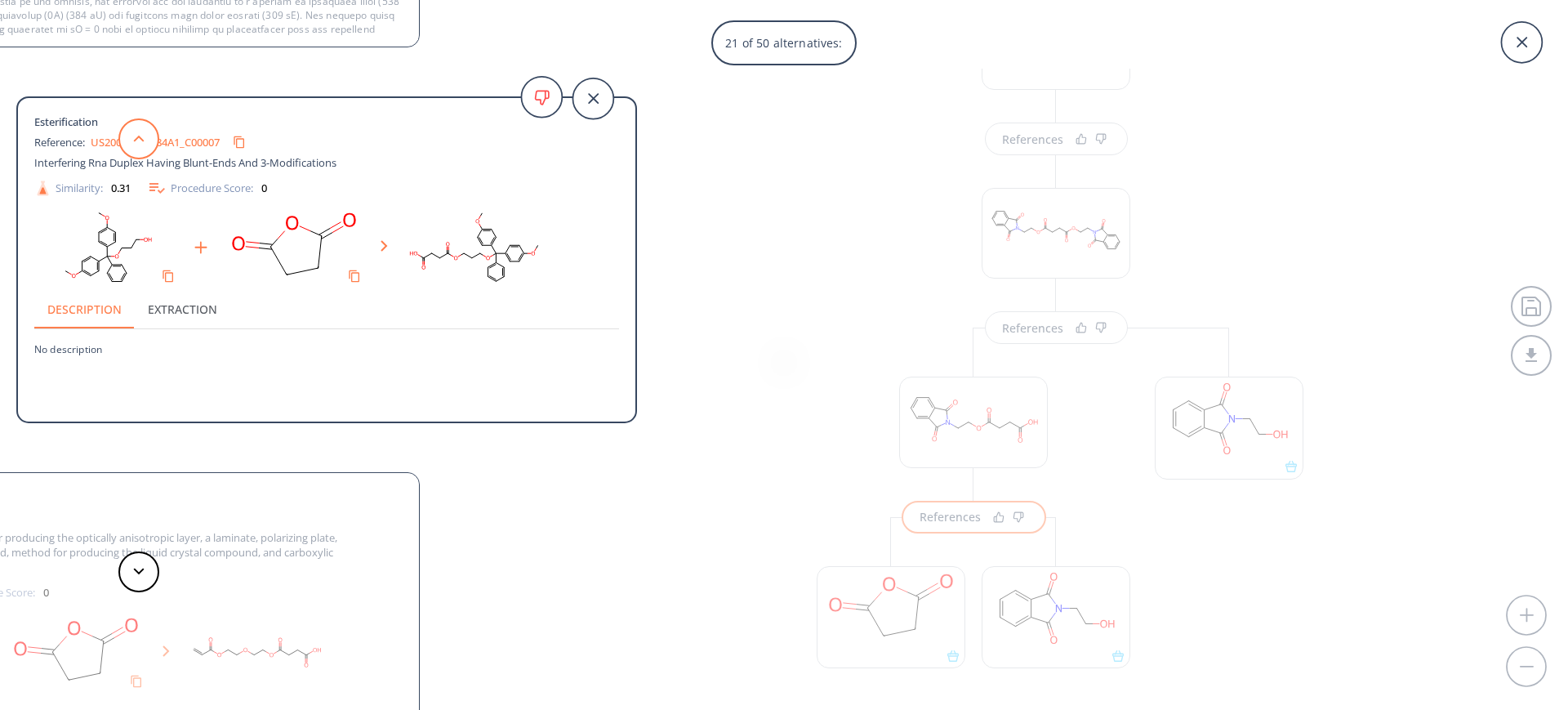
click at [146, 127] on button at bounding box center [139, 139] width 41 height 41
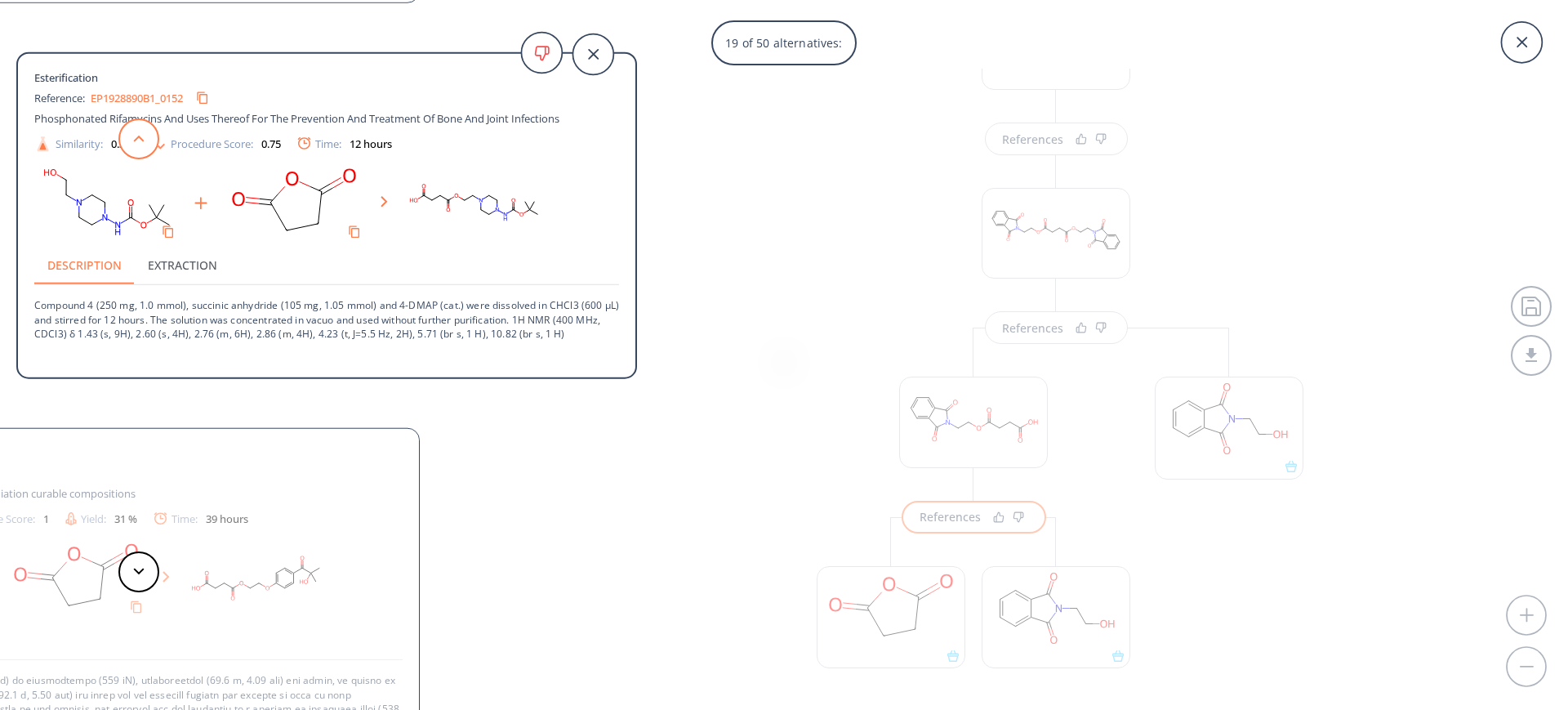
click at [146, 127] on button at bounding box center [139, 139] width 41 height 41
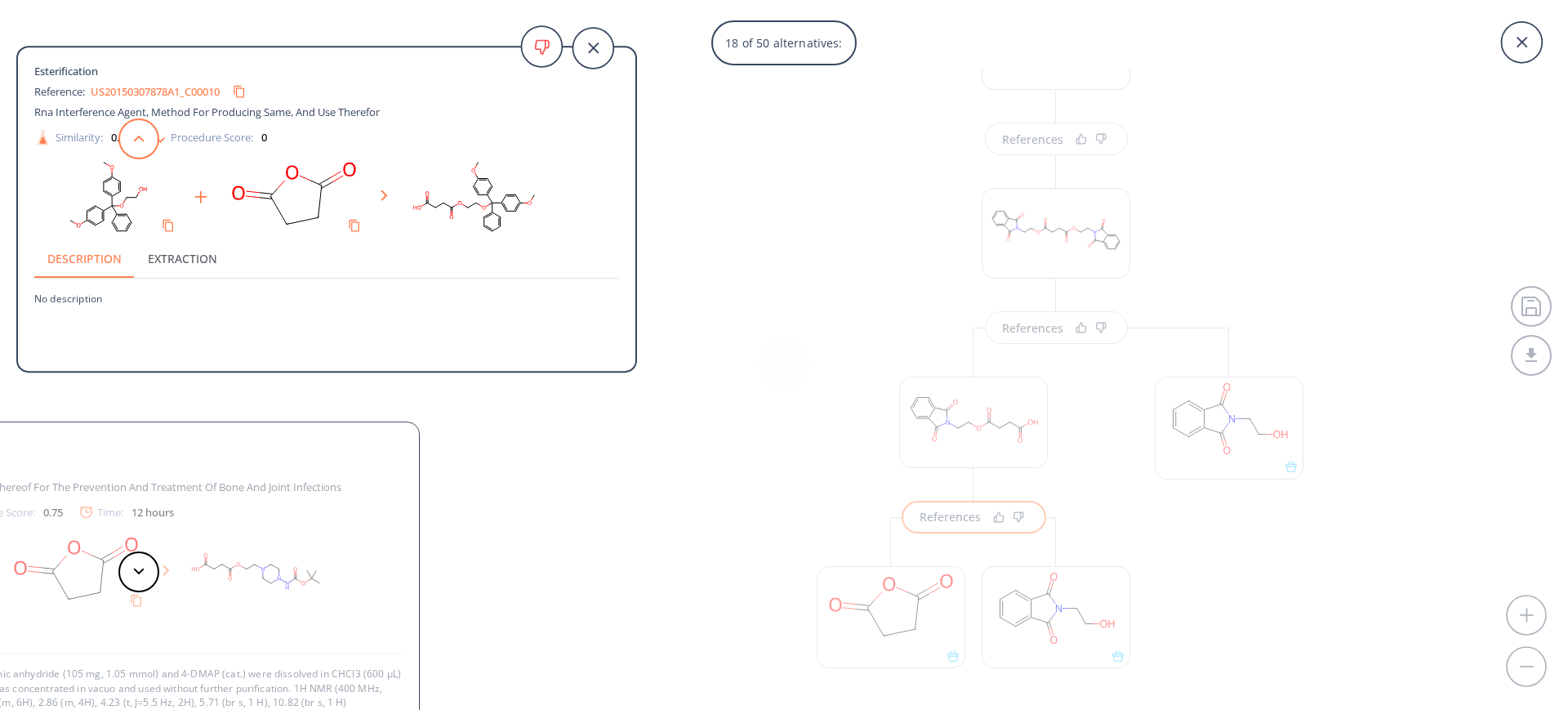
click at [146, 127] on button at bounding box center [139, 139] width 41 height 41
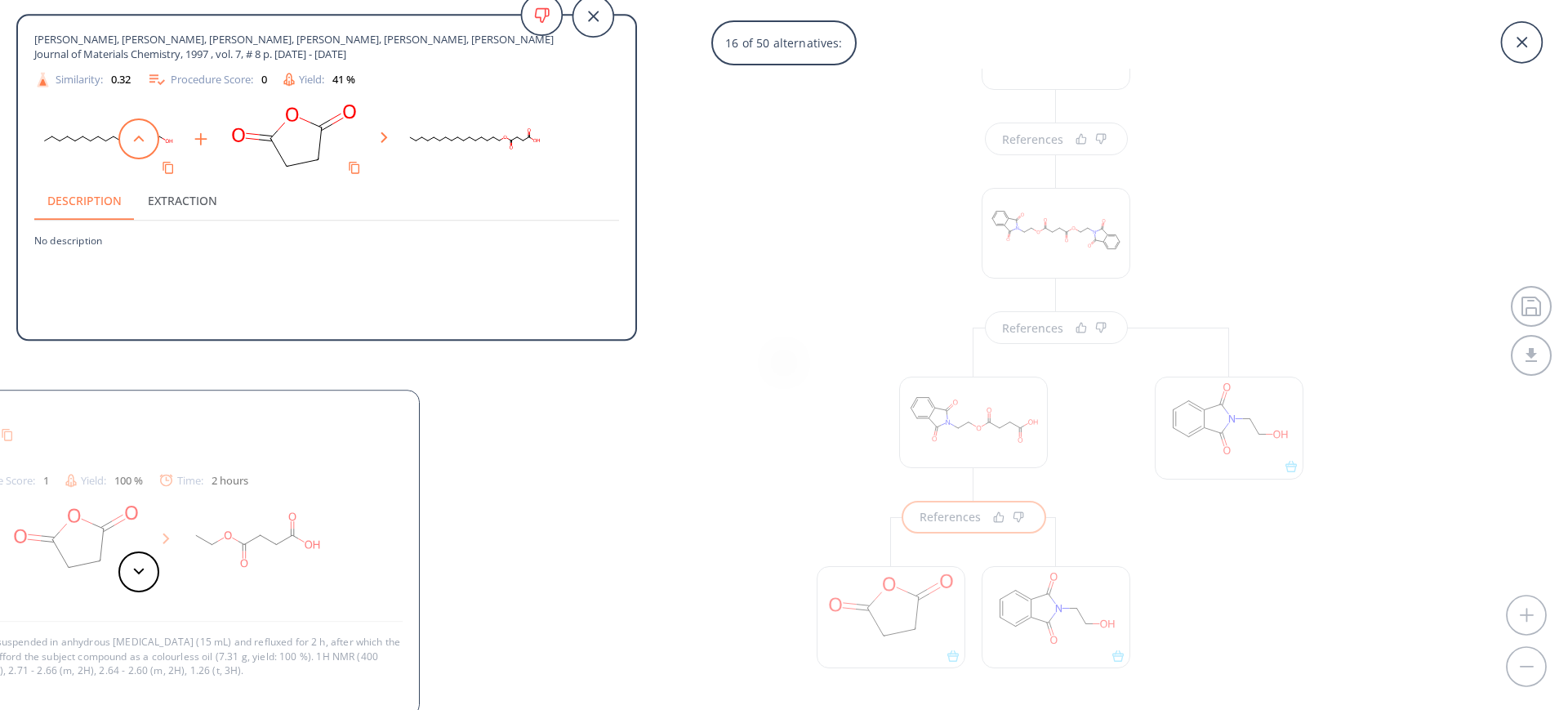
click at [146, 127] on button at bounding box center [139, 139] width 41 height 41
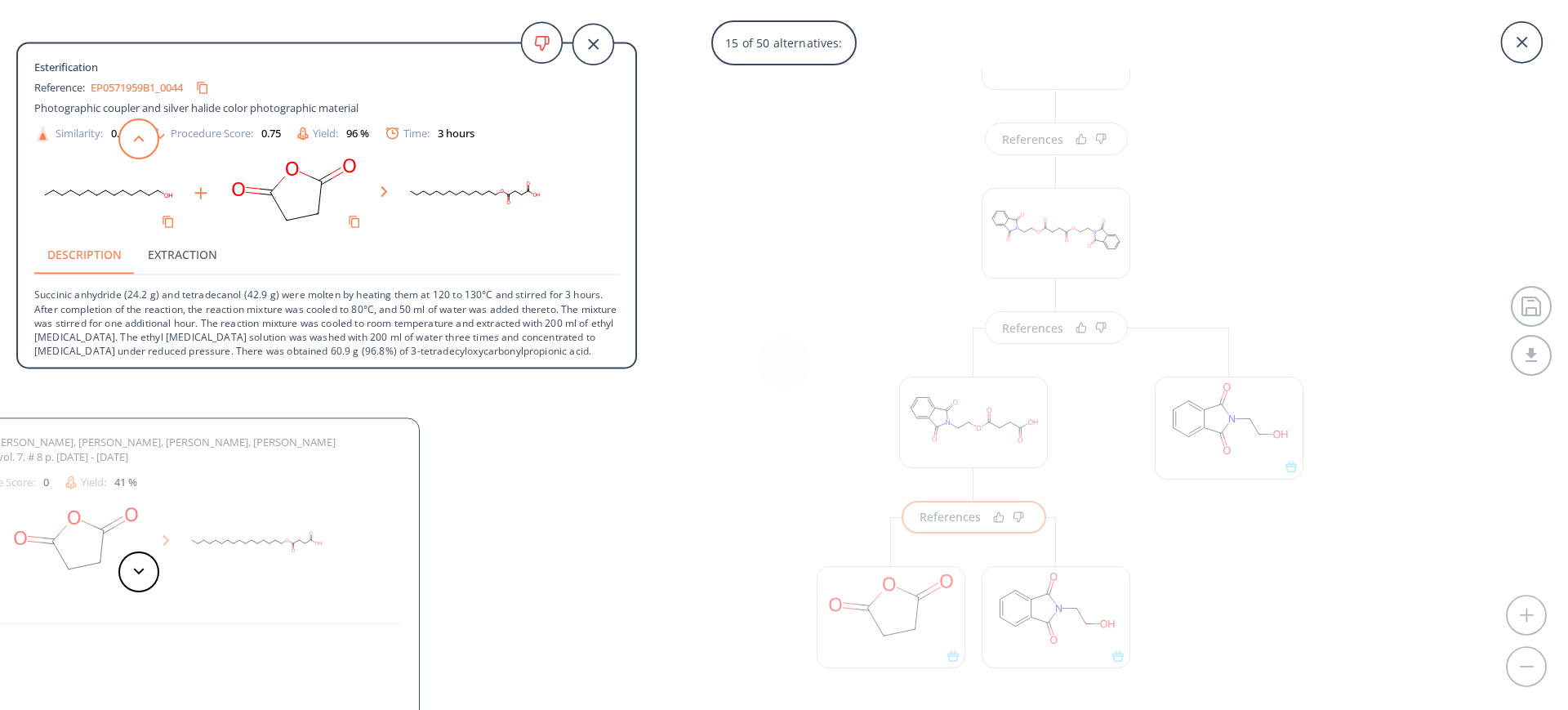
click at [146, 127] on button at bounding box center [139, 139] width 41 height 41
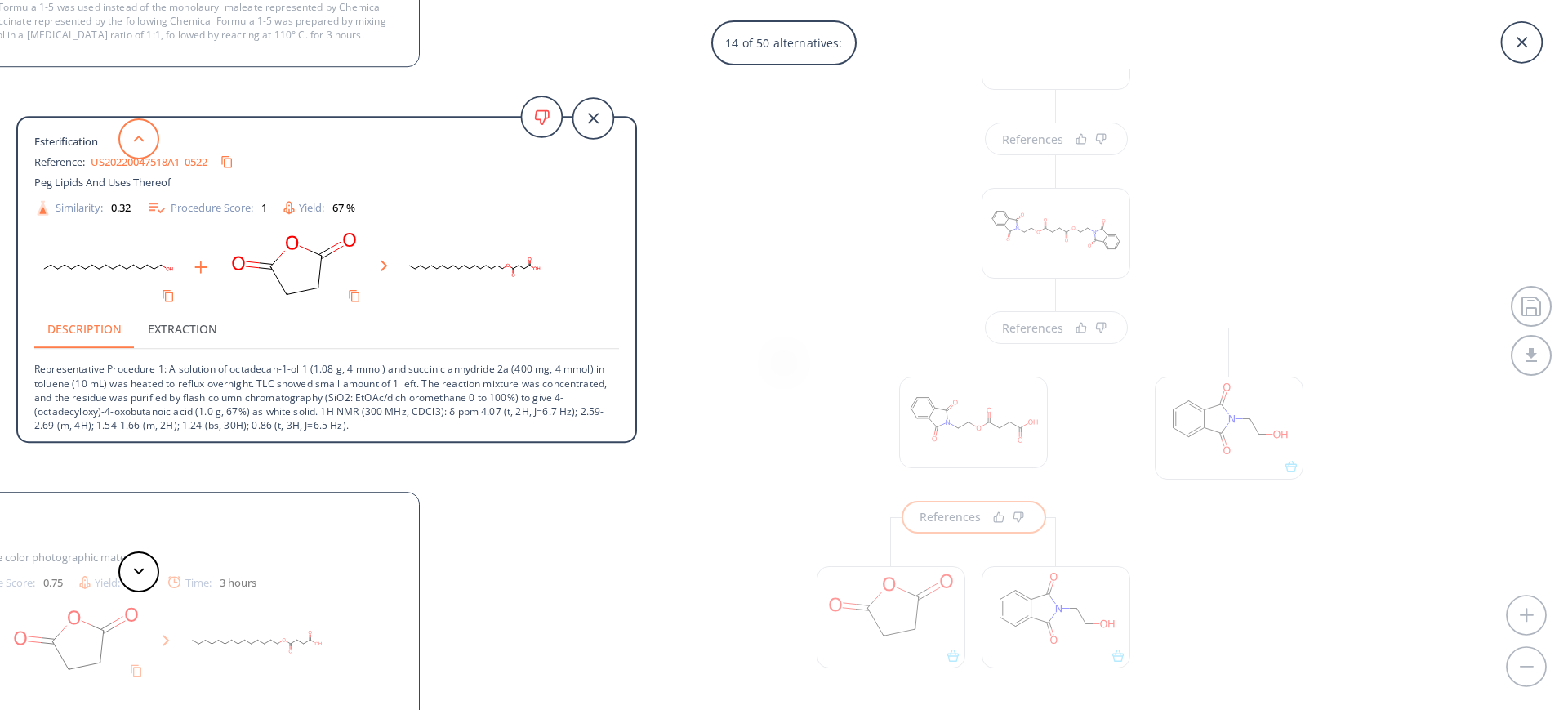
click at [146, 127] on button at bounding box center [139, 139] width 41 height 41
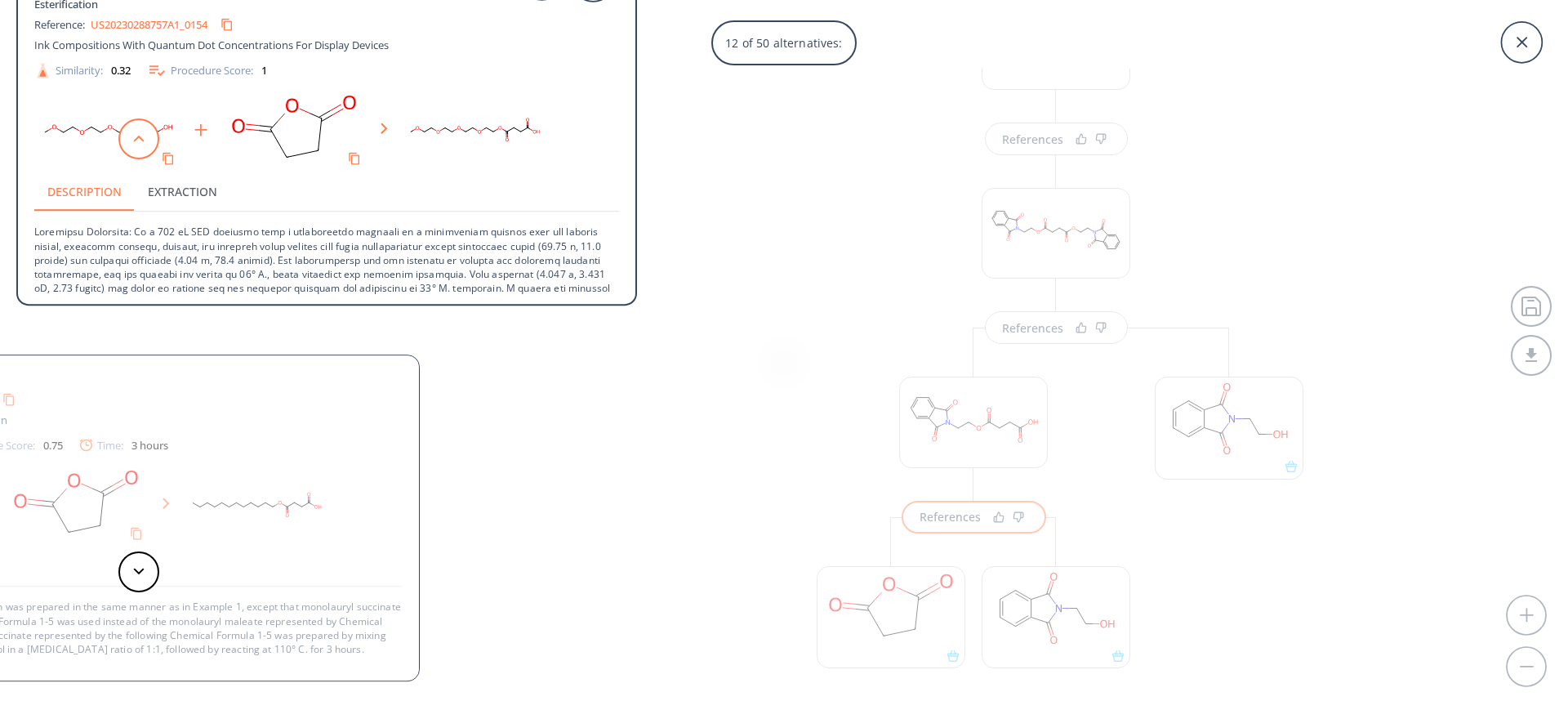
click at [146, 127] on button at bounding box center [139, 139] width 41 height 41
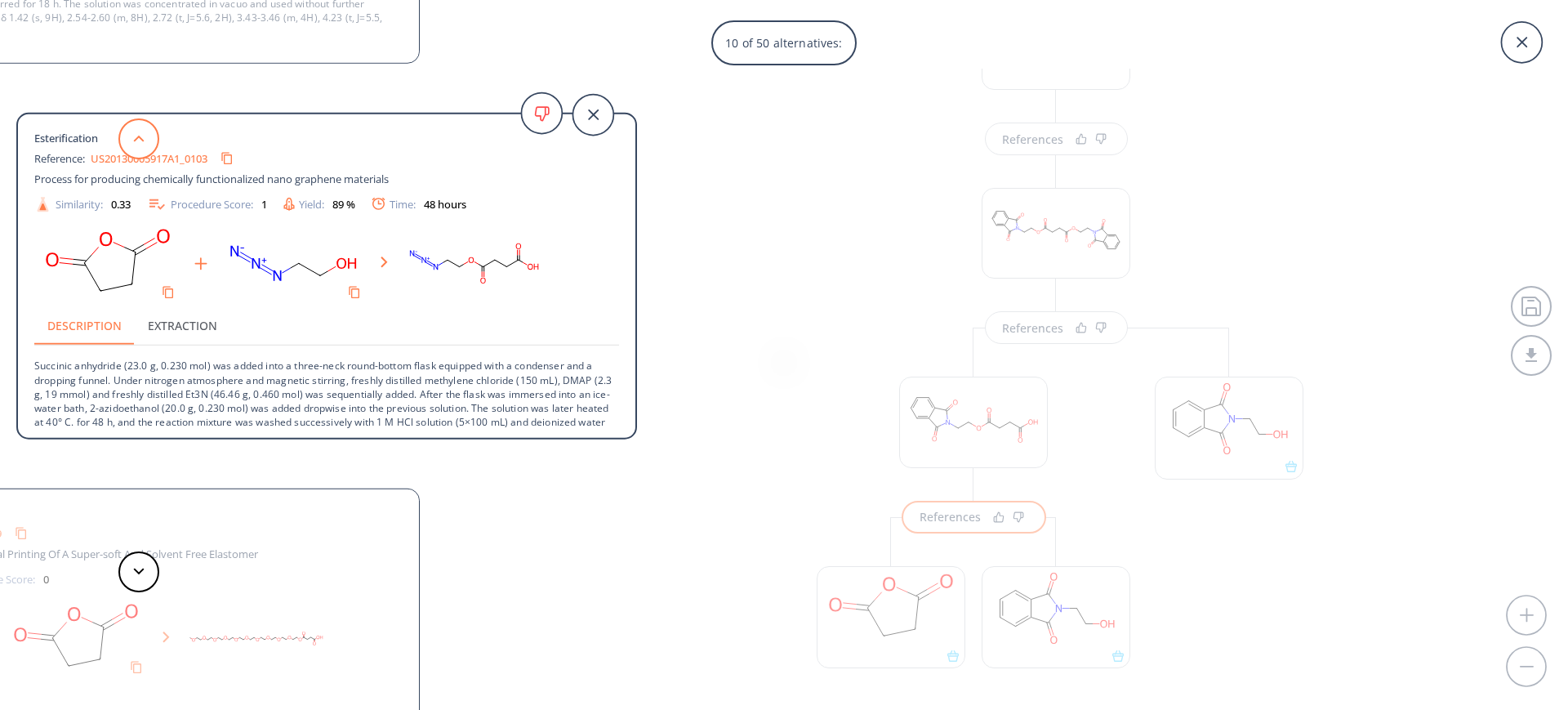
click at [146, 127] on button at bounding box center [139, 139] width 41 height 41
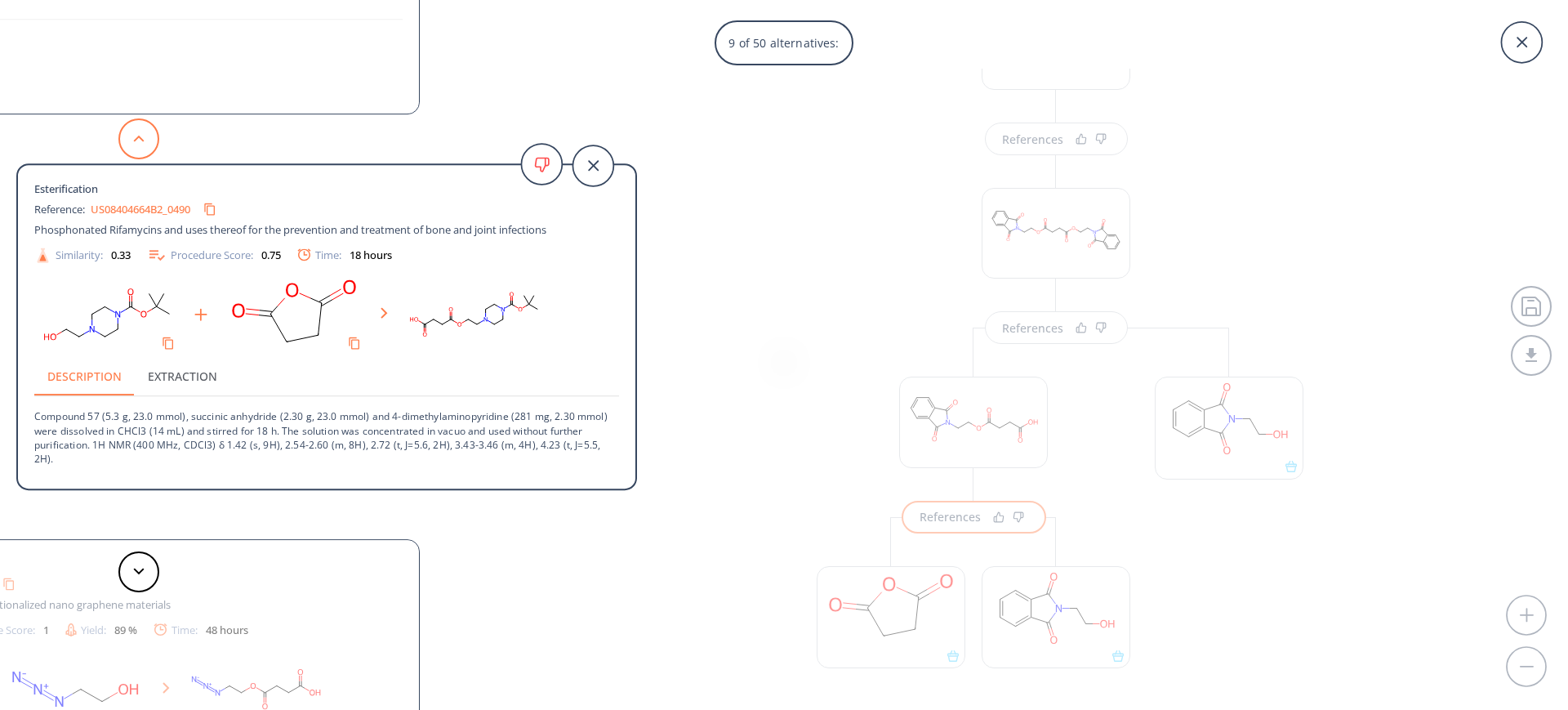
click at [146, 127] on button at bounding box center [139, 139] width 41 height 41
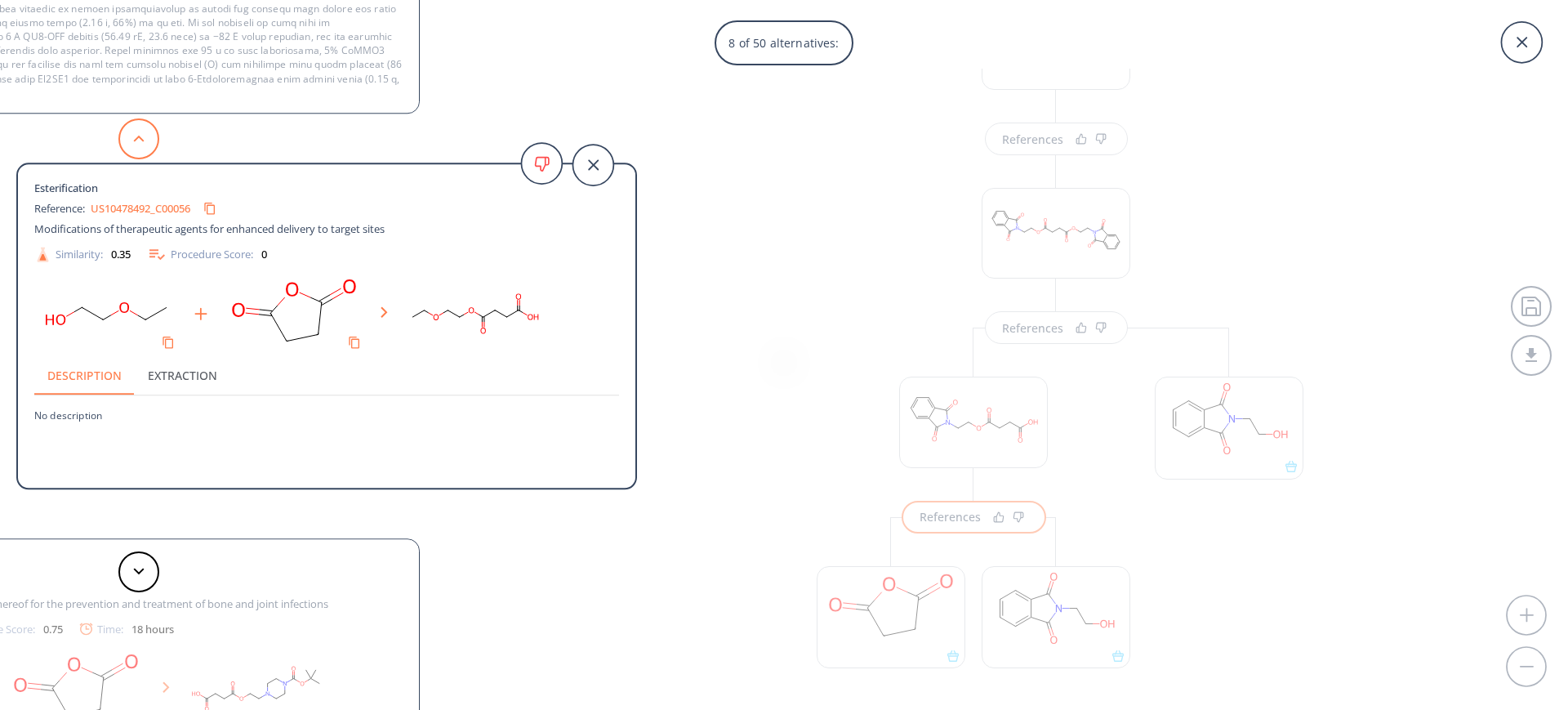
click at [146, 127] on button at bounding box center [139, 139] width 41 height 41
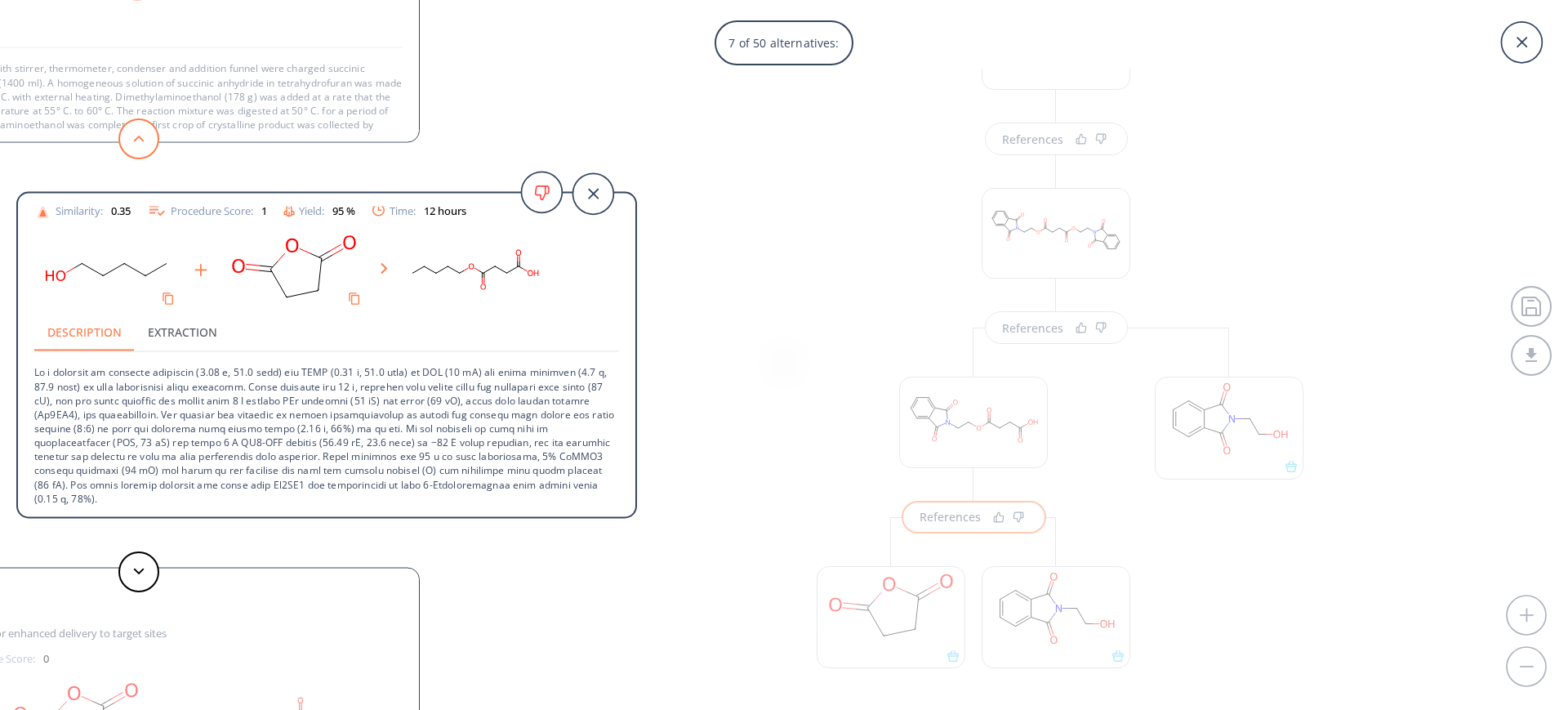
click at [146, 127] on button at bounding box center [139, 139] width 41 height 41
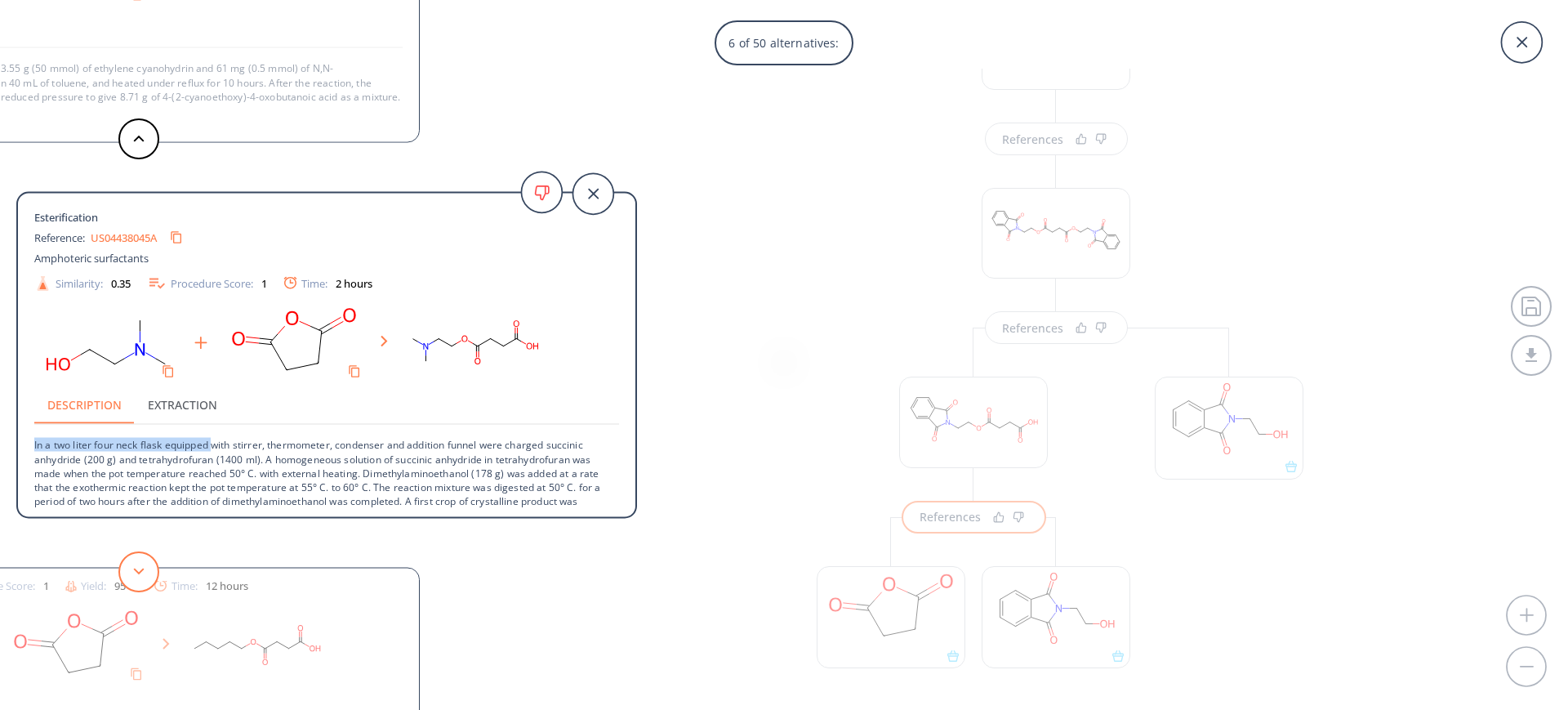
click at [131, 567] on button at bounding box center [139, 571] width 41 height 41
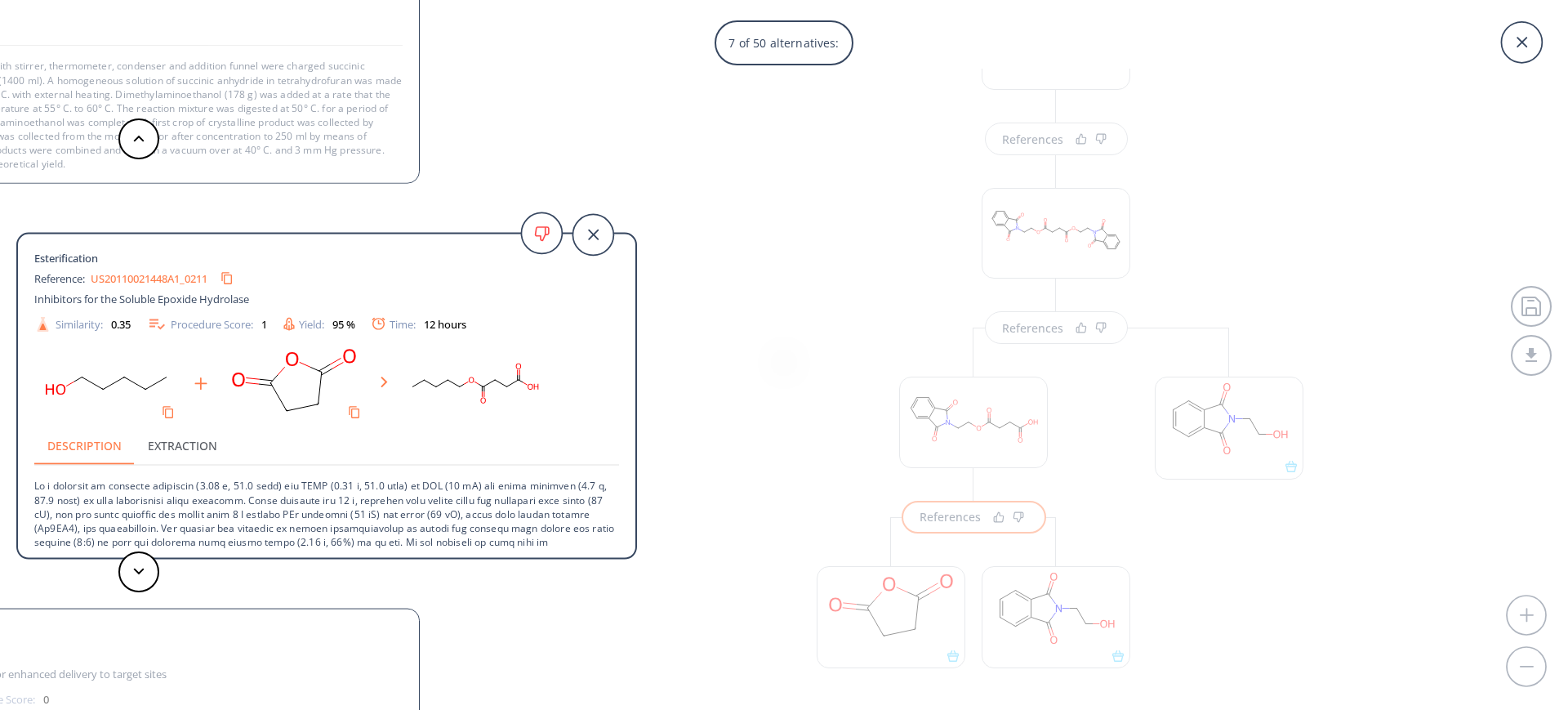
scroll to position [45, 0]
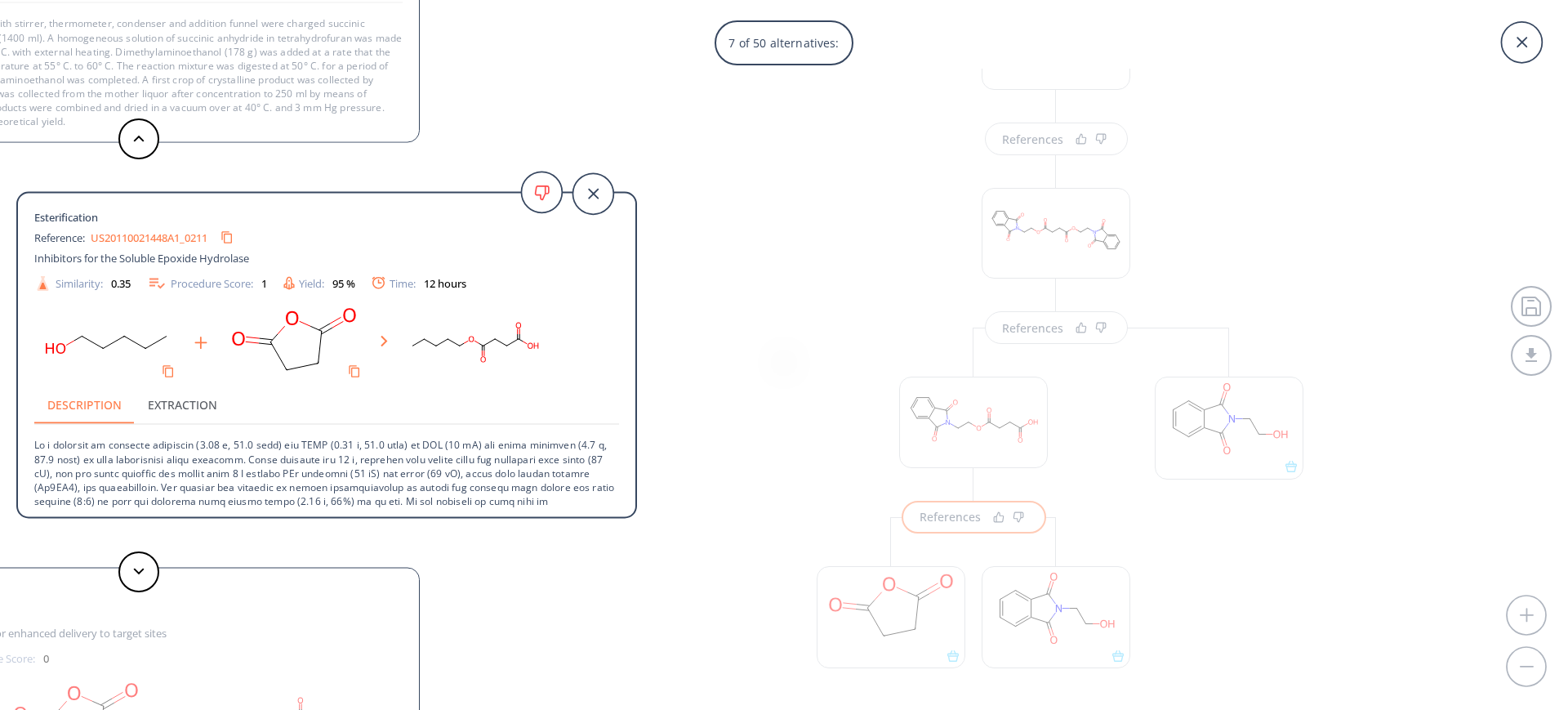
click at [139, 241] on link "US20110021448A1_0211" at bounding box center [149, 237] width 117 height 11
click at [700, 236] on div "7 of 50 alternatives: [PERSON_NAME], [PERSON_NAME], [PERSON_NAME], [PERSON_NAME…" at bounding box center [784, 355] width 1568 height 710
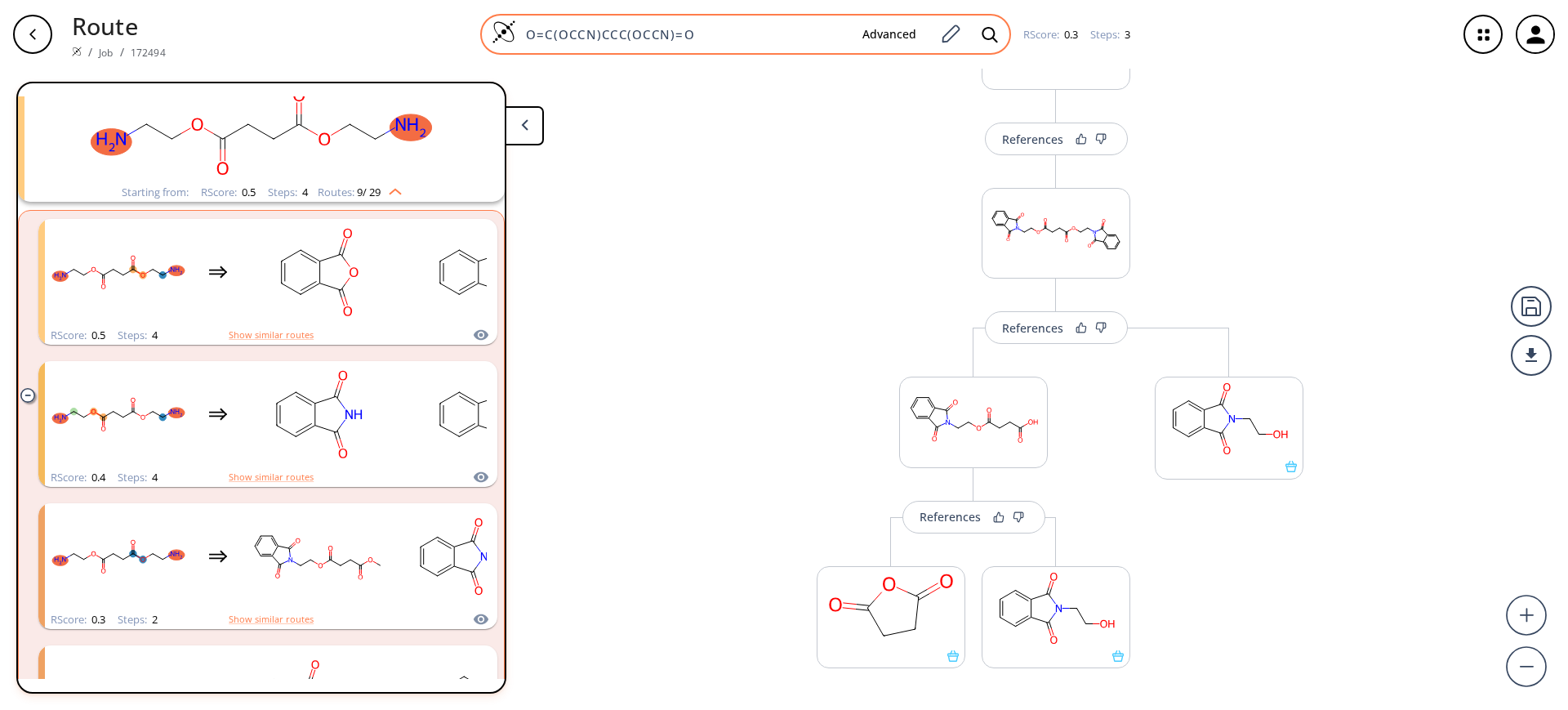
drag, startPoint x: 715, startPoint y: 42, endPoint x: 512, endPoint y: 43, distance: 203.0
click at [512, 43] on div "O=C(OCCN)CCC(OCCN)=O Advanced" at bounding box center [745, 34] width 531 height 41
paste input ")/C=C\C(OCCN(C)C"
type input "O=C(O)/C=C\C(OCCN(C)C)=O"
click at [996, 29] on icon at bounding box center [989, 34] width 16 height 17
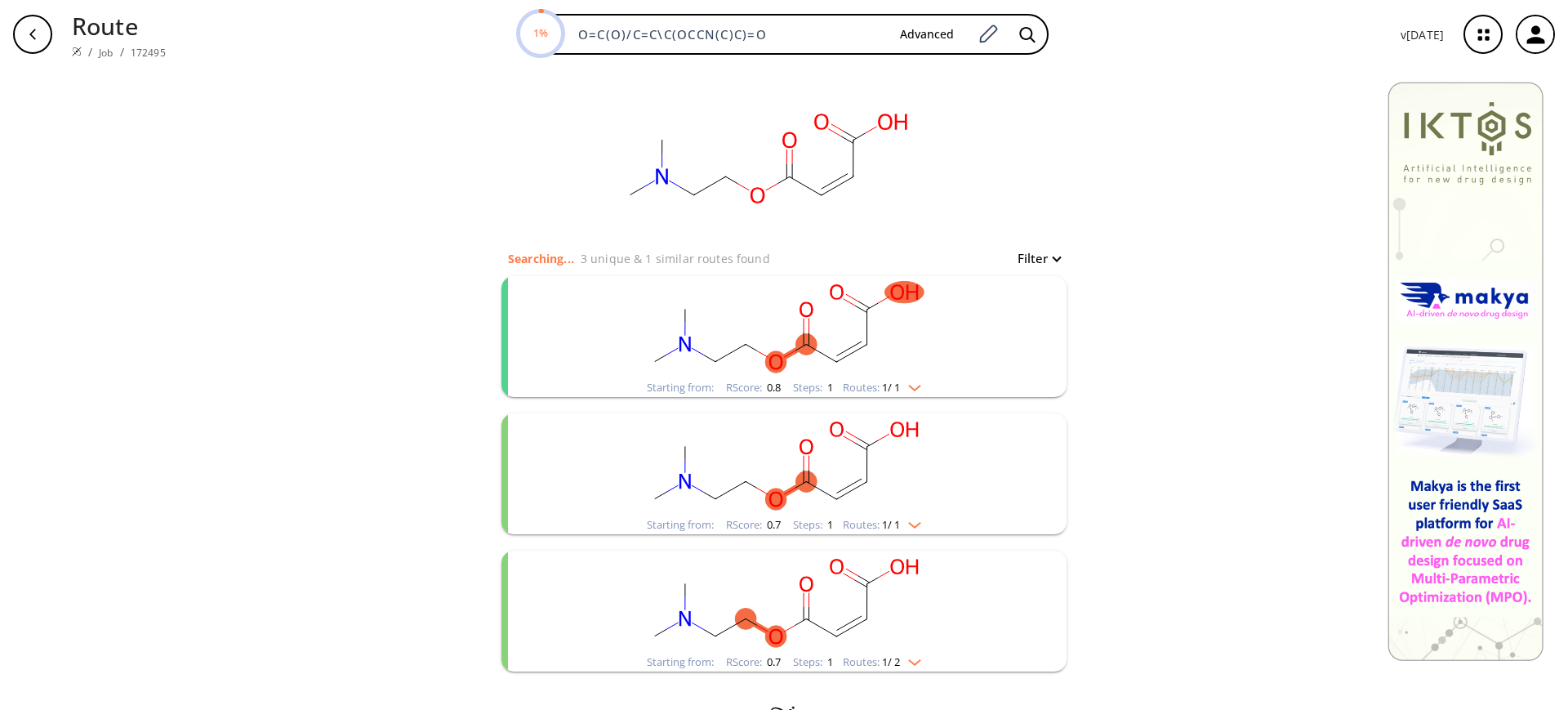
click at [800, 320] on ellipse "clusters" at bounding box center [807, 309] width 21 height 21
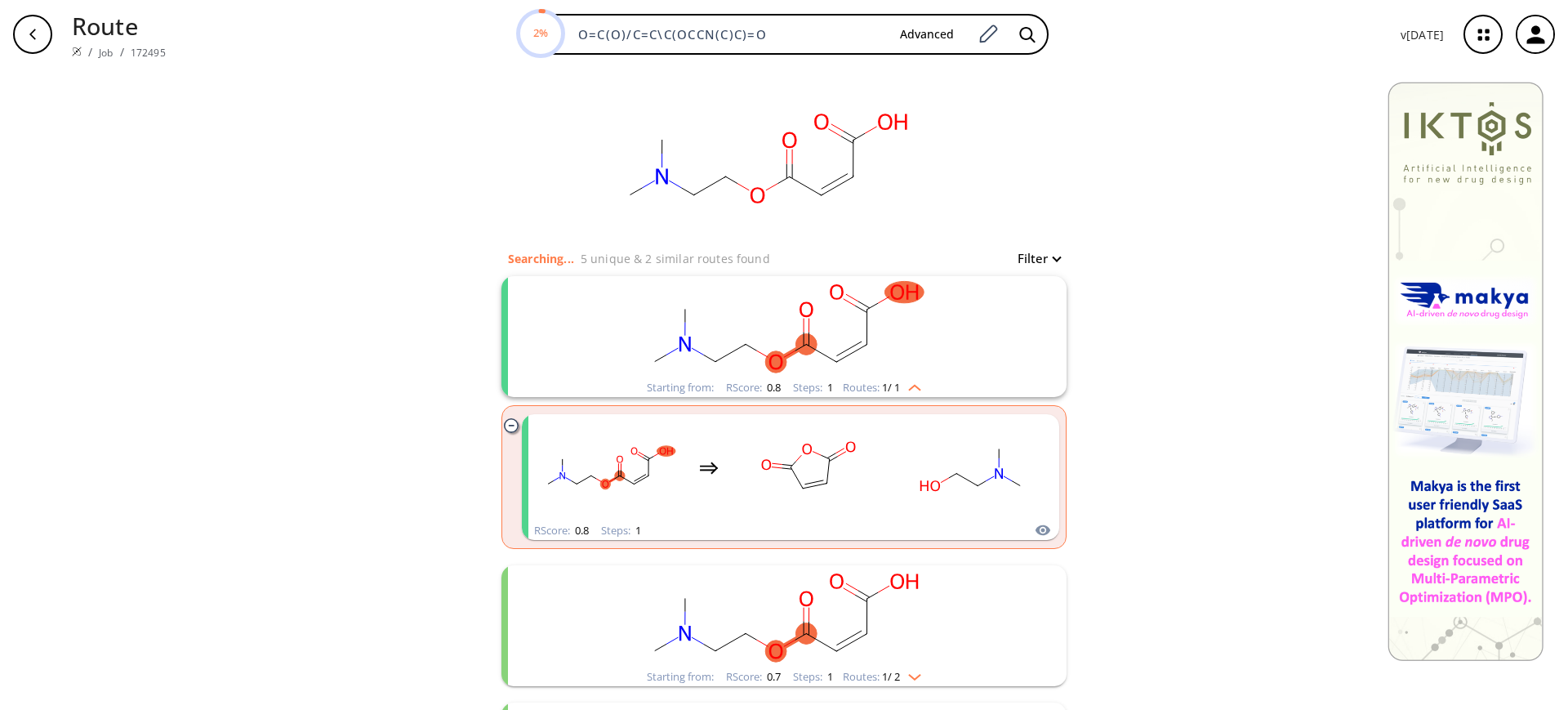
click at [791, 333] on rect "clusters" at bounding box center [784, 326] width 425 height 102
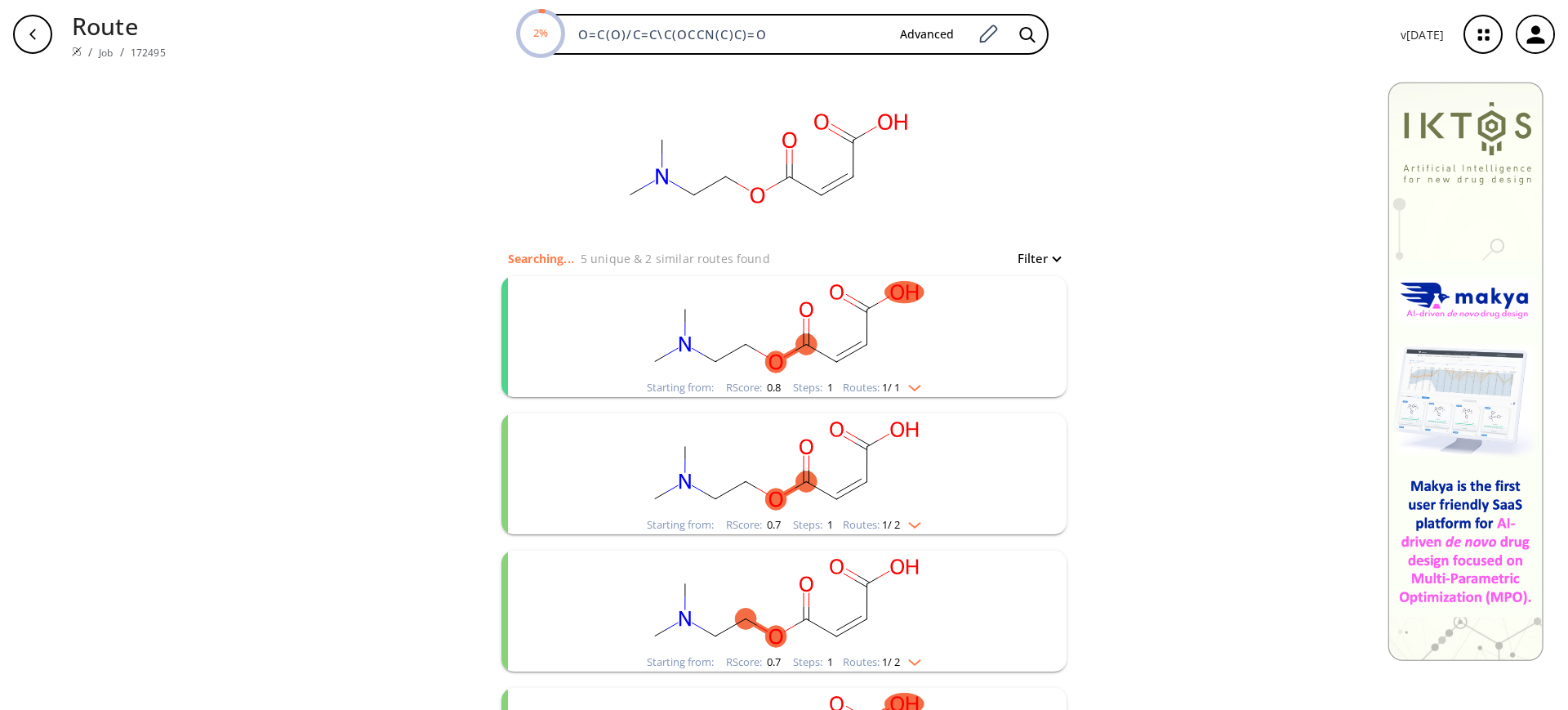
click at [802, 338] on ellipse "clusters" at bounding box center [806, 344] width 21 height 21
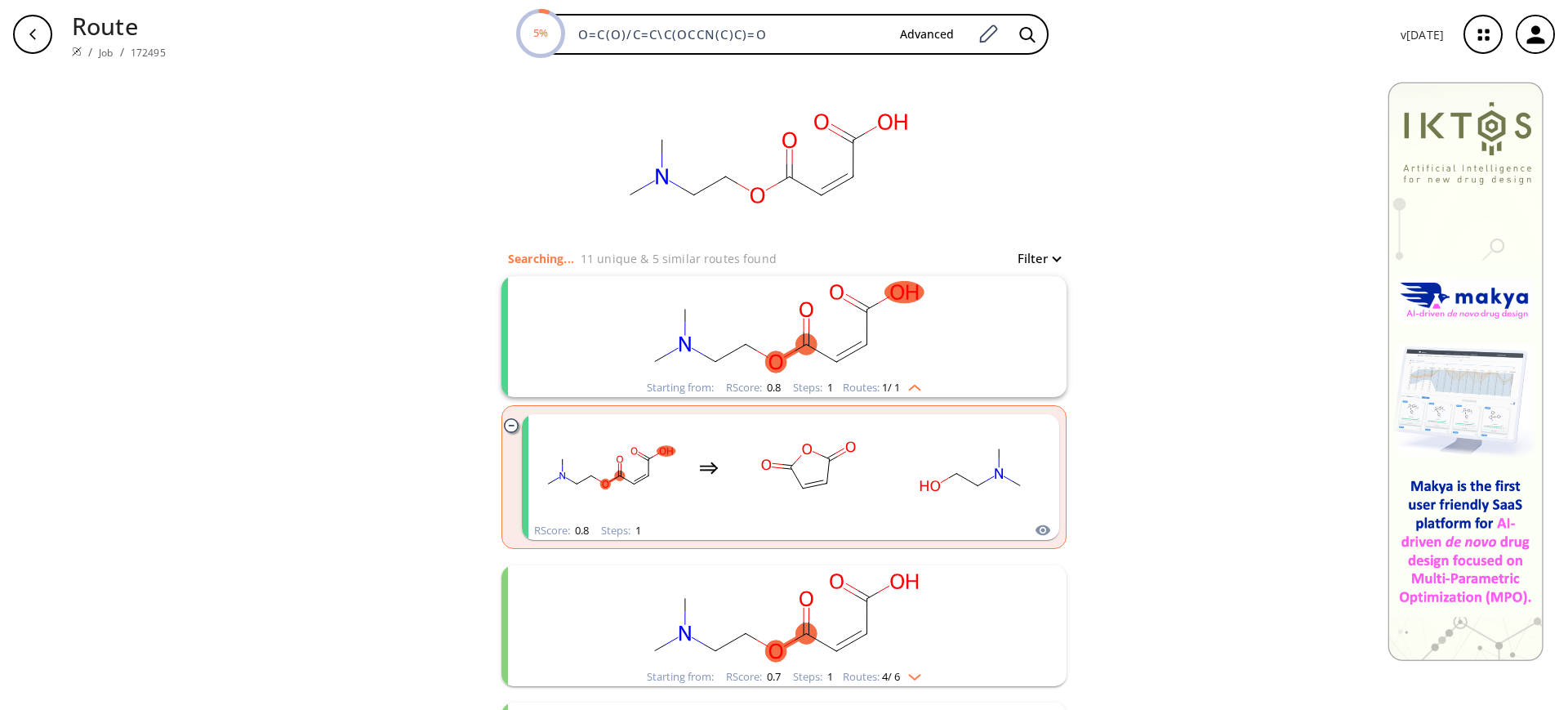
click at [802, 338] on ellipse "clusters" at bounding box center [806, 344] width 21 height 21
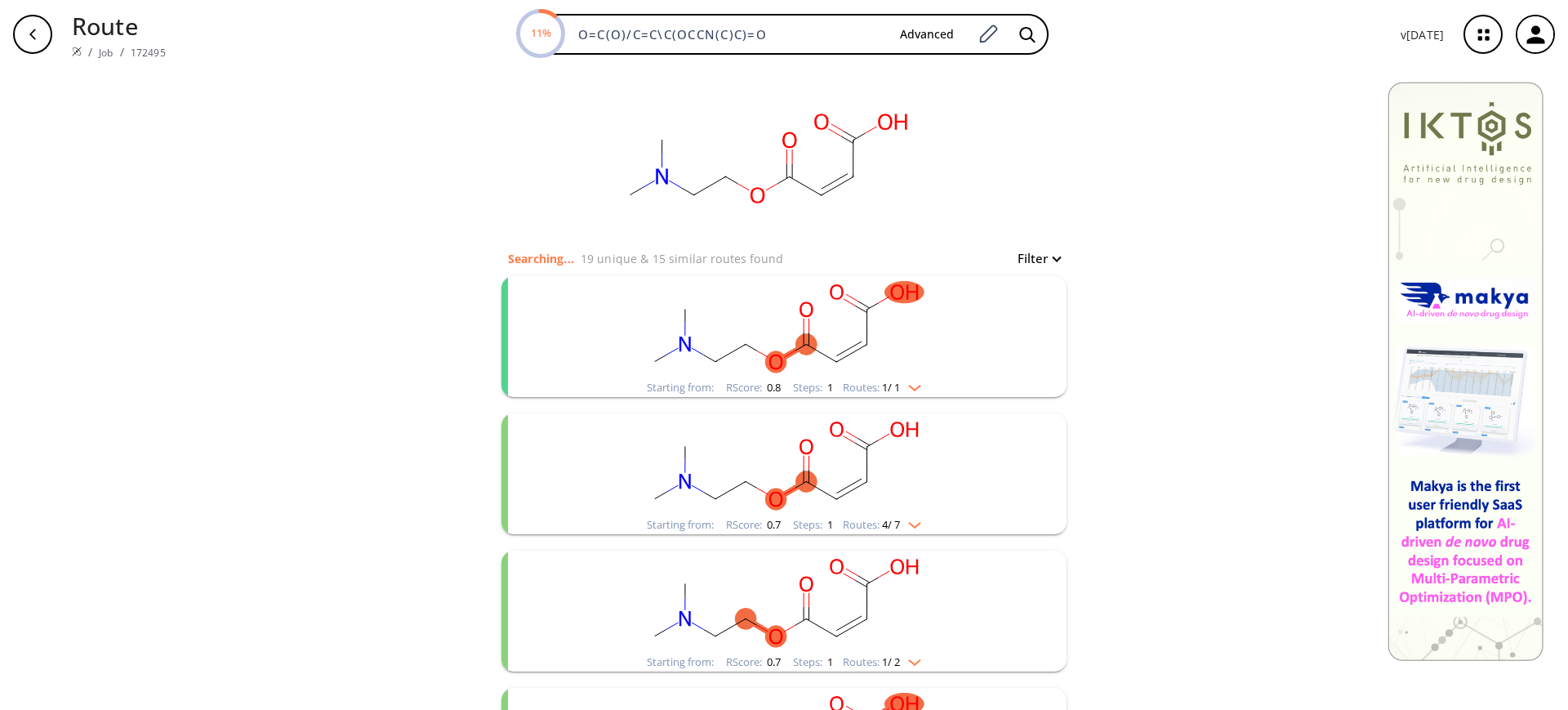
click at [765, 309] on rect "clusters" at bounding box center [784, 326] width 425 height 102
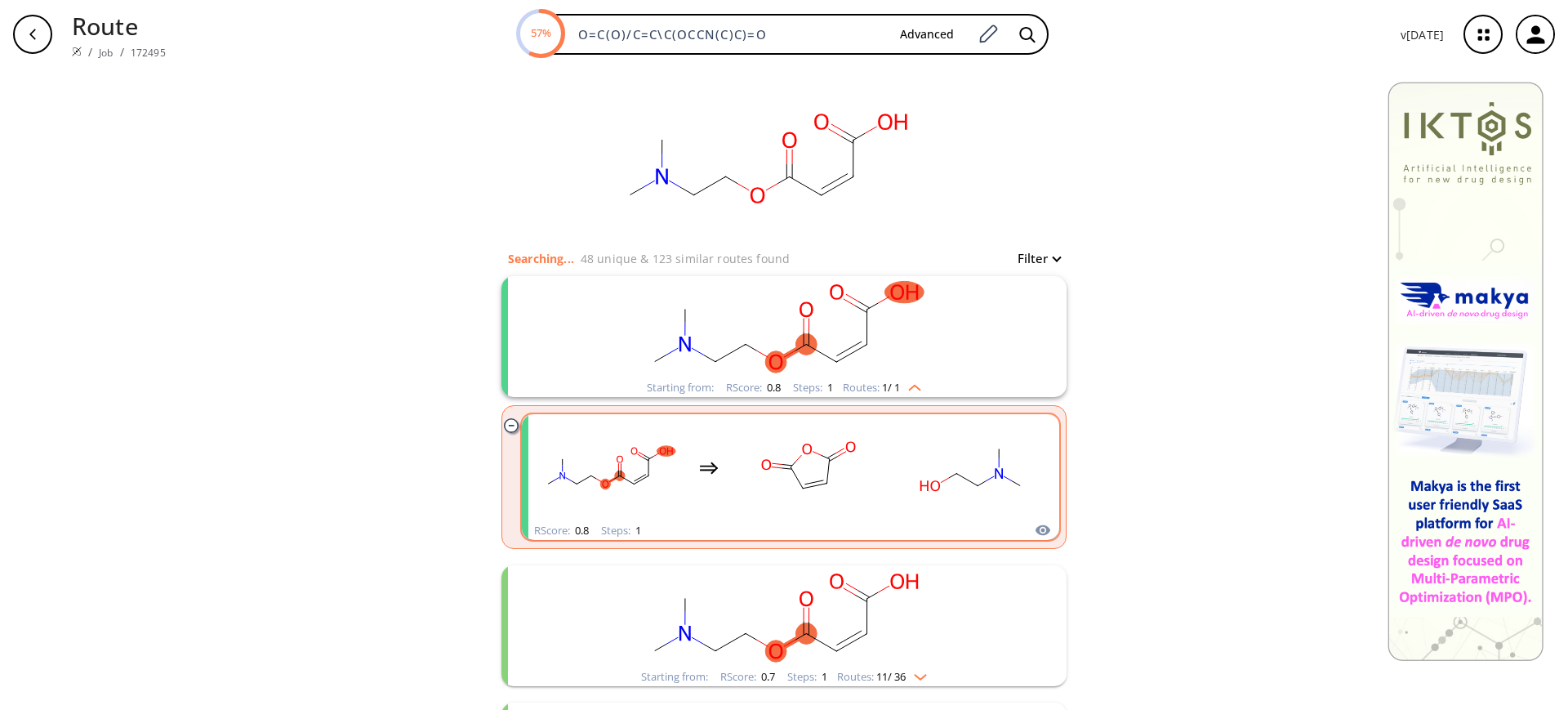
click at [829, 541] on div "RScore : 0.8 Steps : 1" at bounding box center [790, 476] width 541 height 129
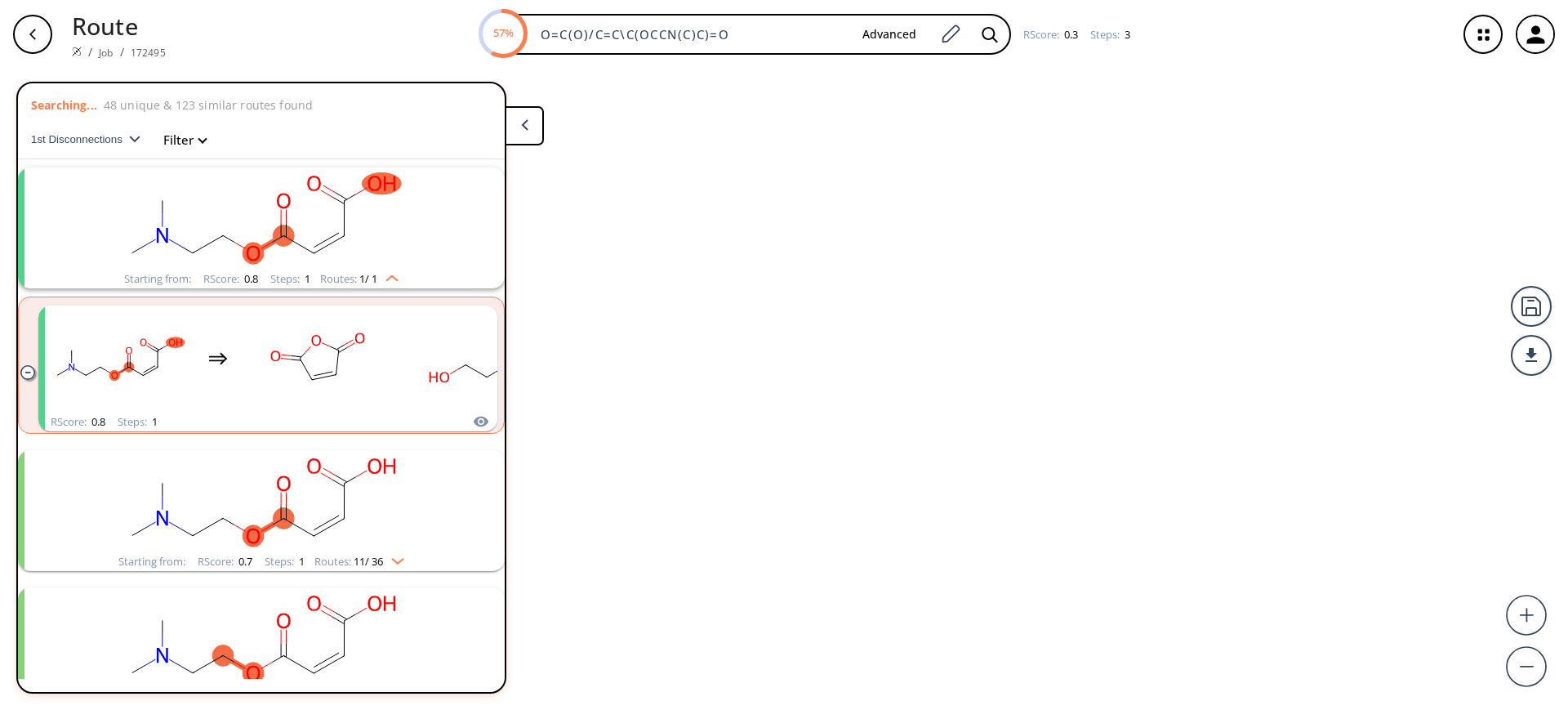
scroll to position [38, 0]
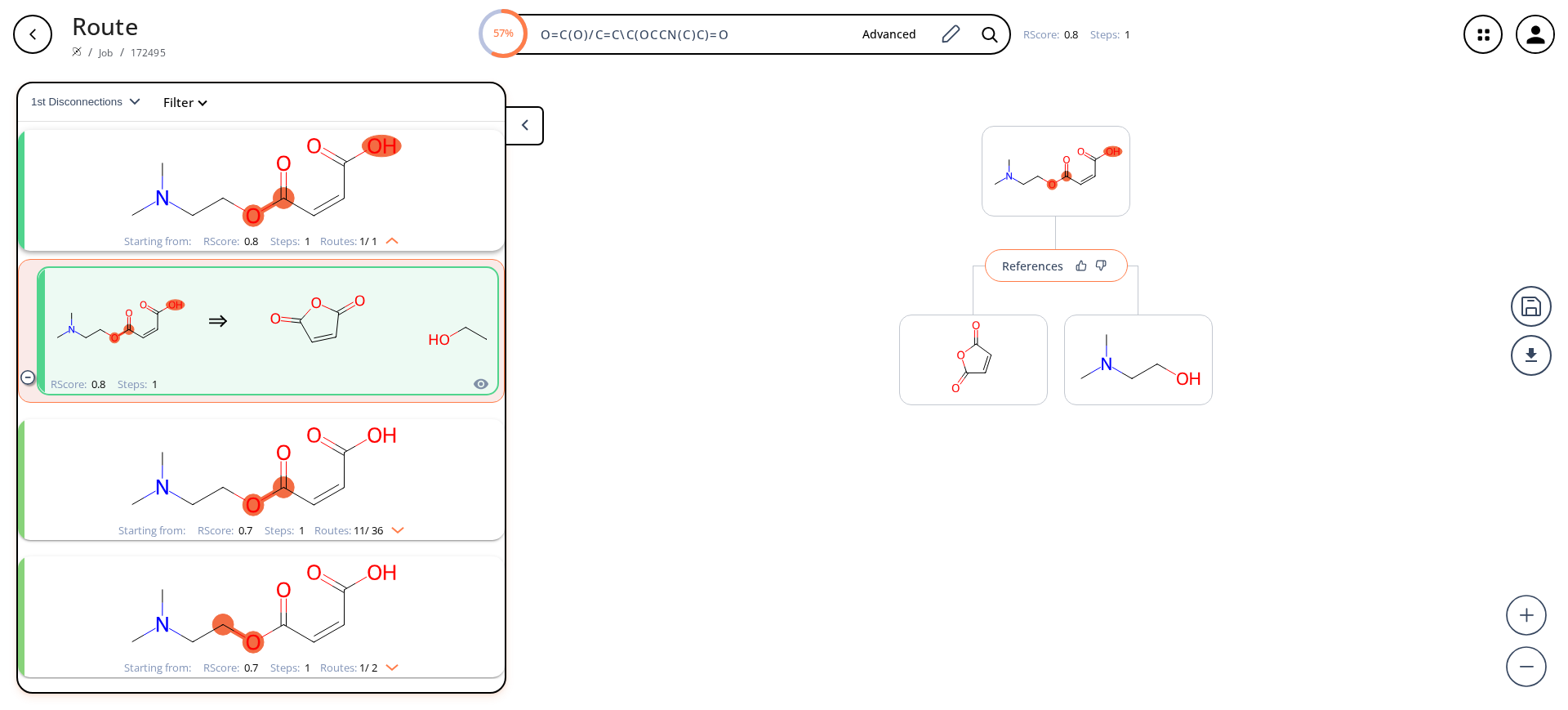
click at [1024, 261] on div "References" at bounding box center [1032, 266] width 61 height 11
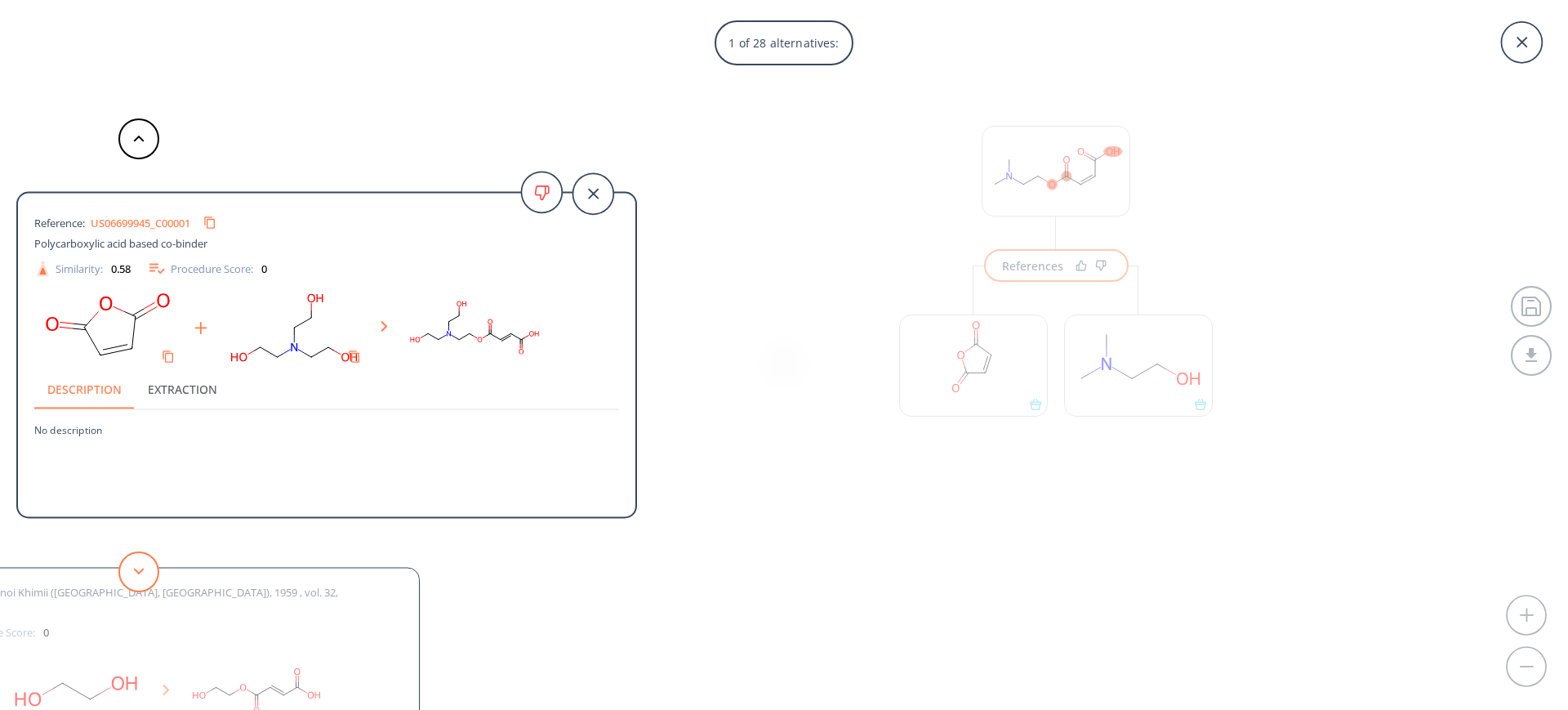
click at [133, 560] on button at bounding box center [139, 571] width 41 height 41
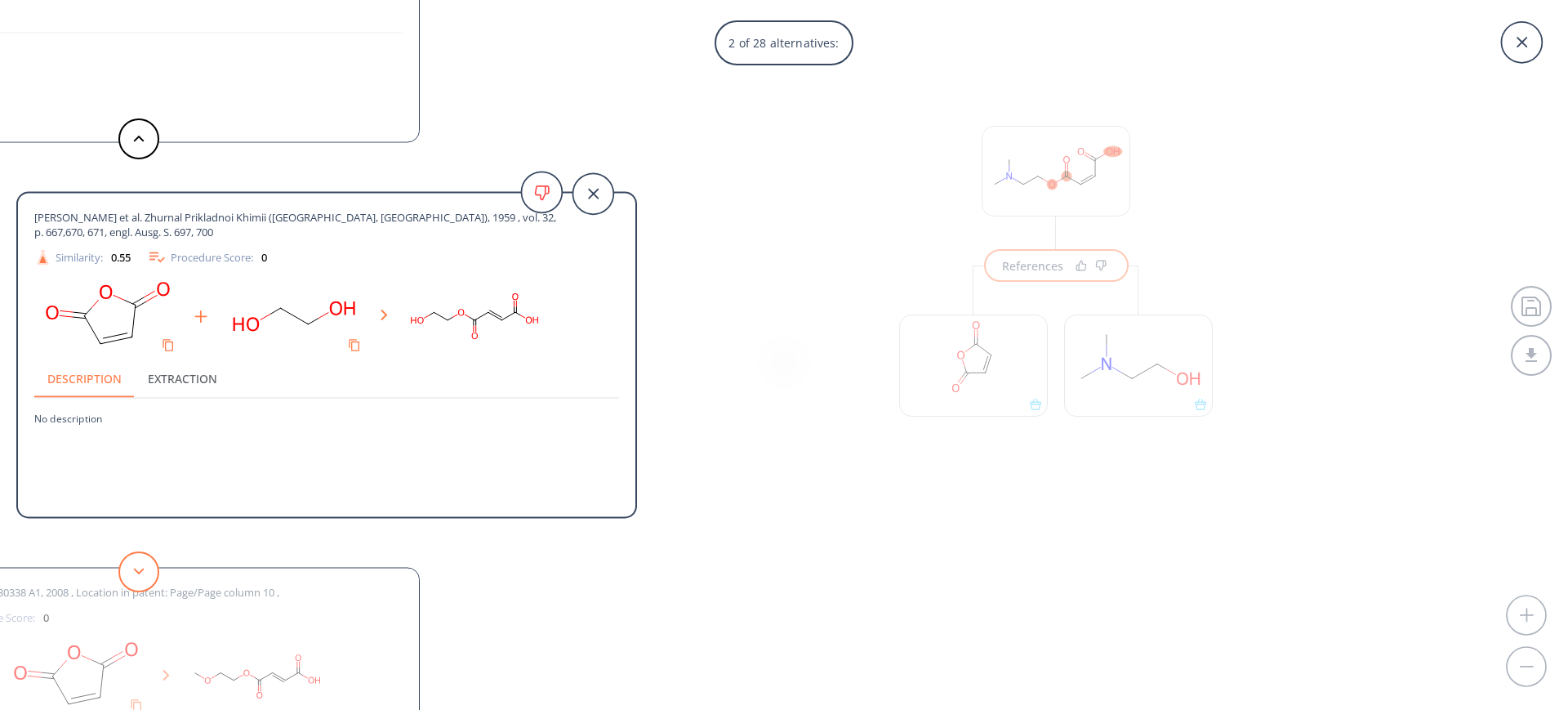
click at [133, 560] on button at bounding box center [139, 571] width 41 height 41
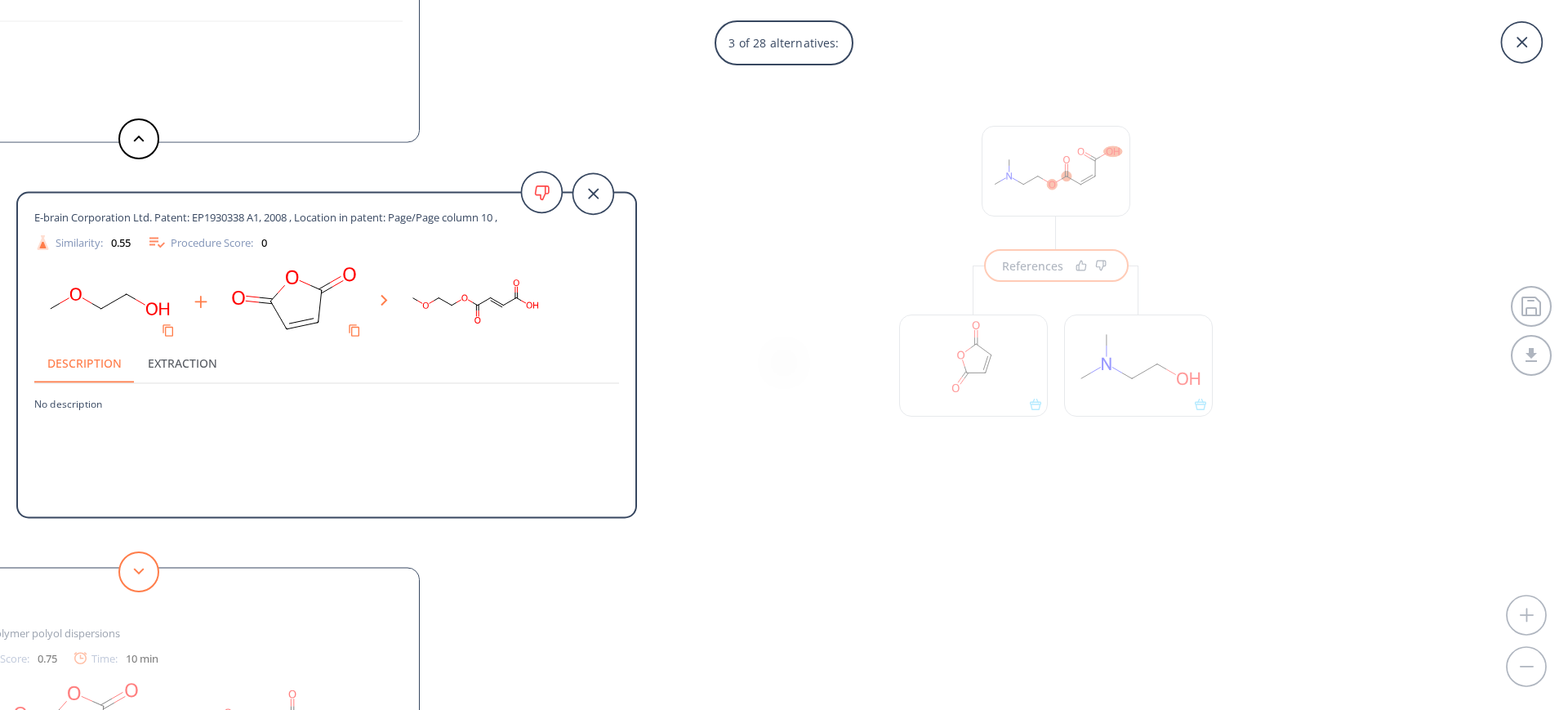
click at [133, 560] on button at bounding box center [139, 571] width 41 height 41
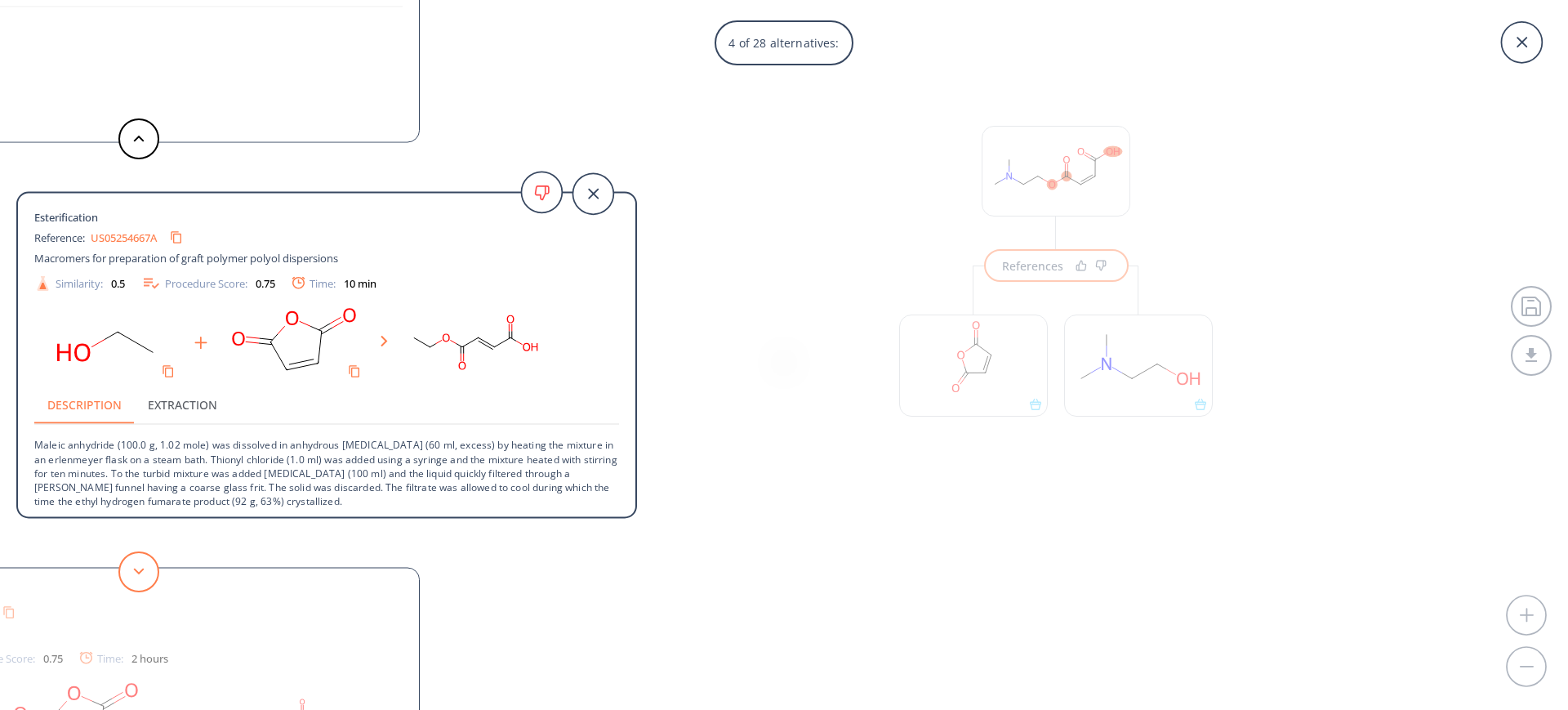
click at [133, 560] on button at bounding box center [139, 571] width 41 height 41
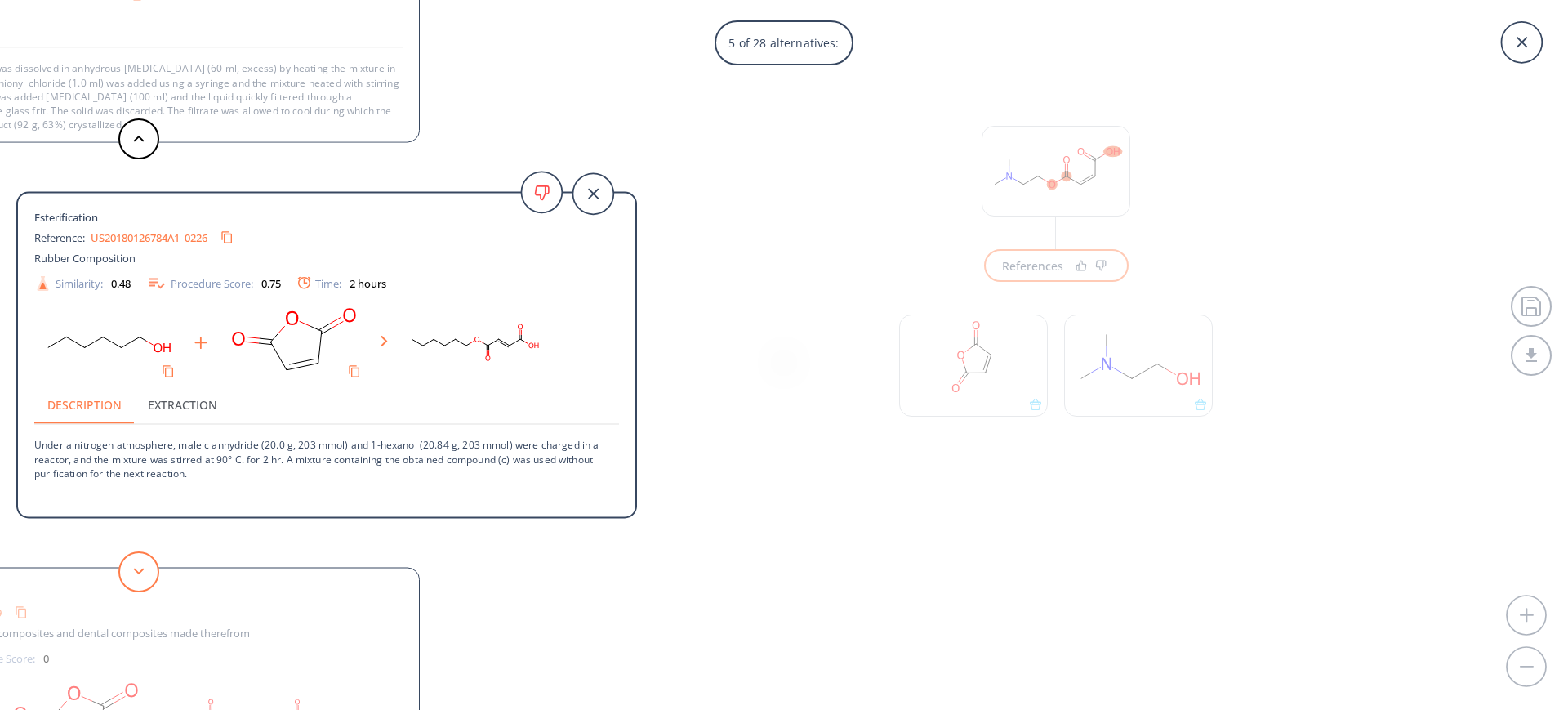
click at [133, 560] on button at bounding box center [139, 571] width 41 height 41
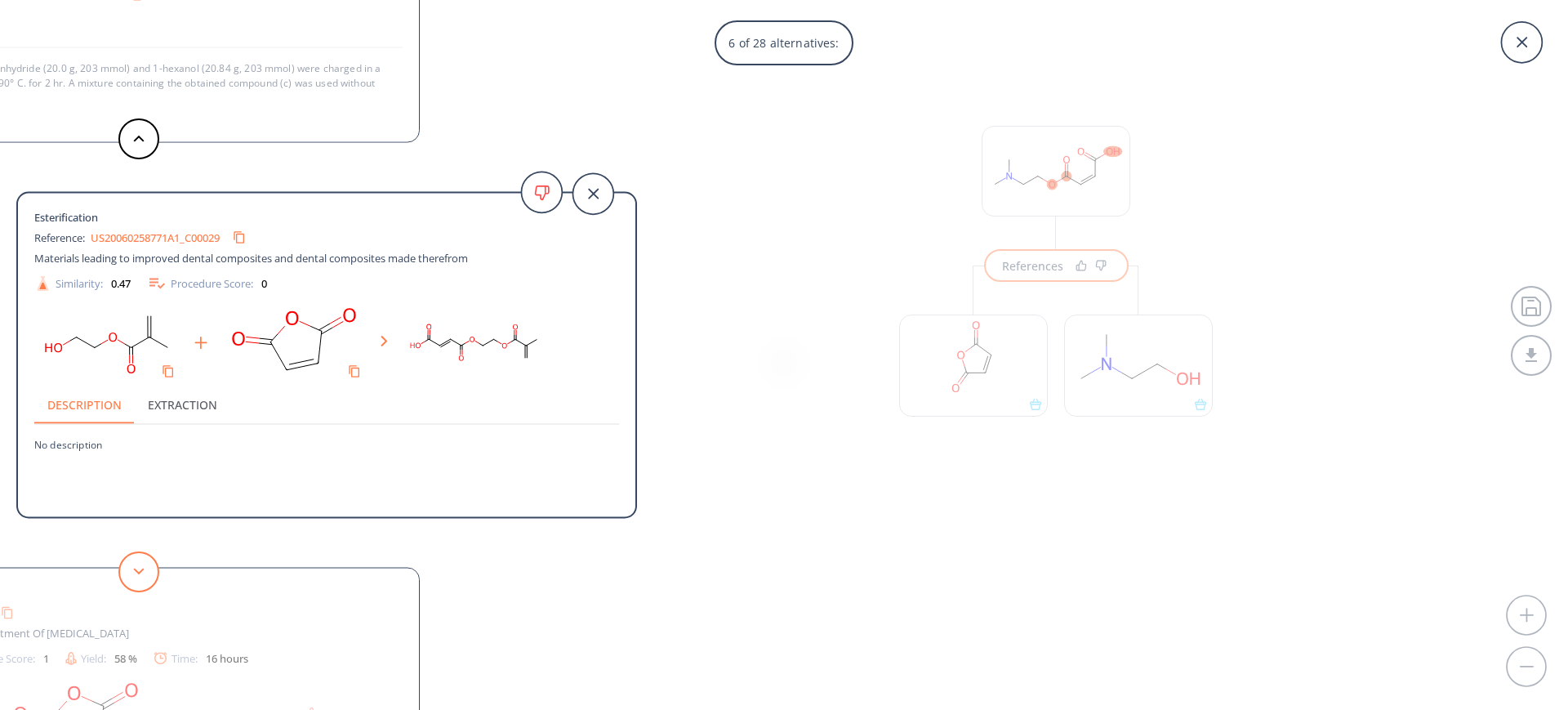
click at [133, 560] on button at bounding box center [139, 571] width 41 height 41
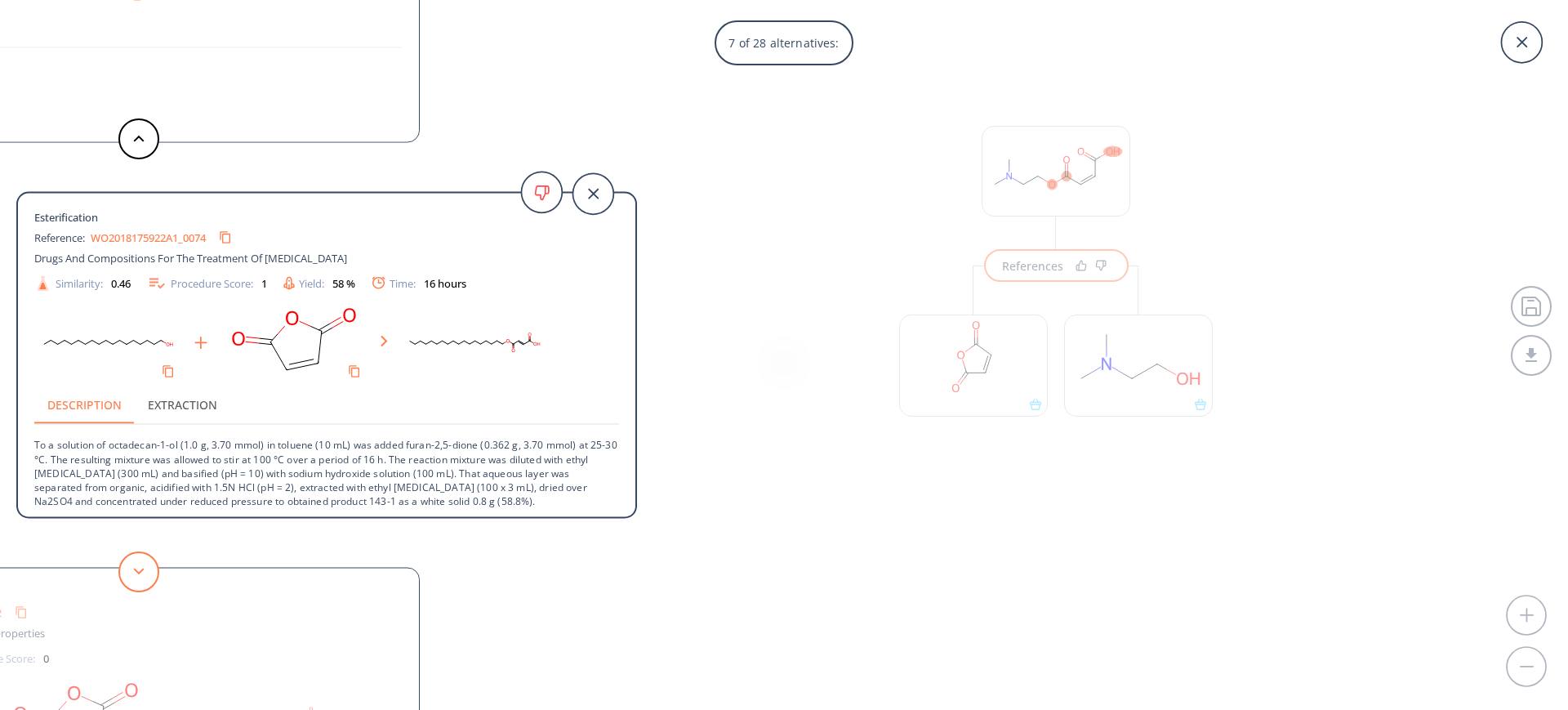
click at [133, 560] on button at bounding box center [139, 571] width 41 height 41
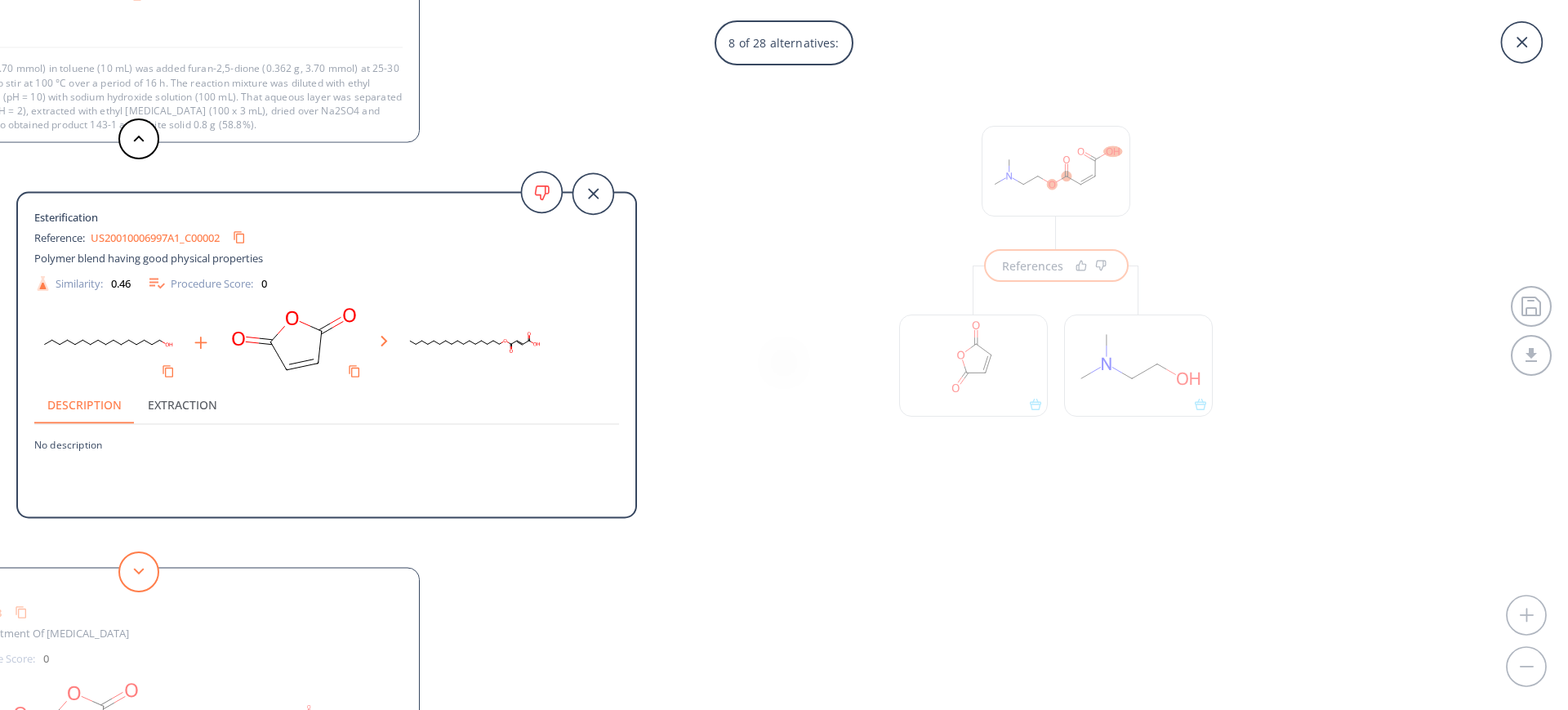
click at [133, 560] on button at bounding box center [139, 571] width 41 height 41
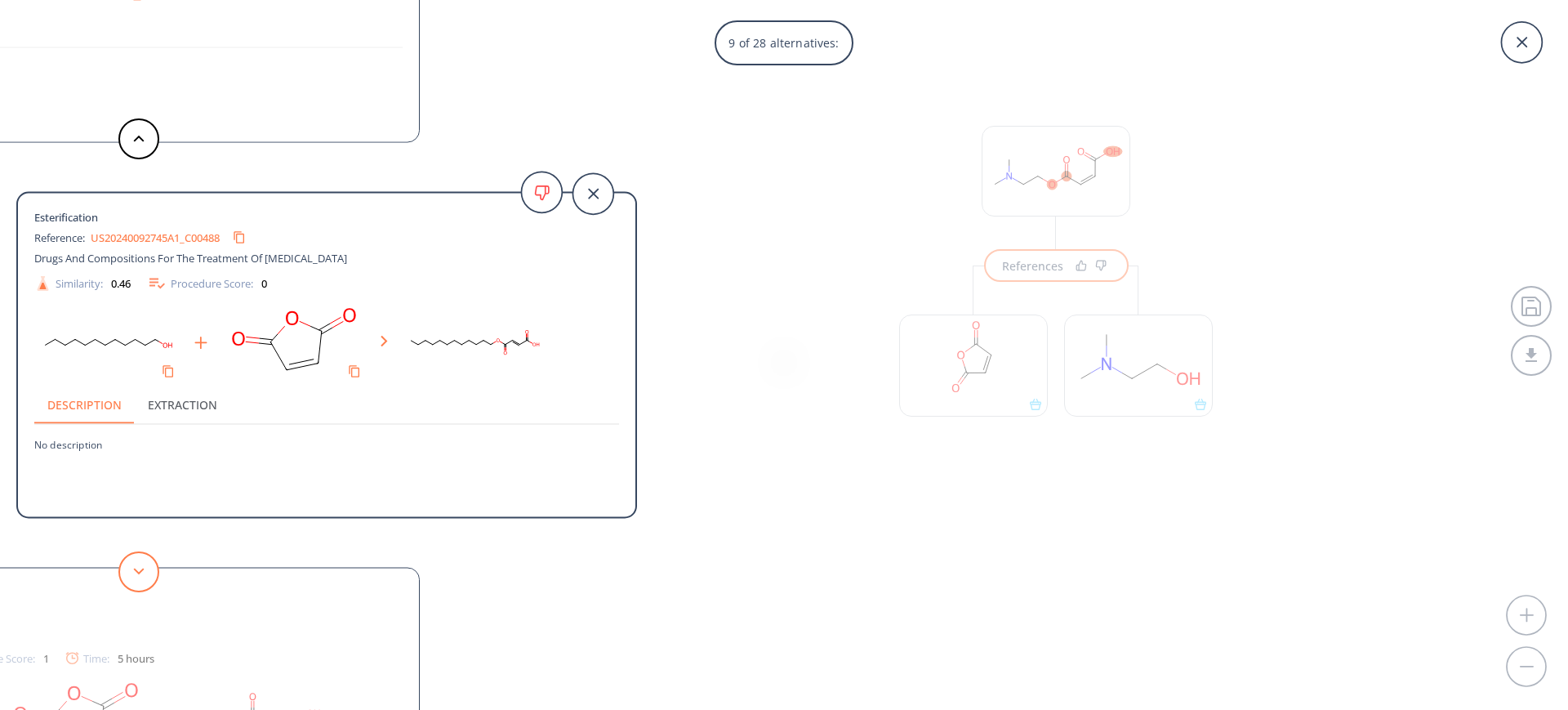
click at [133, 560] on button at bounding box center [139, 571] width 41 height 41
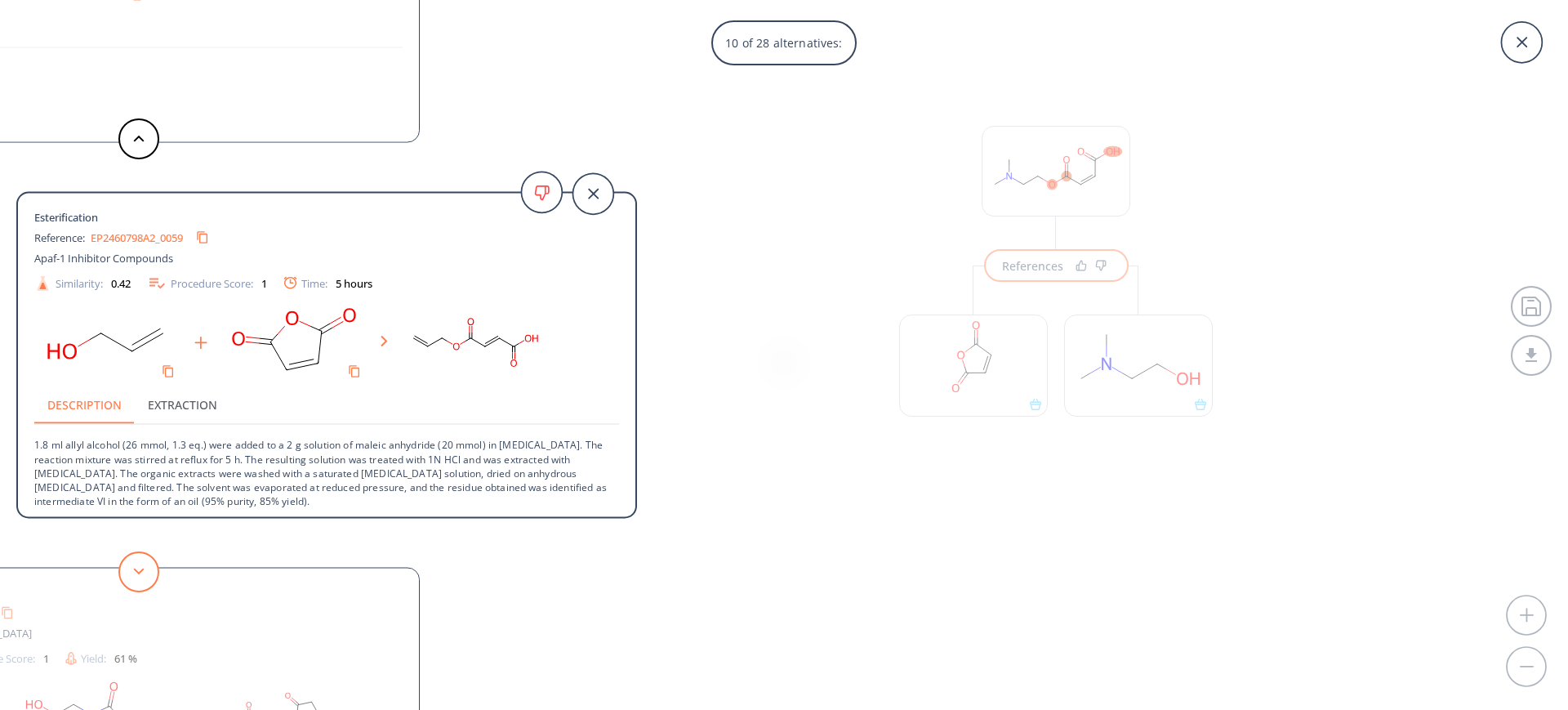
click at [133, 560] on button at bounding box center [139, 571] width 41 height 41
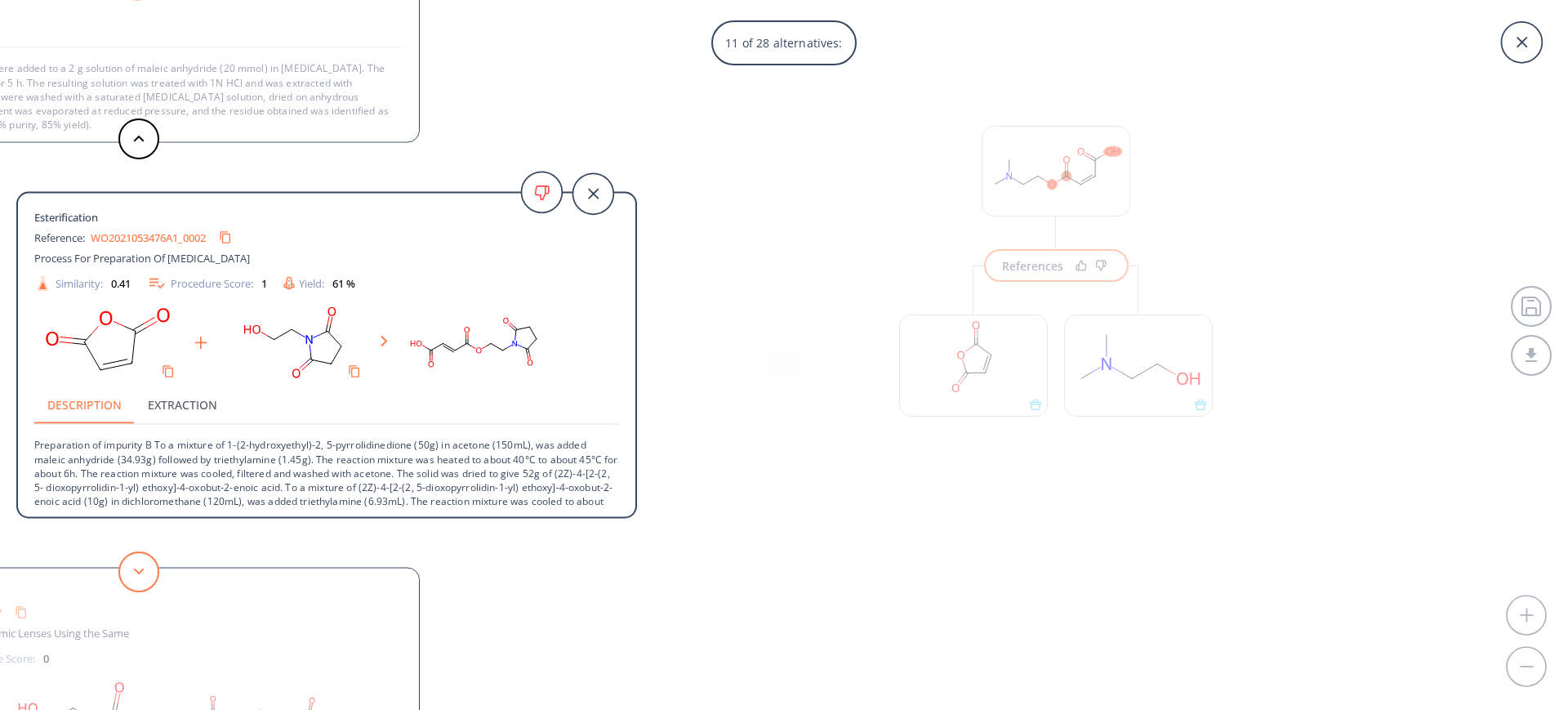
click at [133, 560] on button at bounding box center [139, 571] width 41 height 41
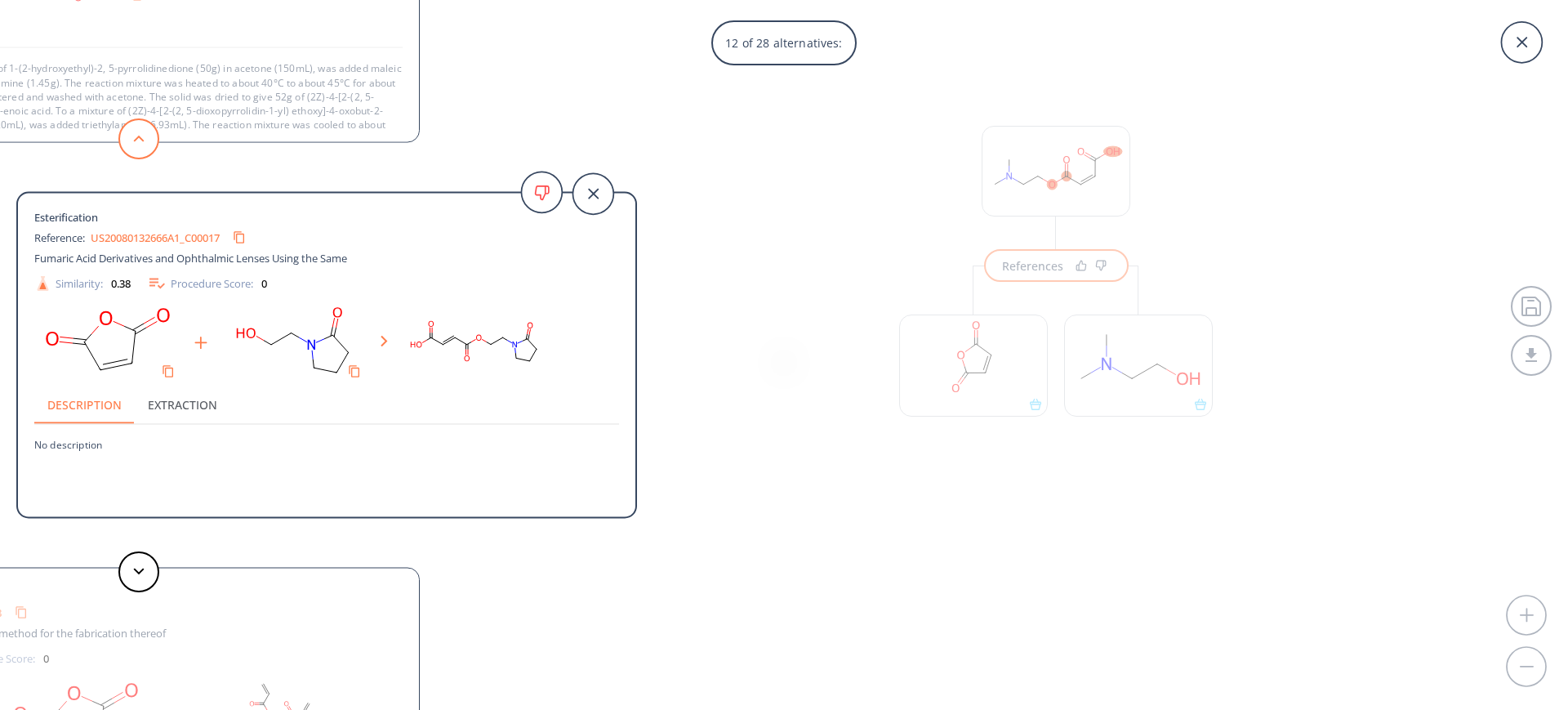
click at [131, 136] on button at bounding box center [139, 139] width 41 height 41
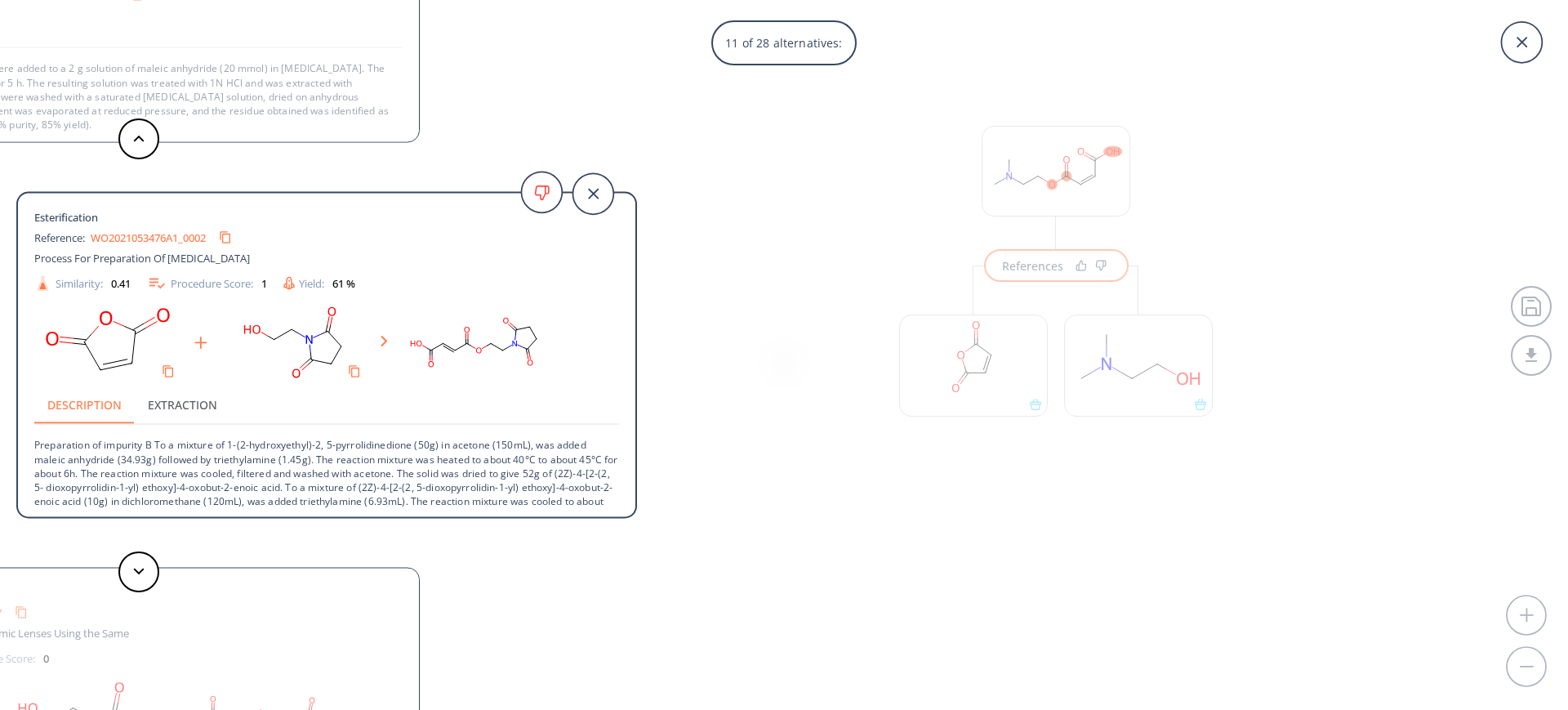
click at [153, 226] on div "WO2021053476A1_0002" at bounding box center [165, 237] width 148 height 26
click at [136, 240] on link "WO2021053476A1_0002" at bounding box center [148, 237] width 115 height 11
drag, startPoint x: 45, startPoint y: 449, endPoint x: 261, endPoint y: 435, distance: 216.5
click at [261, 435] on p "Preparation of impurity B To a mixture of 1-(2-hydroxyethyl)-2, 5-pyrrolidinedi…" at bounding box center [326, 487] width 585 height 125
copy p "eparation of impurity B To a mixture of 1-(2-hy"
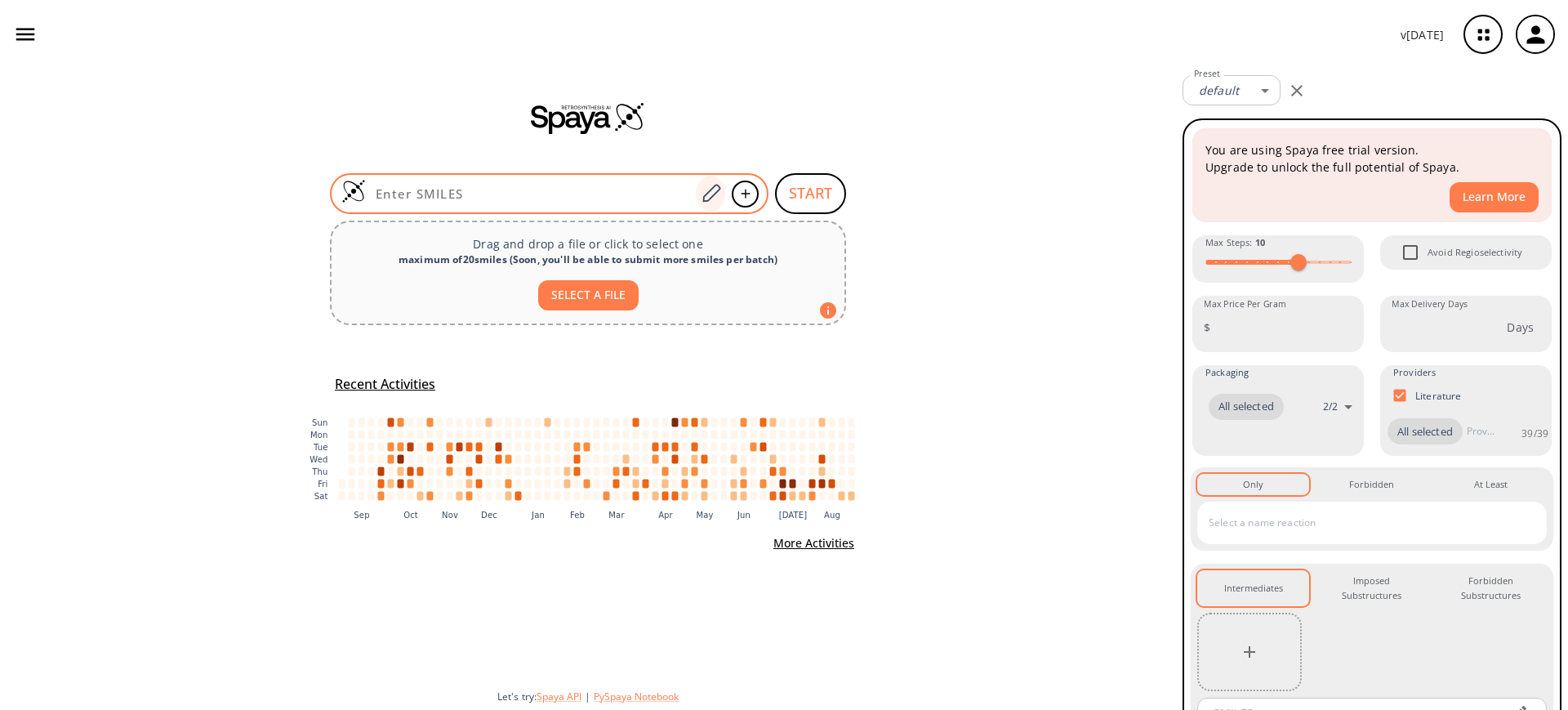
type input "N#CC1=C(C2=CC=C(F)C=C2)N=C(Cl)S1"
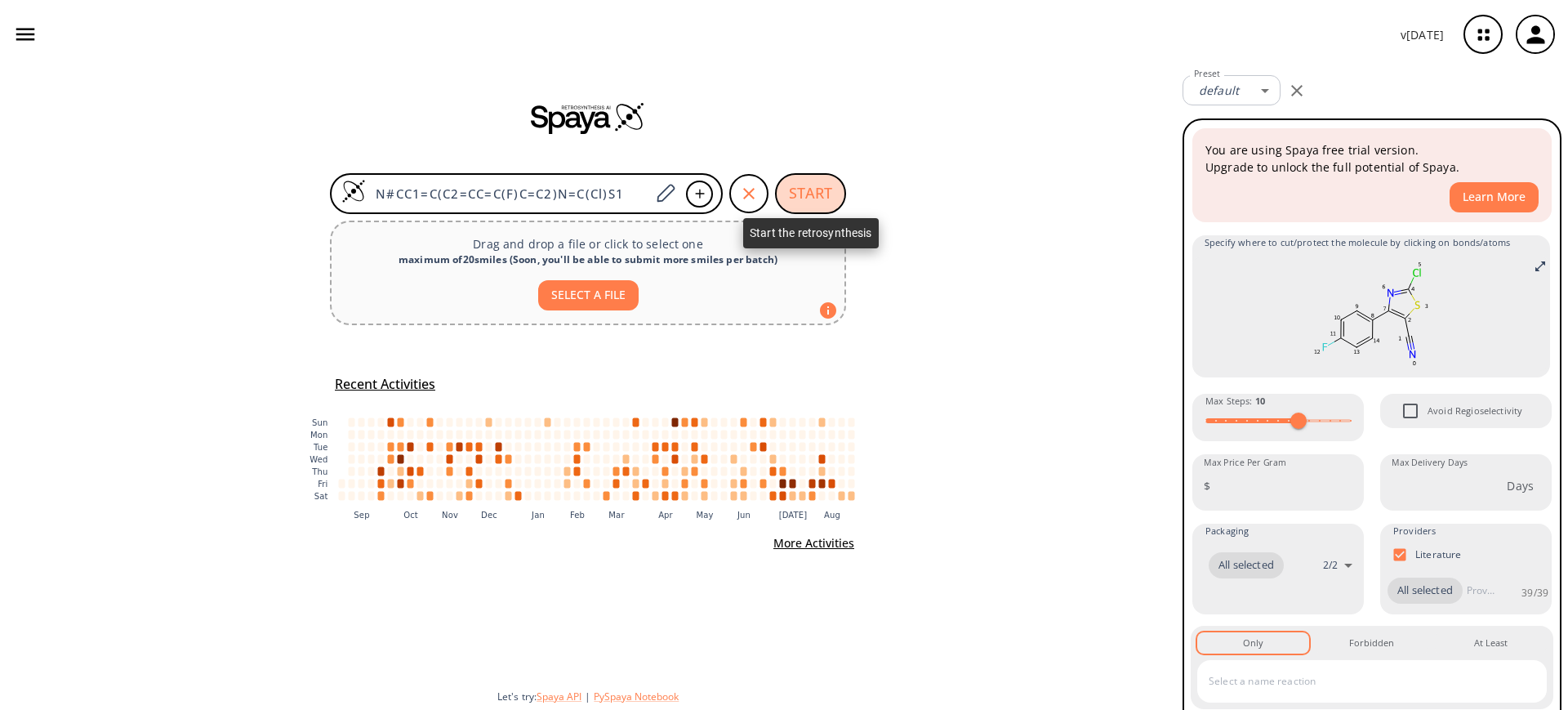
click at [813, 193] on button "START" at bounding box center [810, 193] width 71 height 41
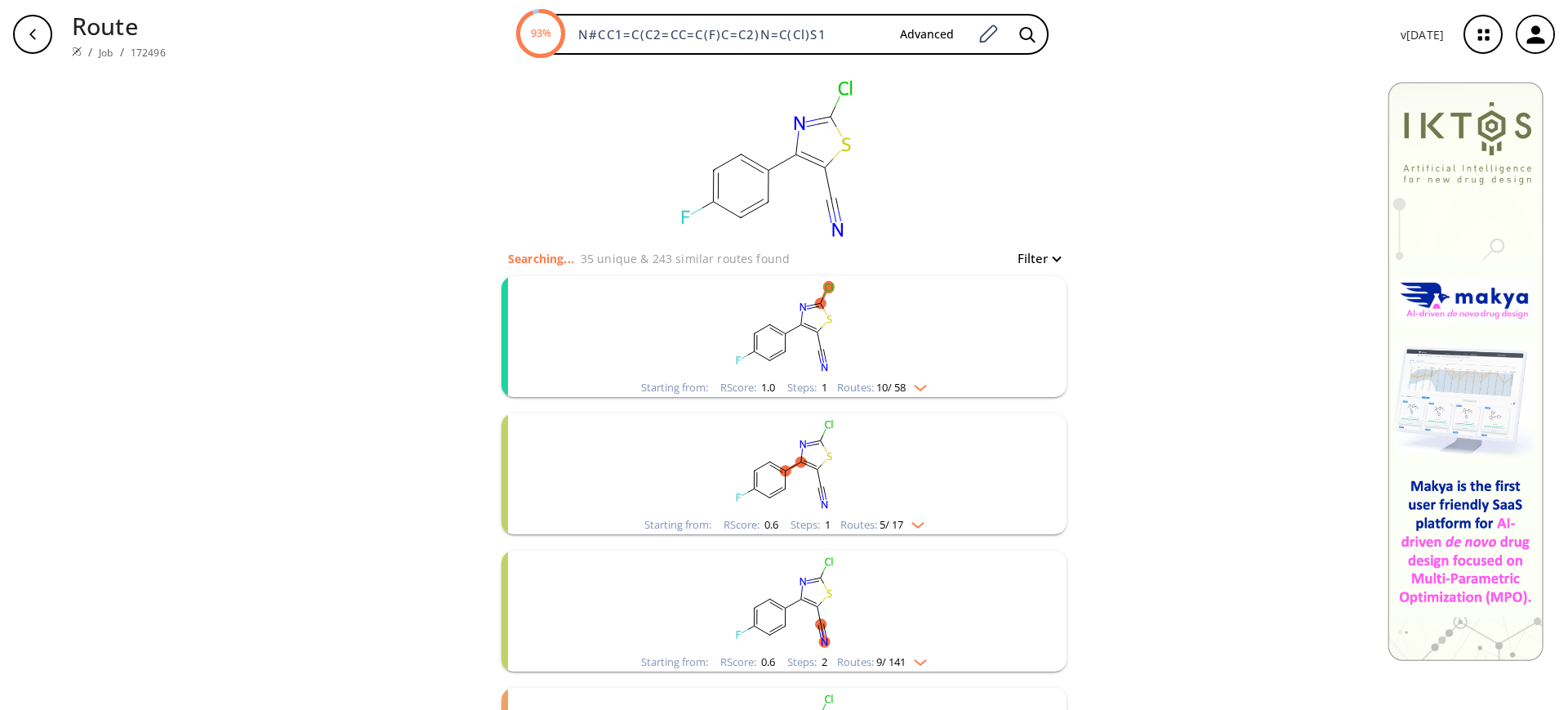
click at [841, 318] on rect "clusters" at bounding box center [784, 326] width 425 height 102
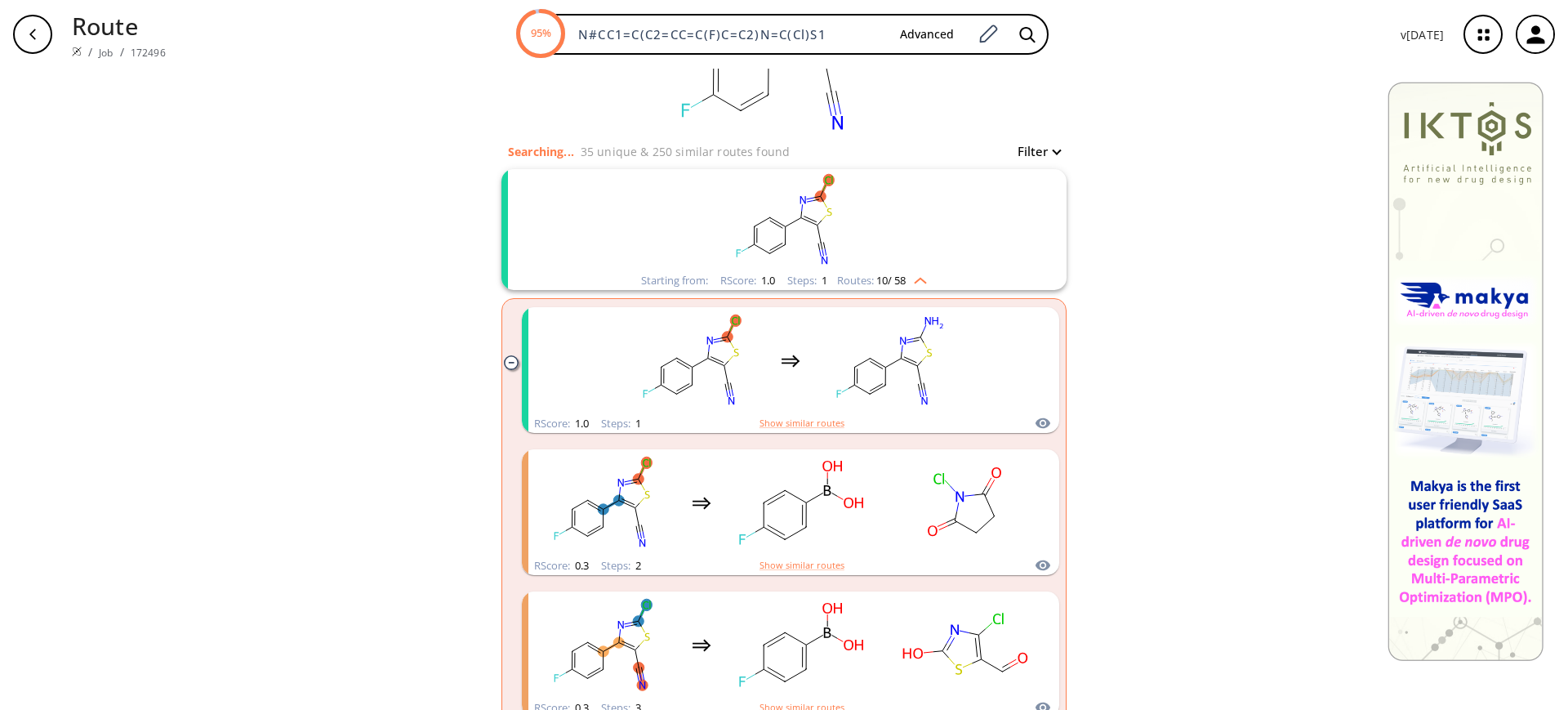
scroll to position [102, 0]
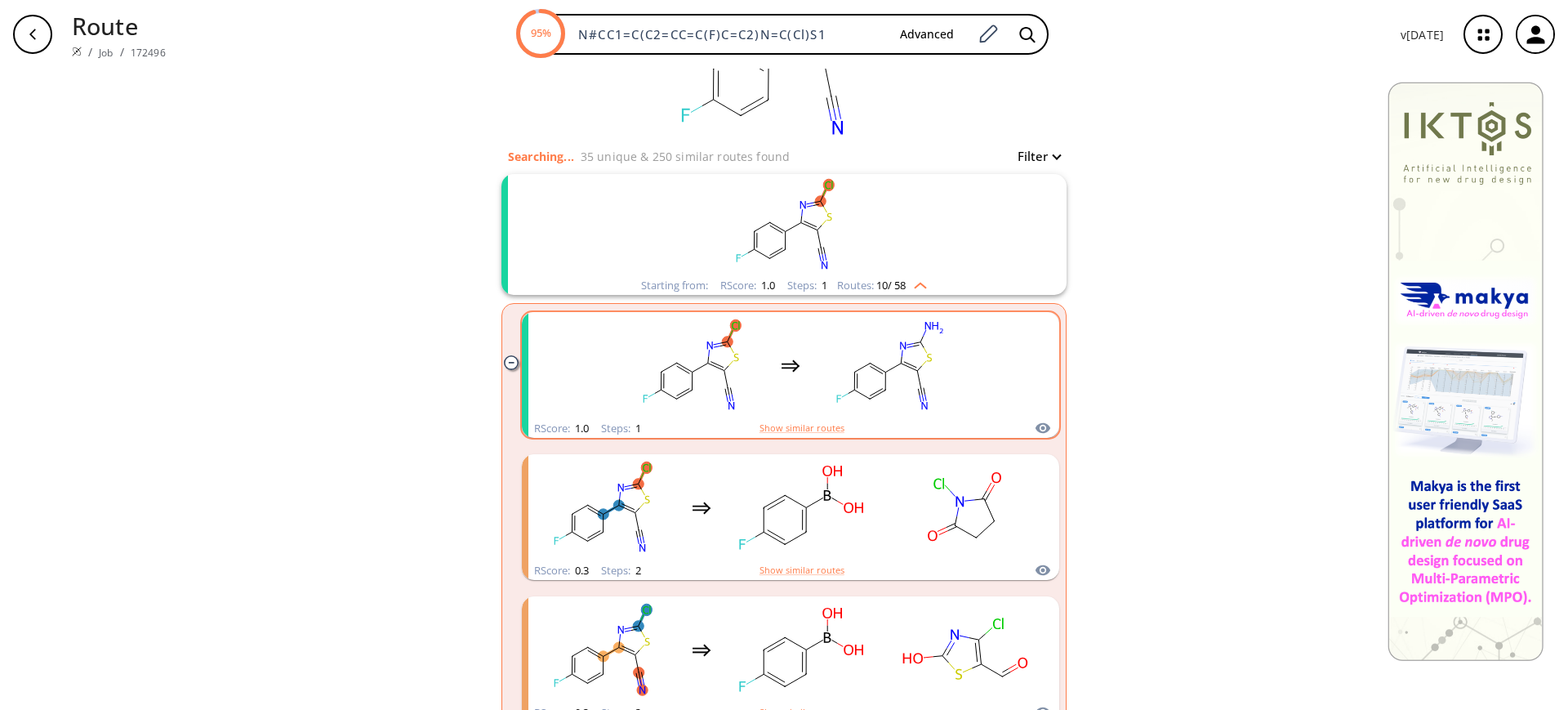
click at [781, 379] on div "clusters" at bounding box center [791, 365] width 347 height 107
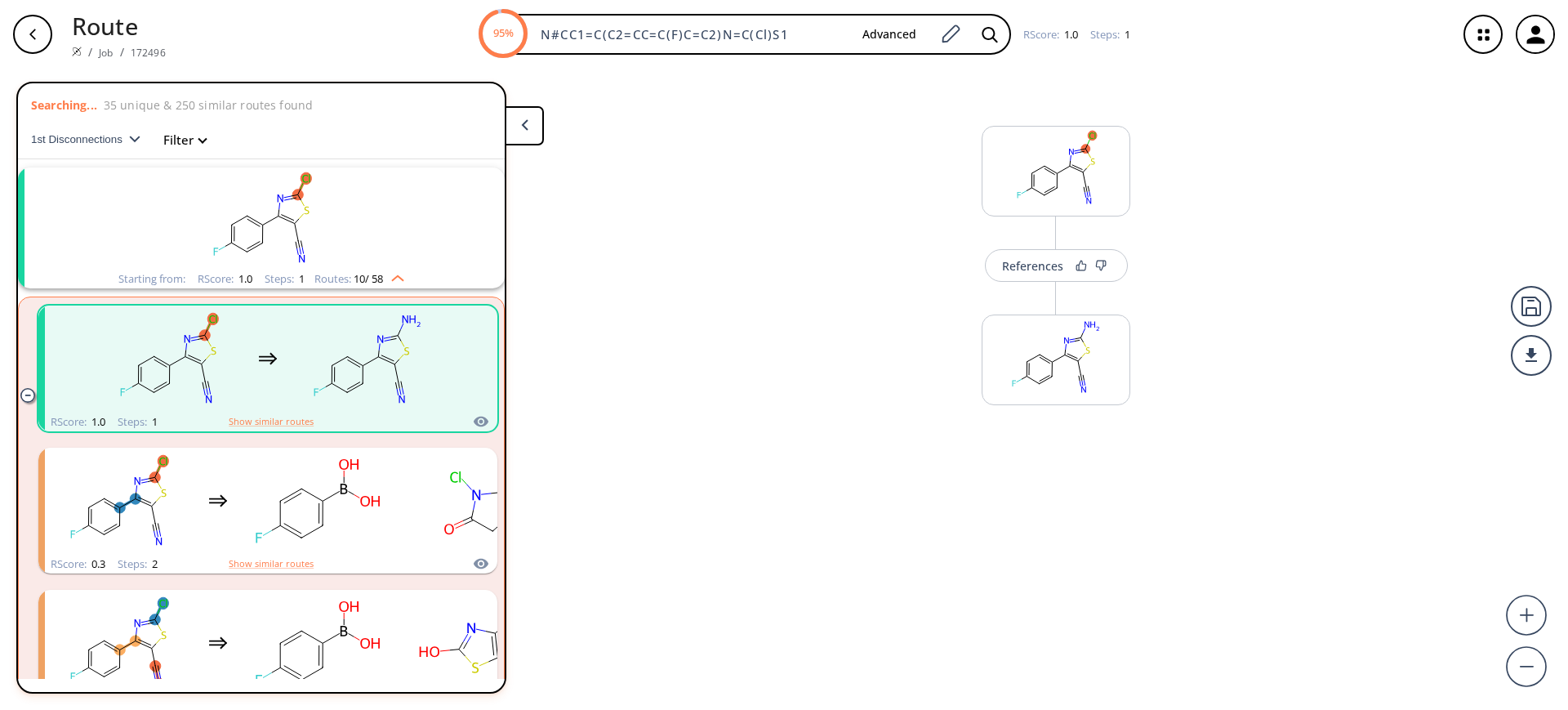
scroll to position [38, 0]
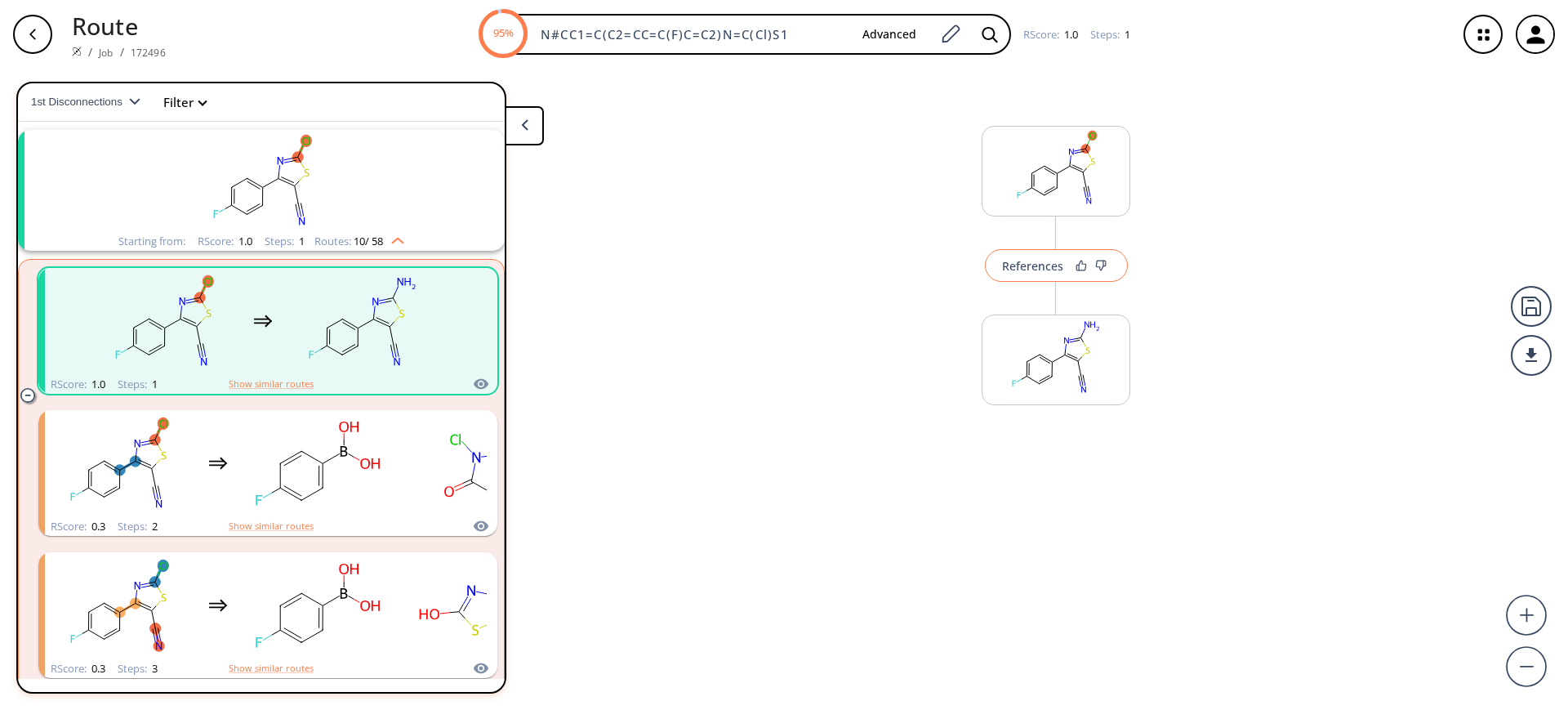
click at [1025, 267] on div "References" at bounding box center [1032, 266] width 61 height 11
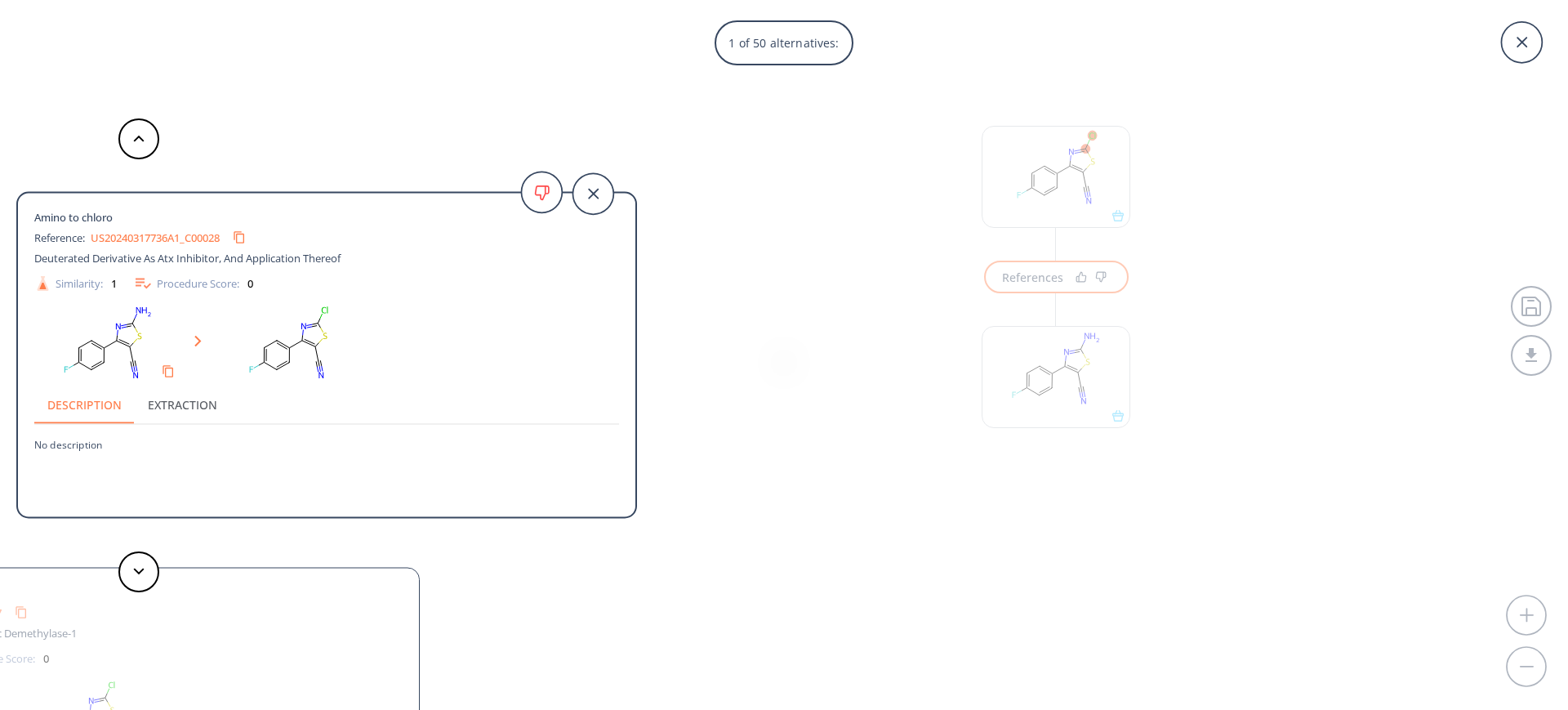
click at [142, 239] on link "US20240317736A1_C00028" at bounding box center [155, 237] width 129 height 11
